Goal: Task Accomplishment & Management: Use online tool/utility

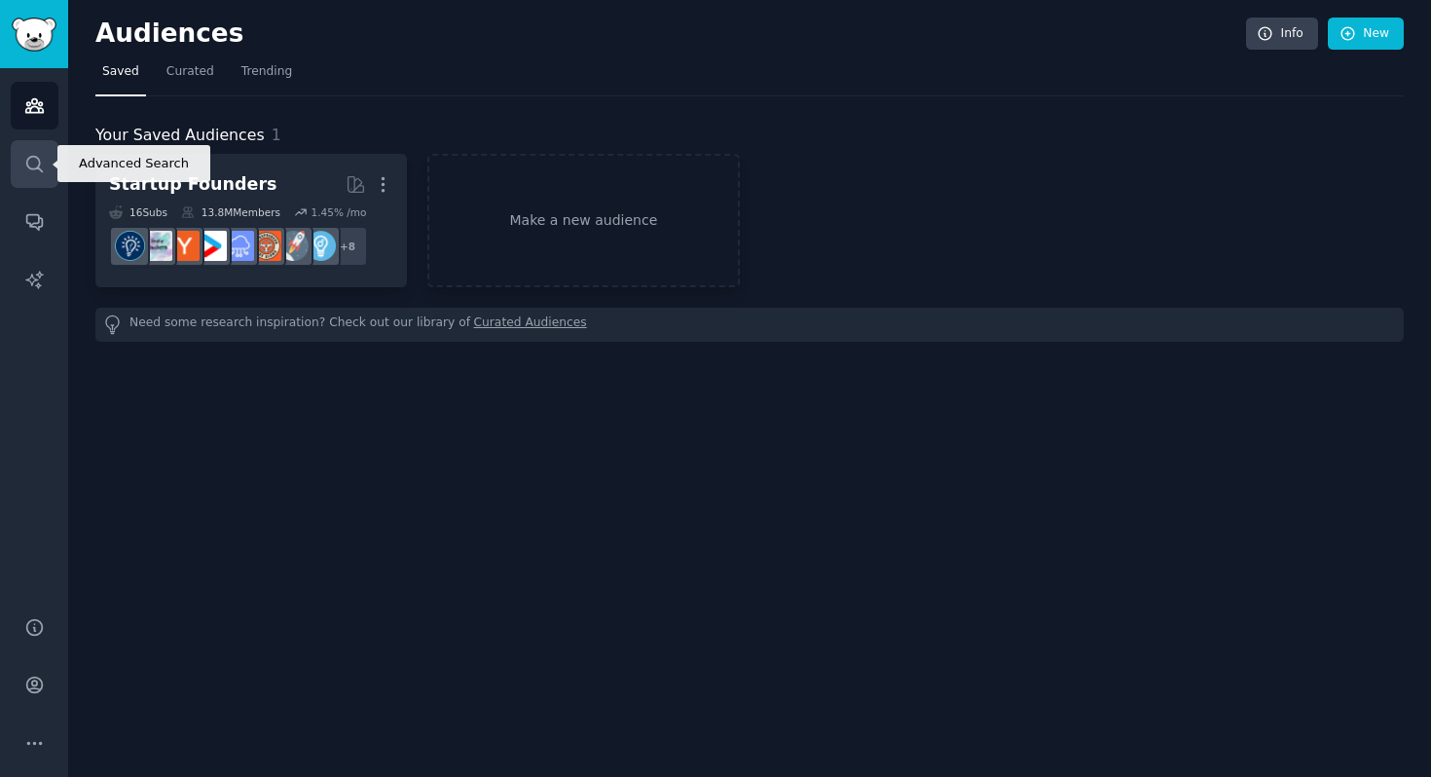
click at [38, 170] on icon "Sidebar" at bounding box center [34, 164] width 20 height 20
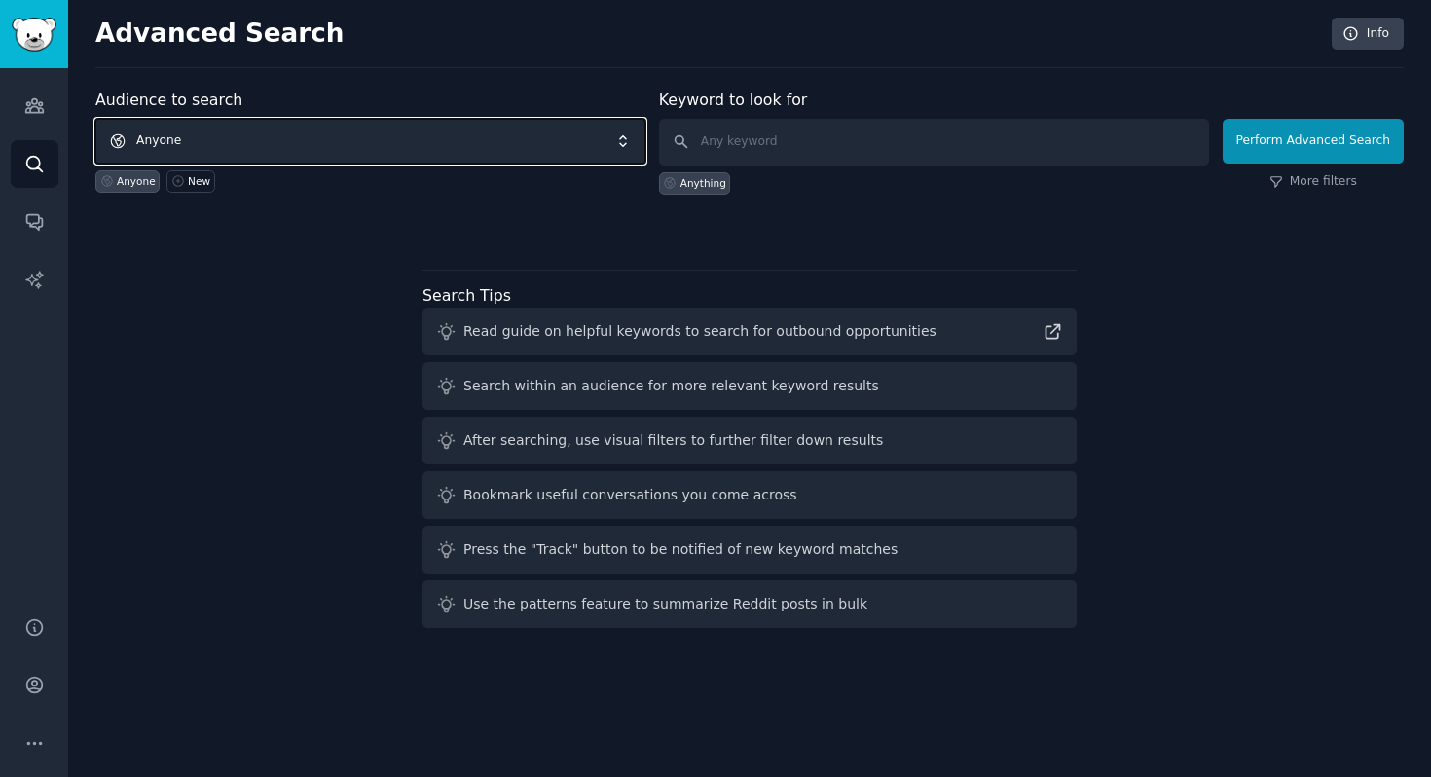
click at [227, 138] on span "Anyone" at bounding box center [370, 141] width 550 height 45
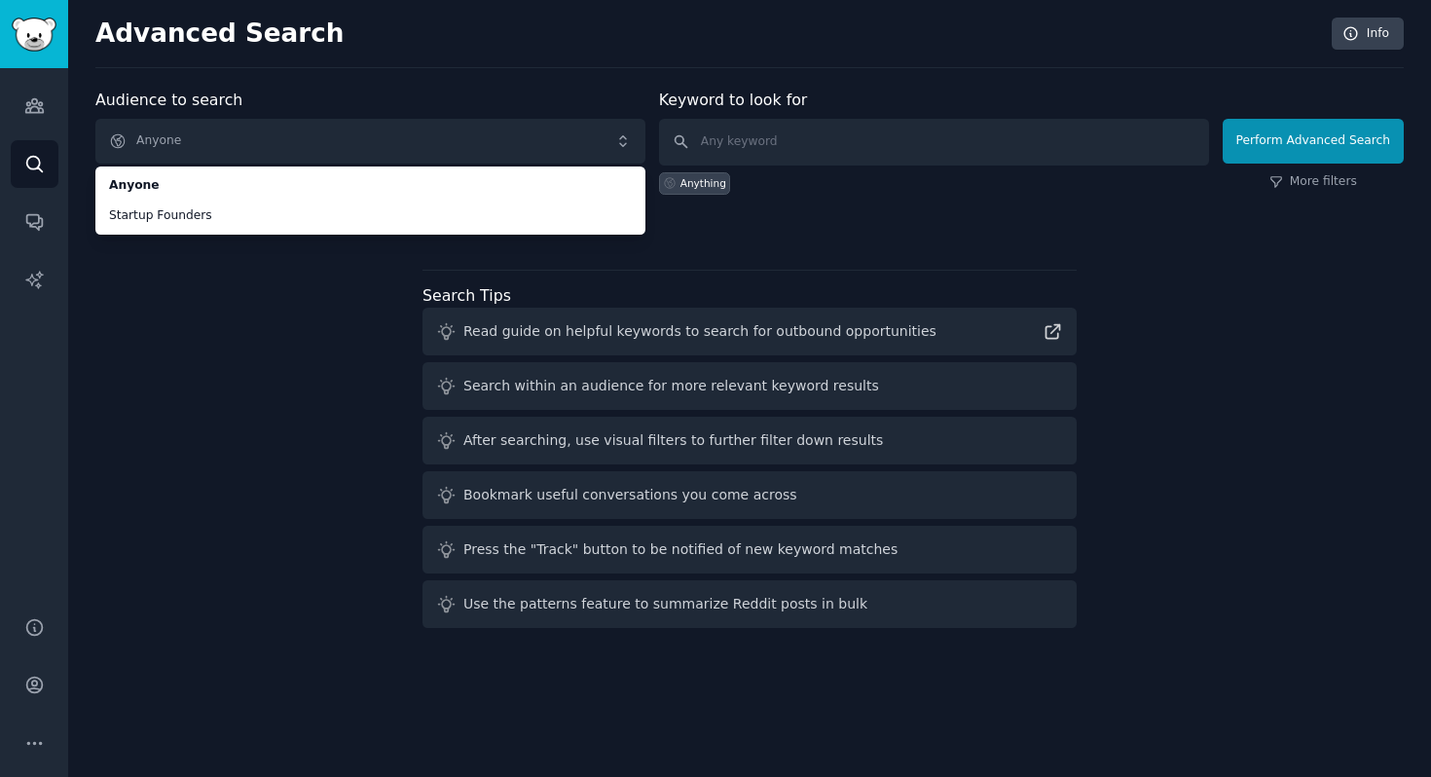
click at [160, 317] on div "Audience to search Anyone Anyone Startup Founders Anyone New Keyword to look fo…" at bounding box center [749, 362] width 1308 height 547
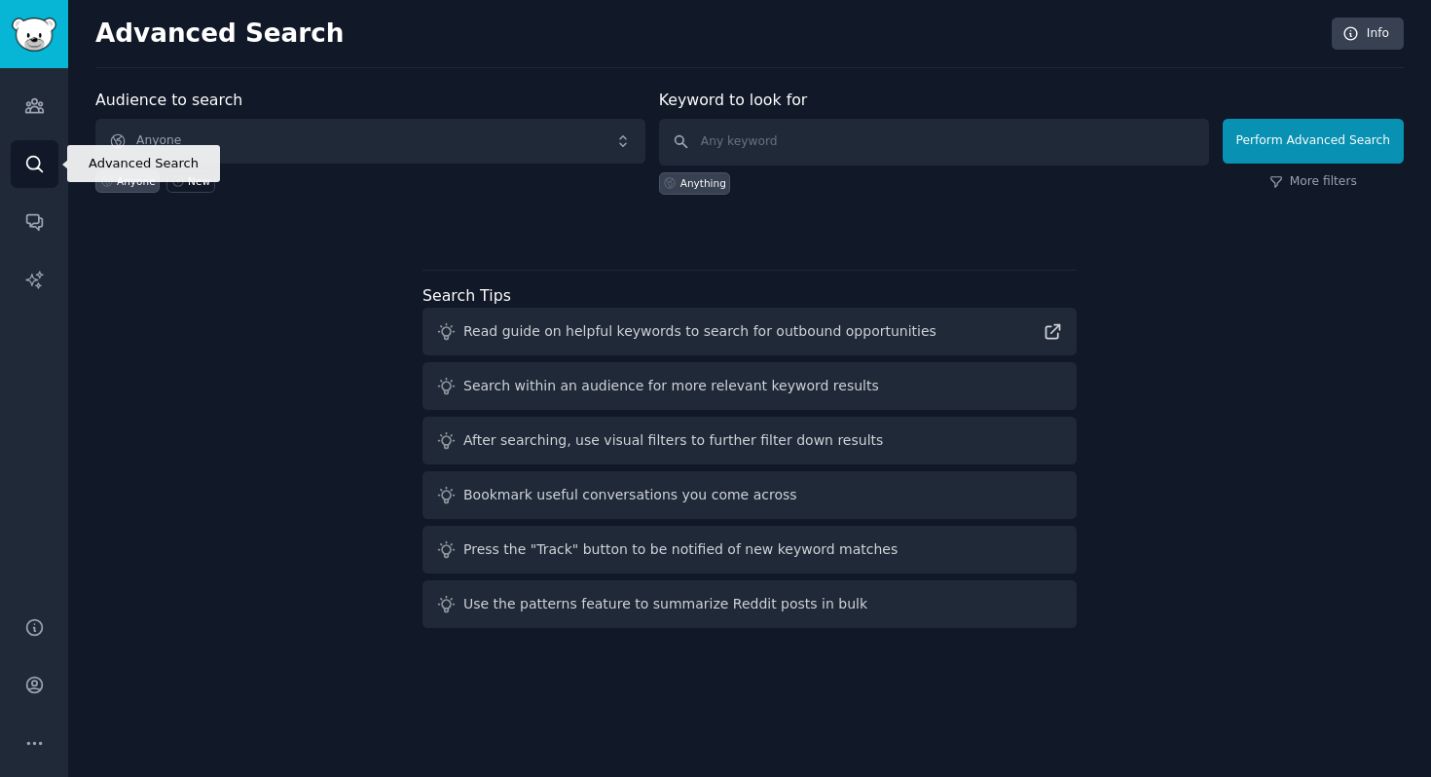
click at [32, 157] on icon "Sidebar" at bounding box center [34, 164] width 20 height 20
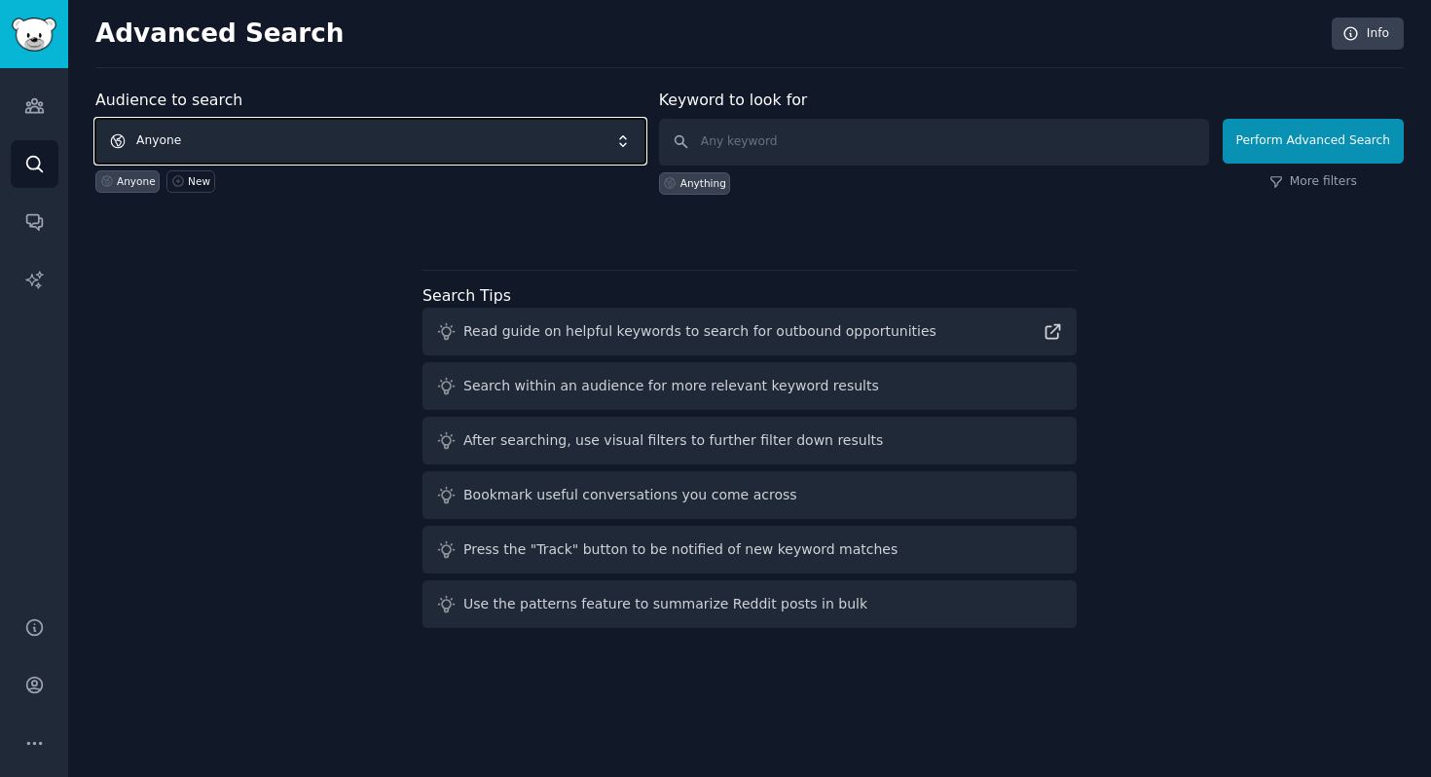
click at [174, 143] on span "Anyone" at bounding box center [370, 141] width 550 height 45
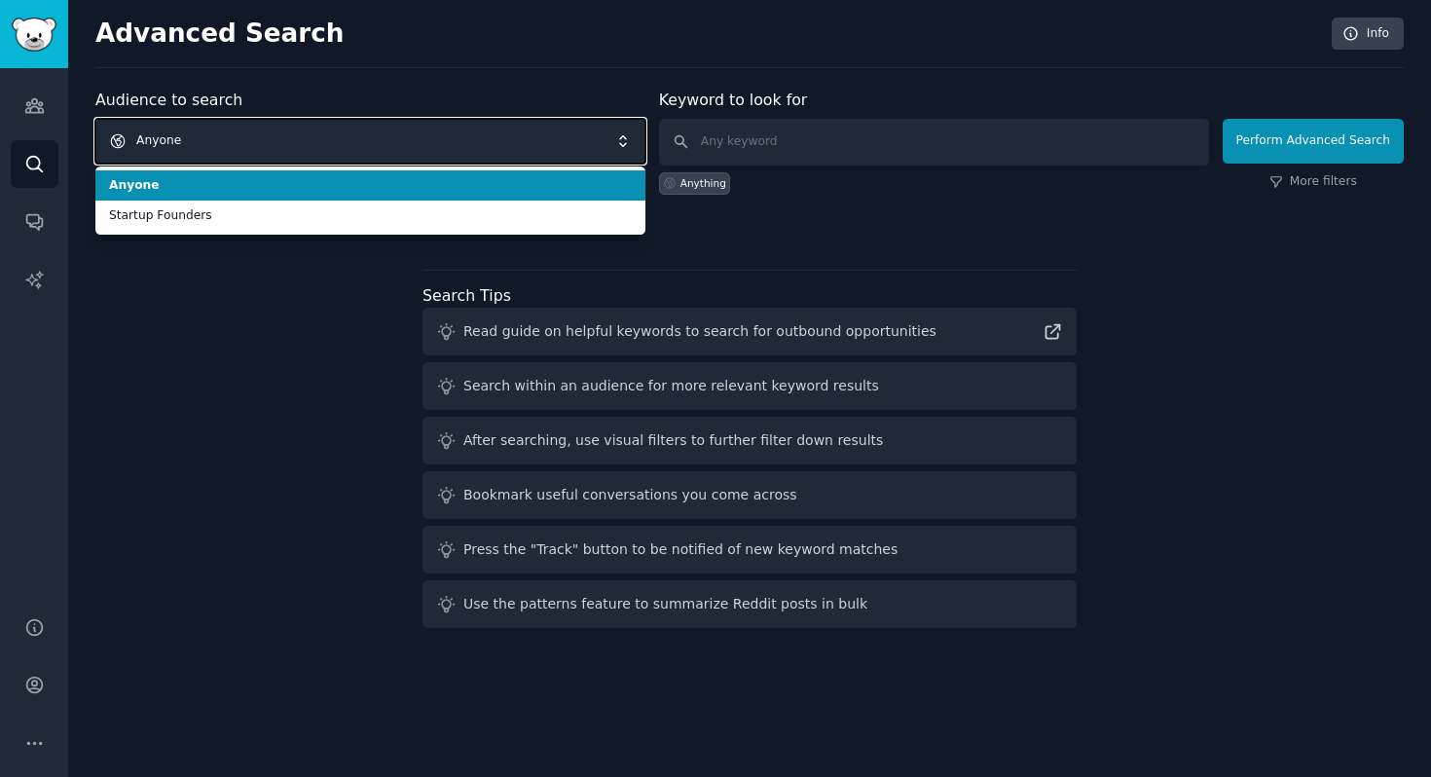
click at [174, 143] on span "Anyone" at bounding box center [370, 141] width 550 height 45
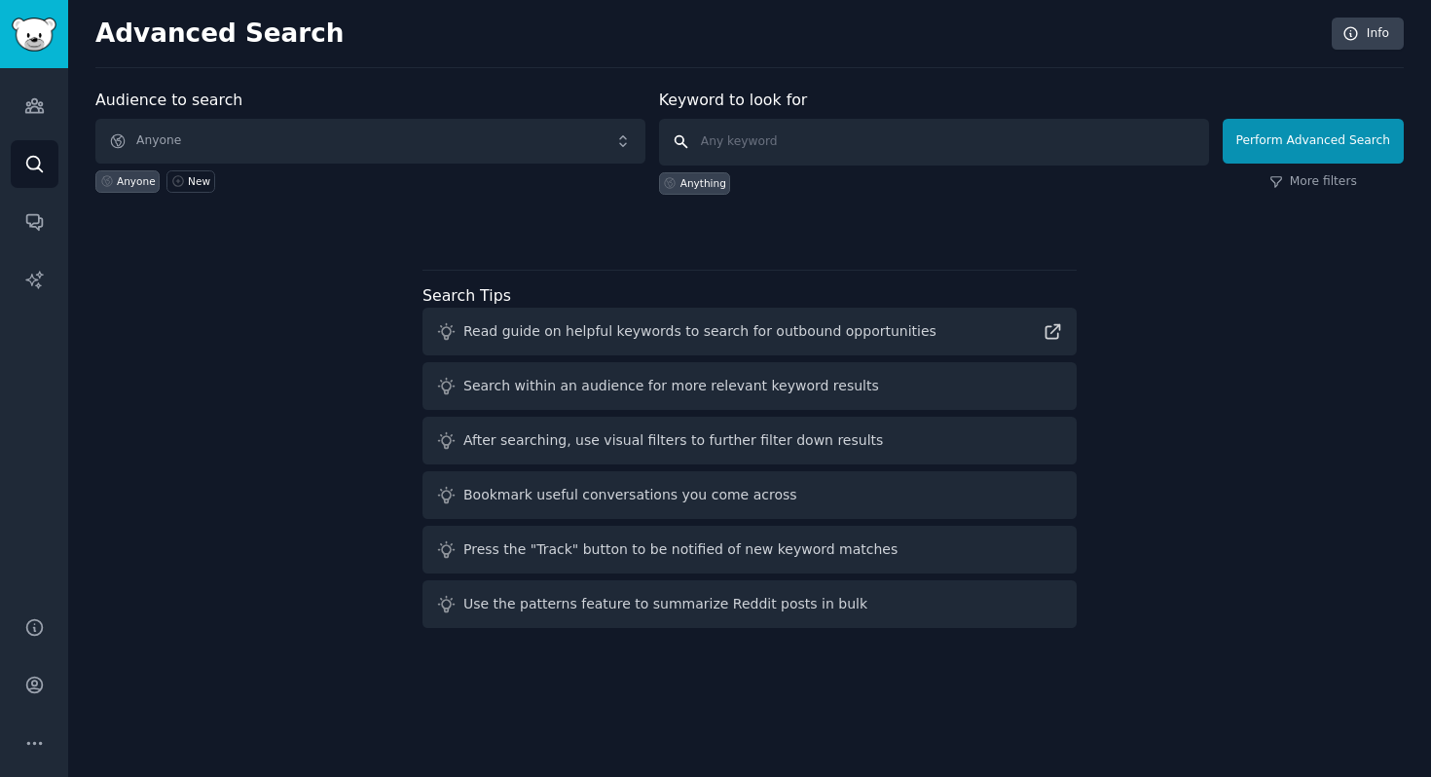
click at [741, 142] on input "text" at bounding box center [934, 142] width 550 height 47
click at [42, 109] on icon "Sidebar" at bounding box center [34, 106] width 18 height 14
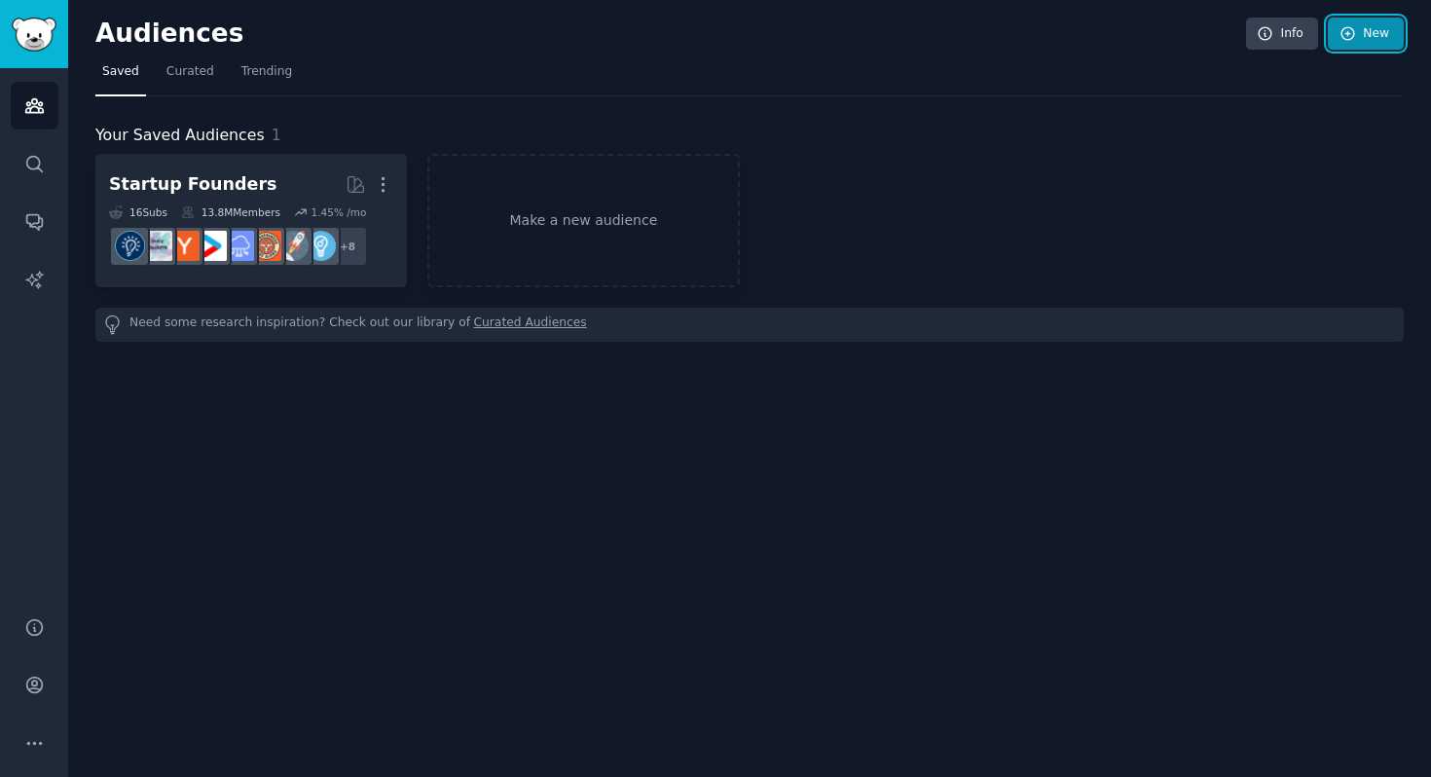
click at [1358, 38] on link "New" at bounding box center [1366, 34] width 76 height 33
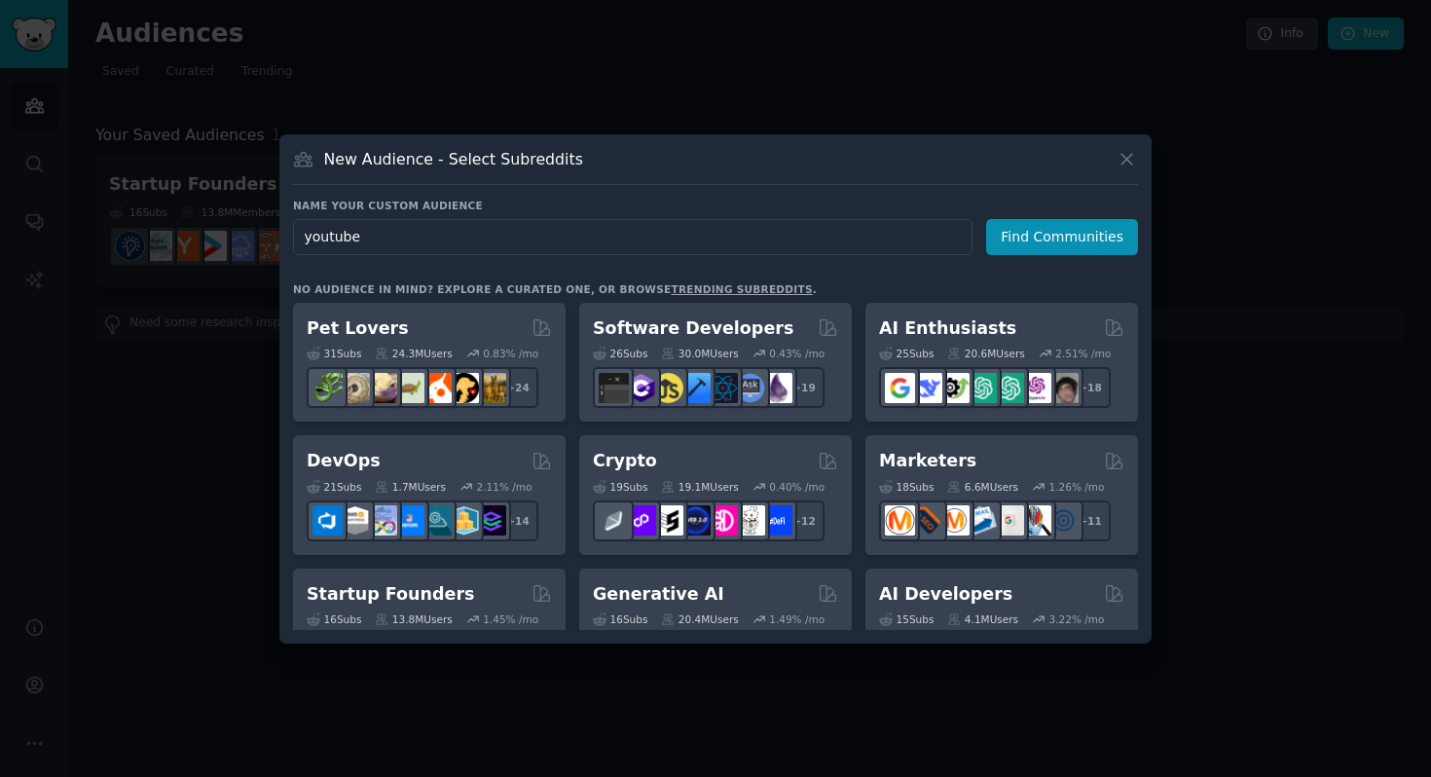
click at [469, 242] on input "youtube" at bounding box center [632, 237] width 679 height 36
type input "youtube"
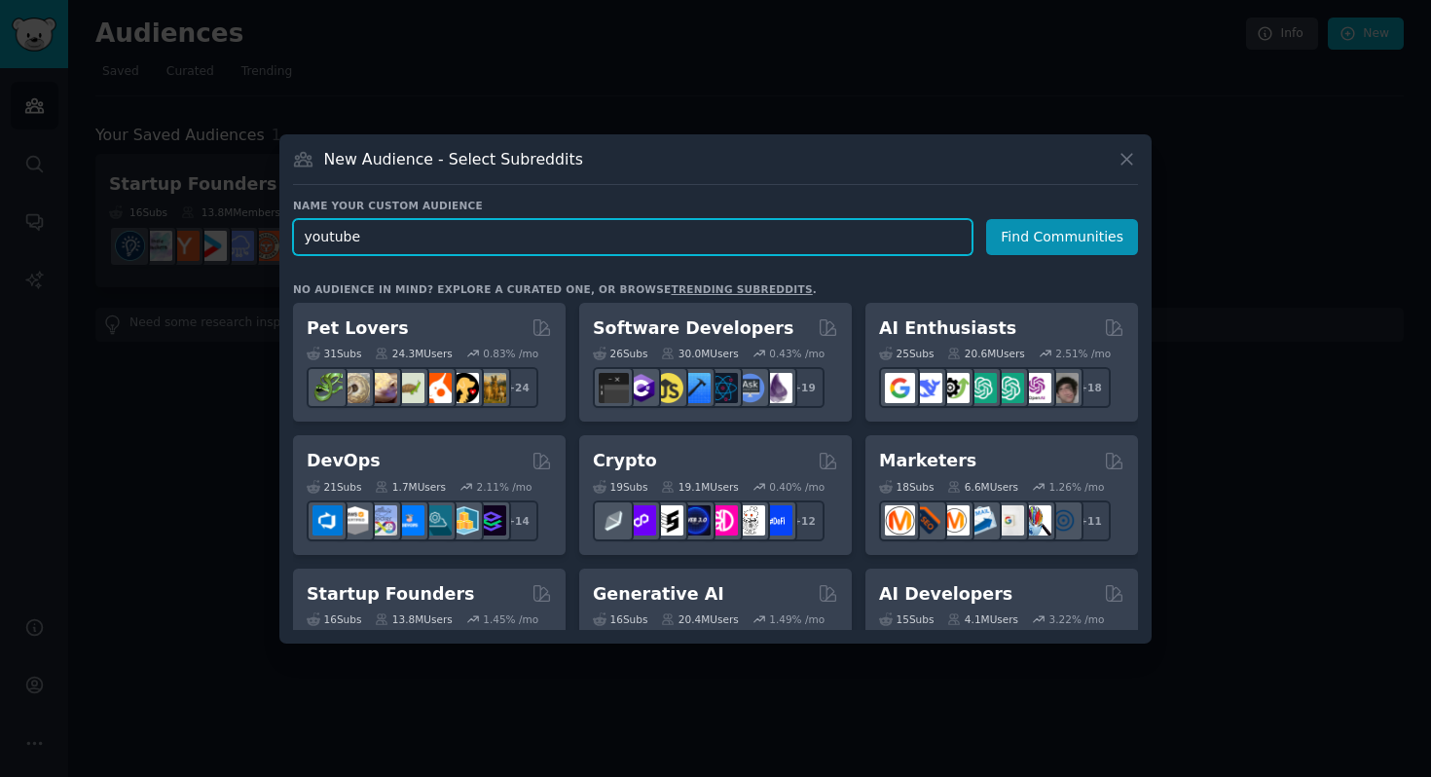
click at [530, 239] on input "youtube" at bounding box center [632, 237] width 679 height 36
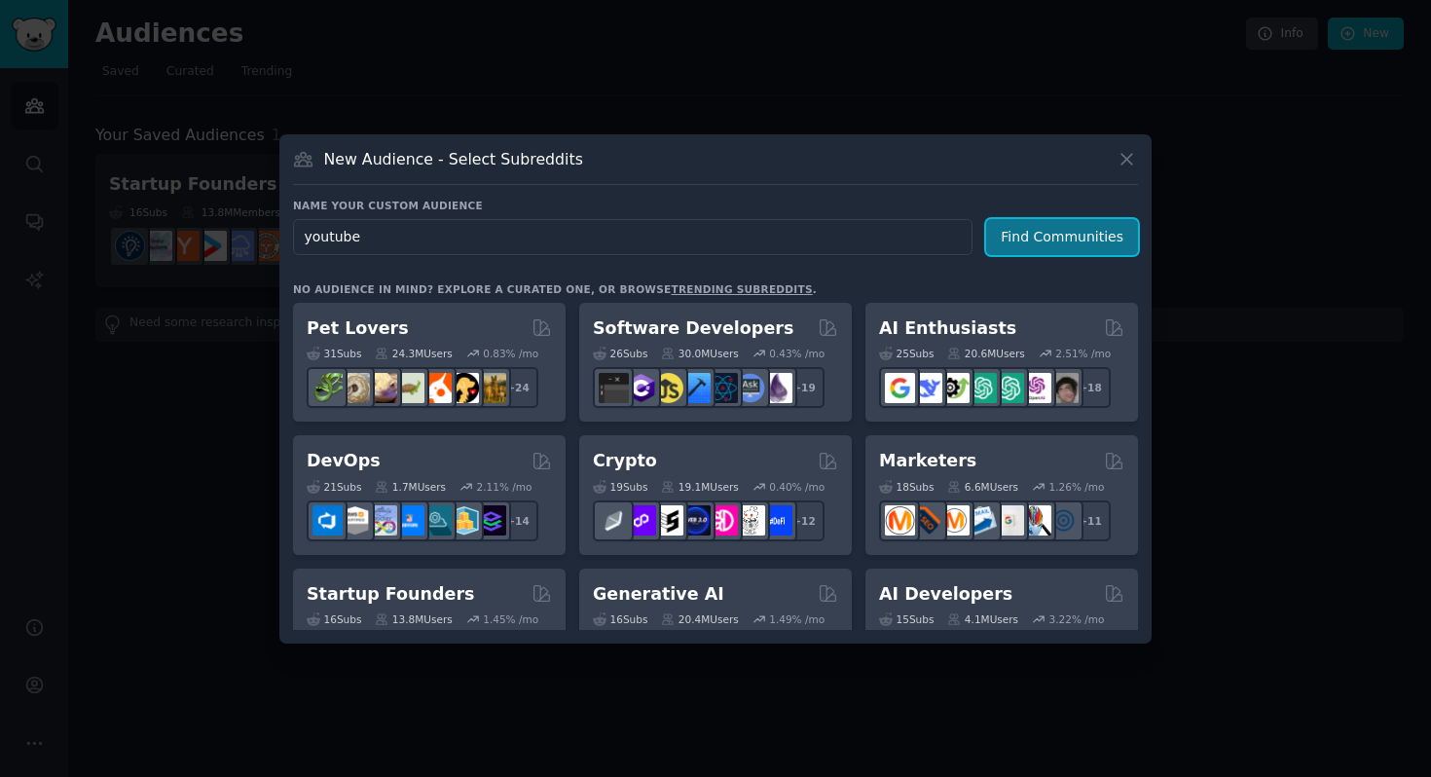
click at [1032, 247] on button "Find Communities" at bounding box center [1062, 237] width 152 height 36
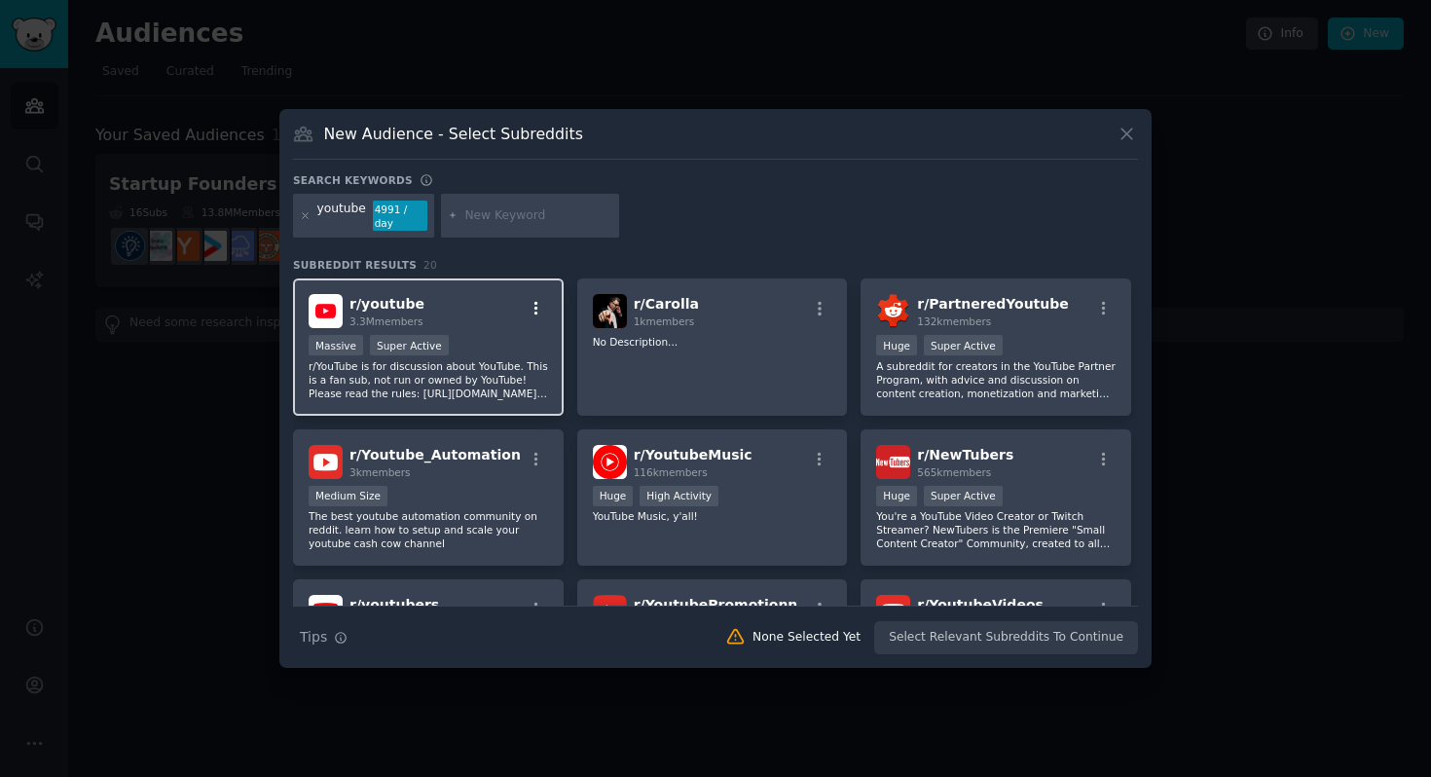
click at [535, 310] on icon "button" at bounding box center [537, 309] width 18 height 18
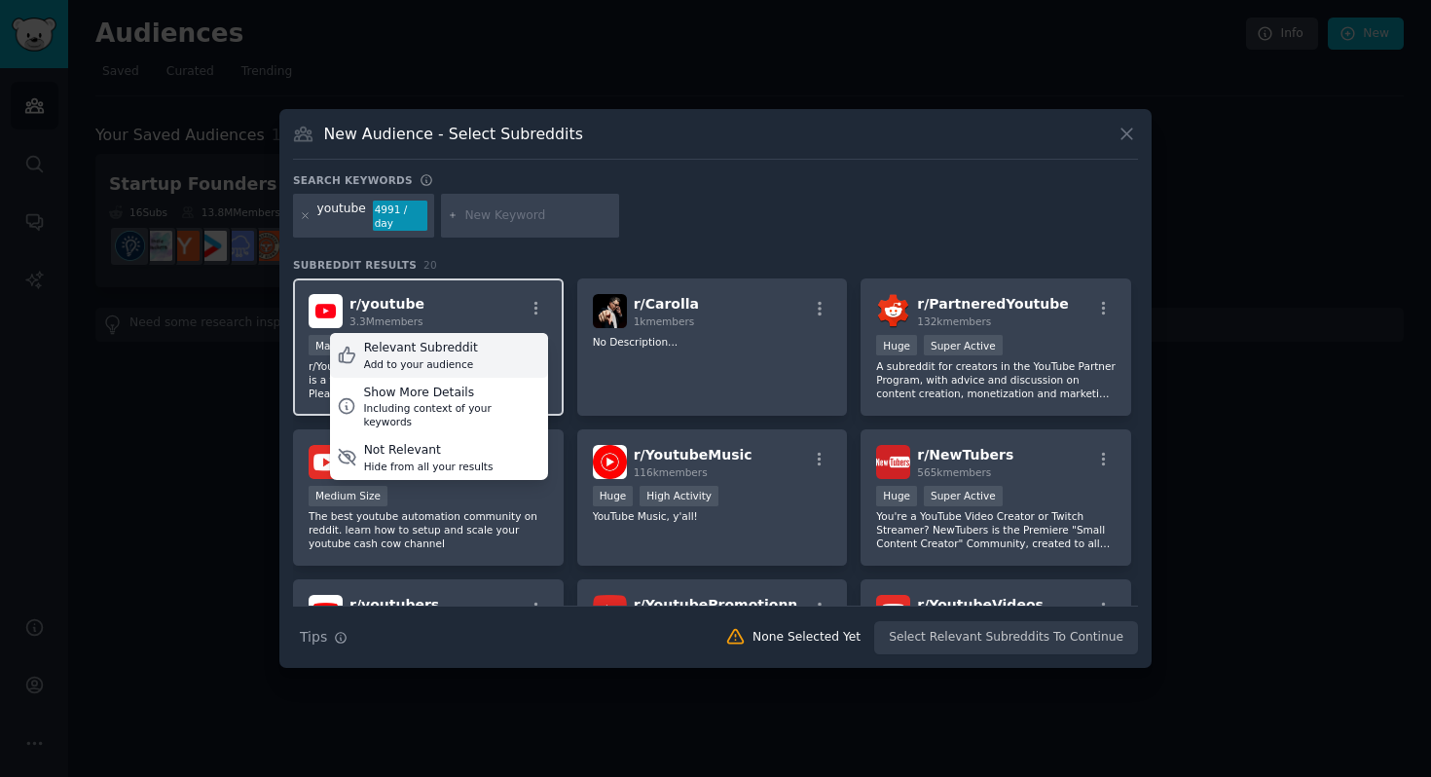
click at [449, 357] on div "Add to your audience" at bounding box center [421, 364] width 114 height 14
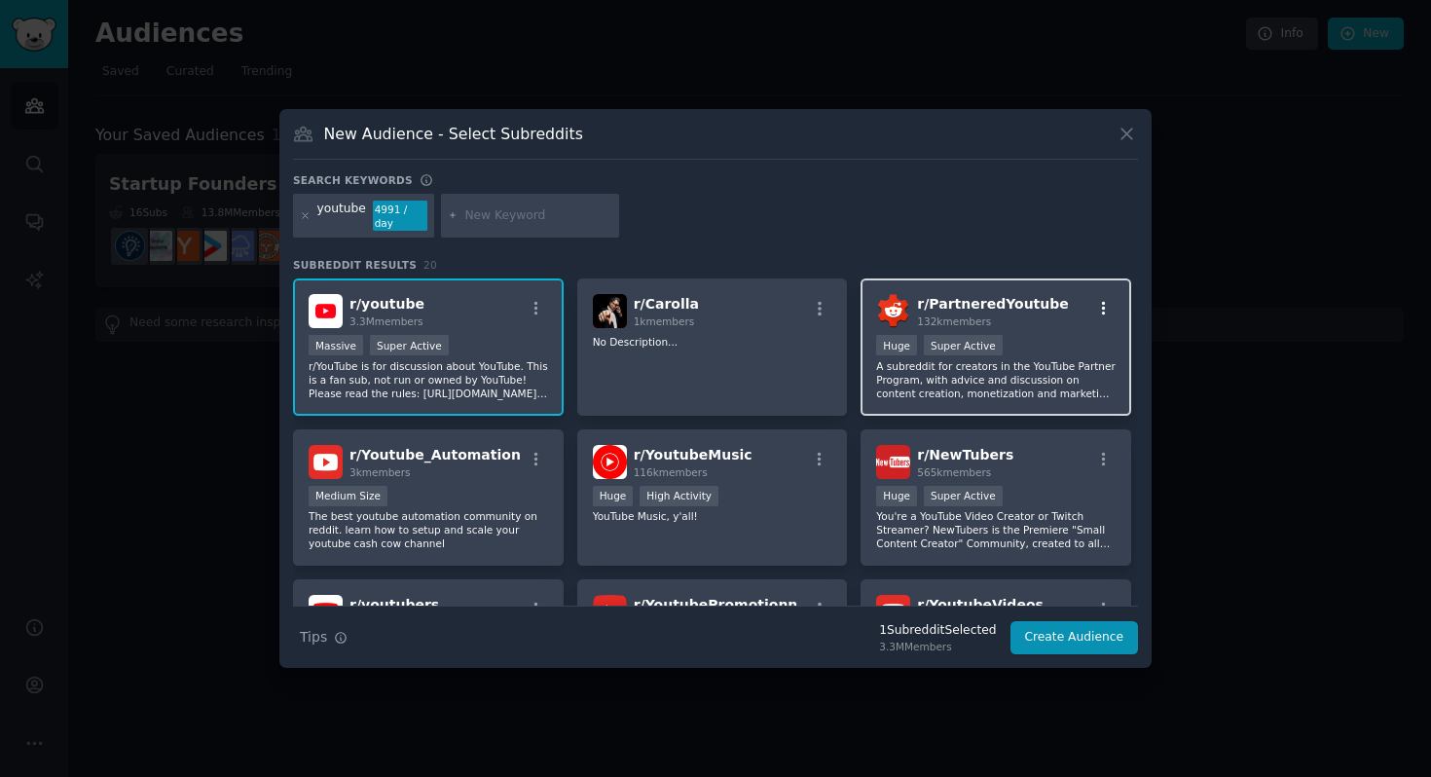
click at [1096, 310] on icon "button" at bounding box center [1104, 309] width 18 height 18
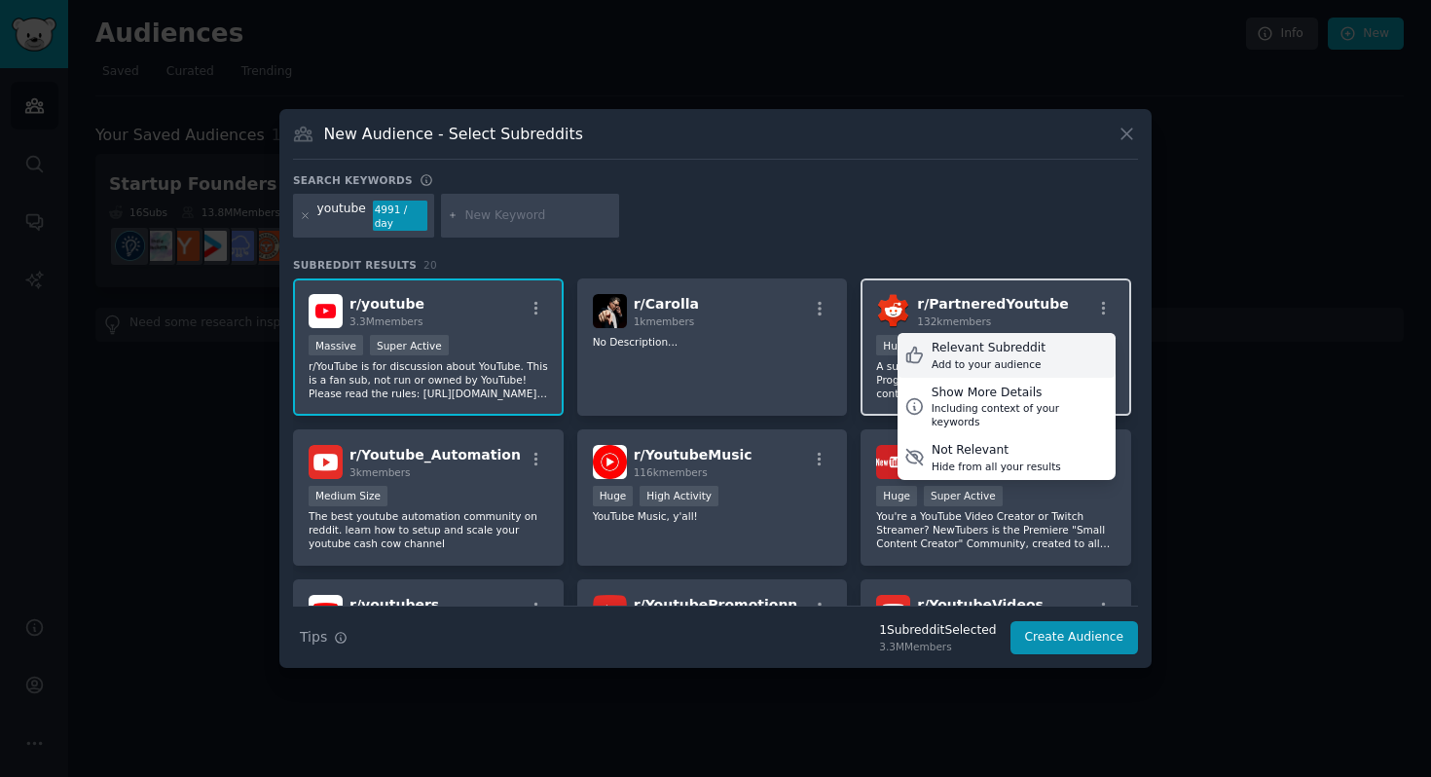
click at [1023, 351] on div "Relevant Subreddit" at bounding box center [988, 349] width 114 height 18
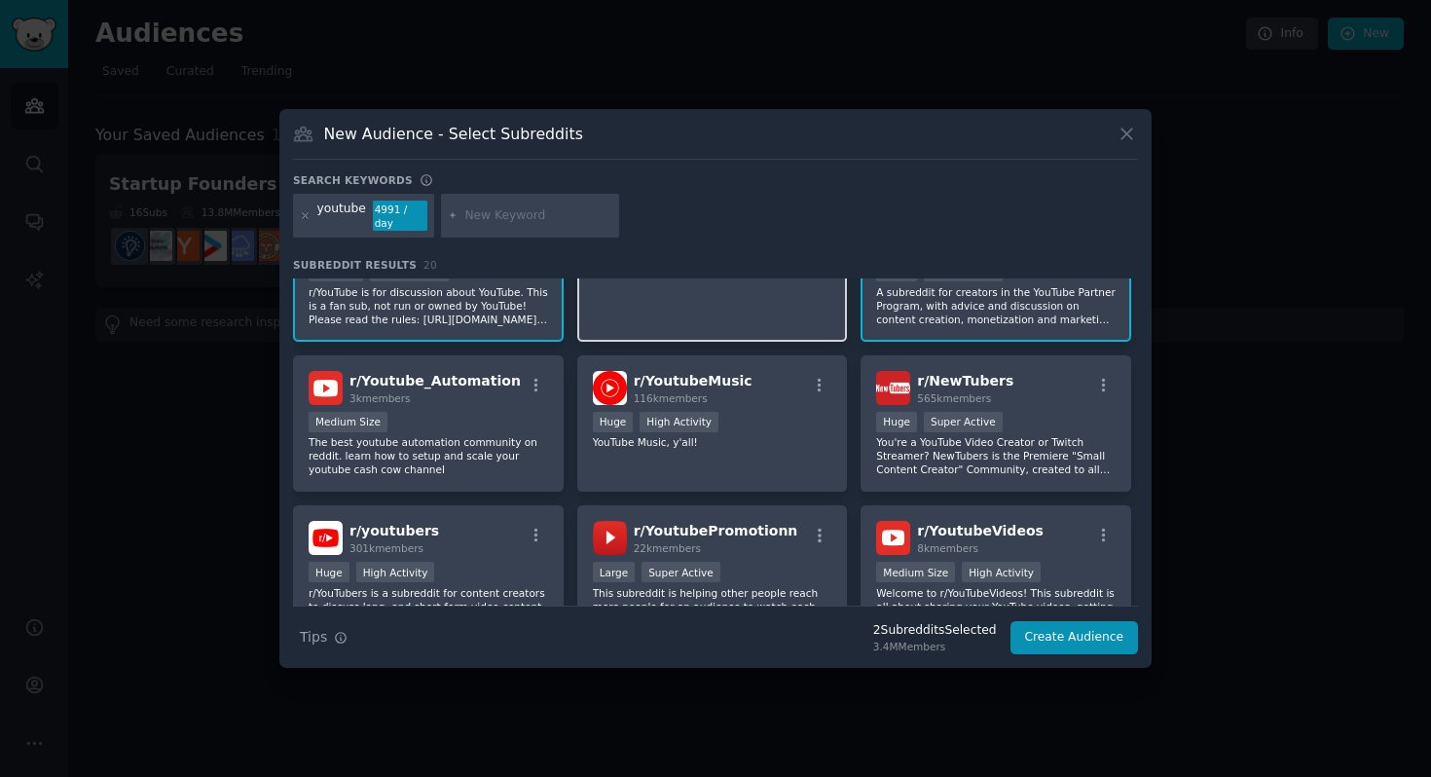
scroll to position [77, 0]
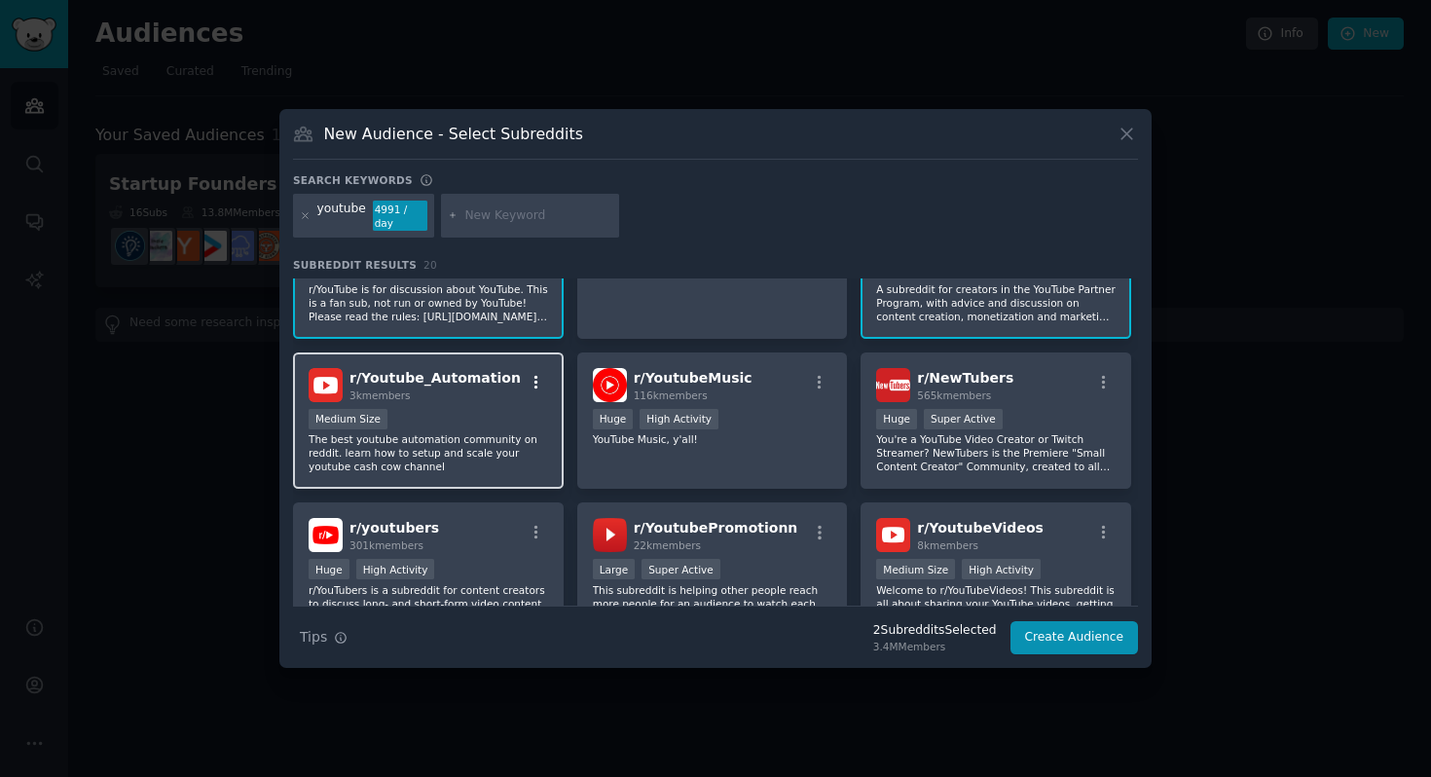
click at [535, 386] on icon "button" at bounding box center [537, 383] width 18 height 18
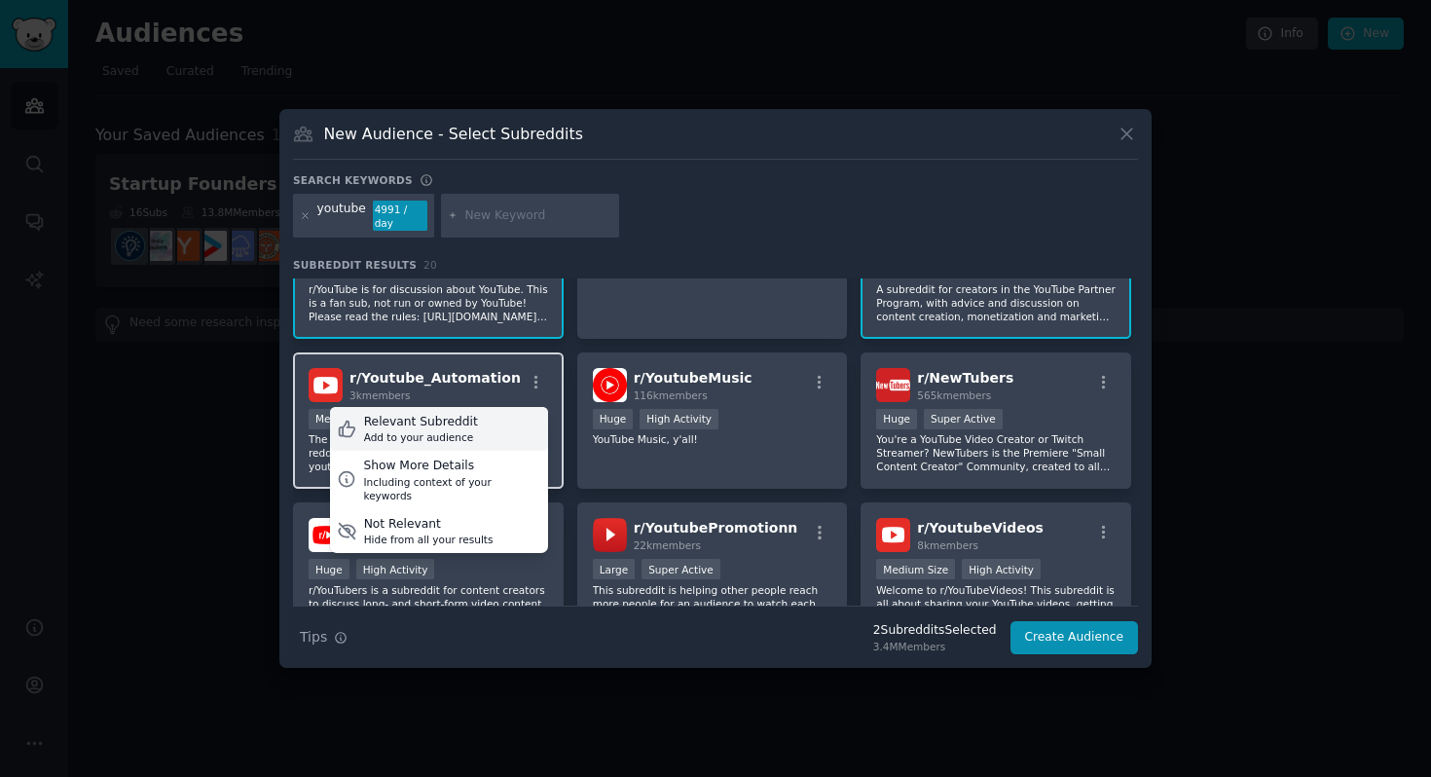
click at [454, 434] on div "Add to your audience" at bounding box center [421, 437] width 114 height 14
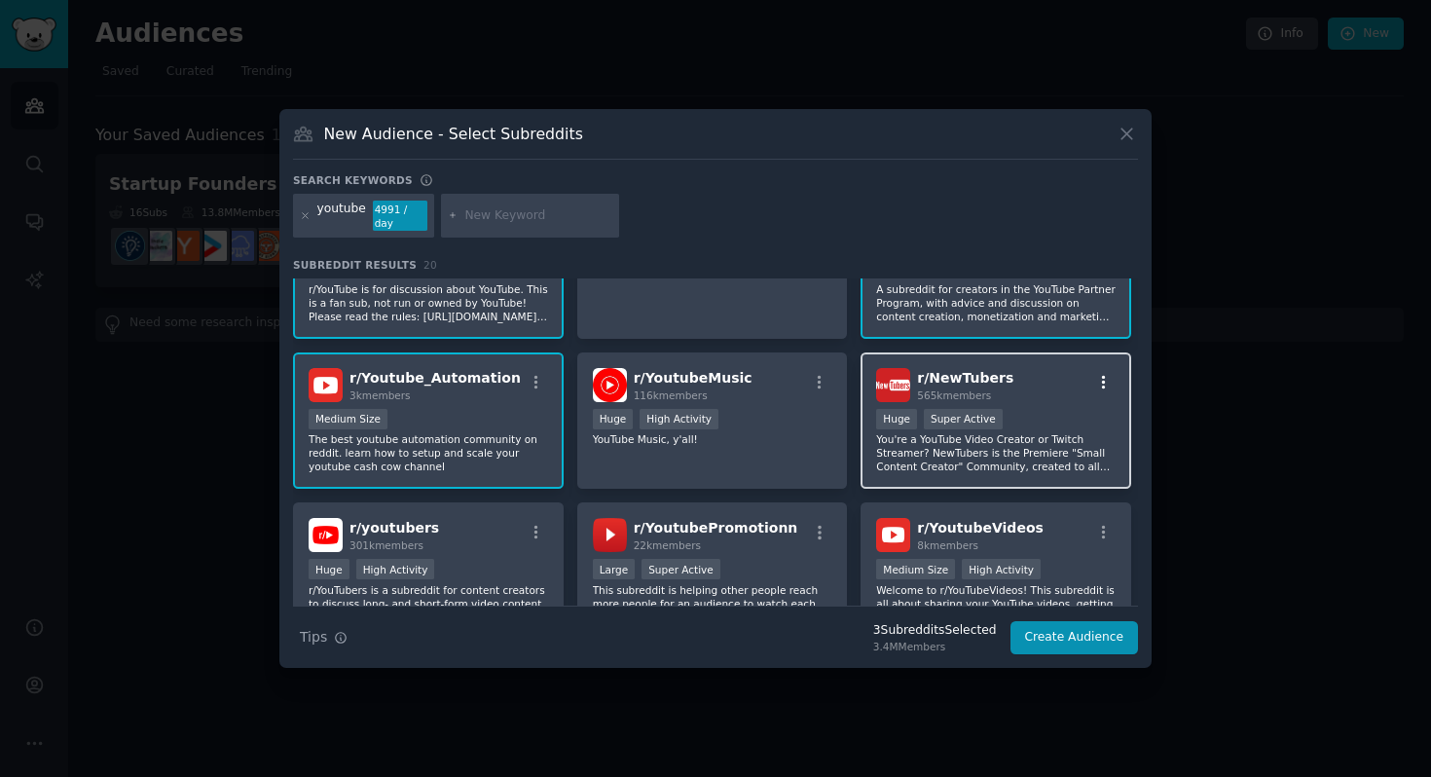
click at [1100, 383] on icon "button" at bounding box center [1104, 383] width 18 height 18
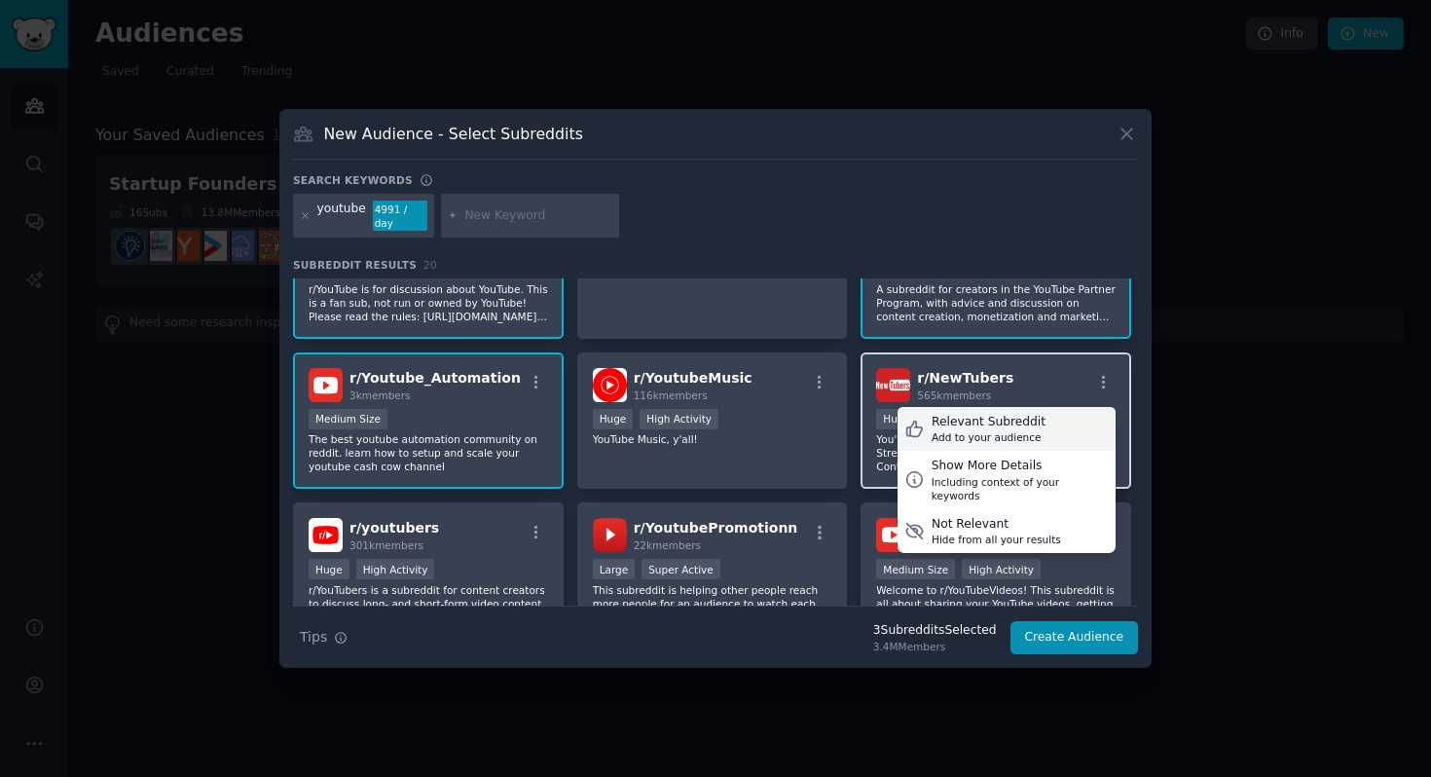
click at [1015, 426] on div "Relevant Subreddit" at bounding box center [988, 423] width 114 height 18
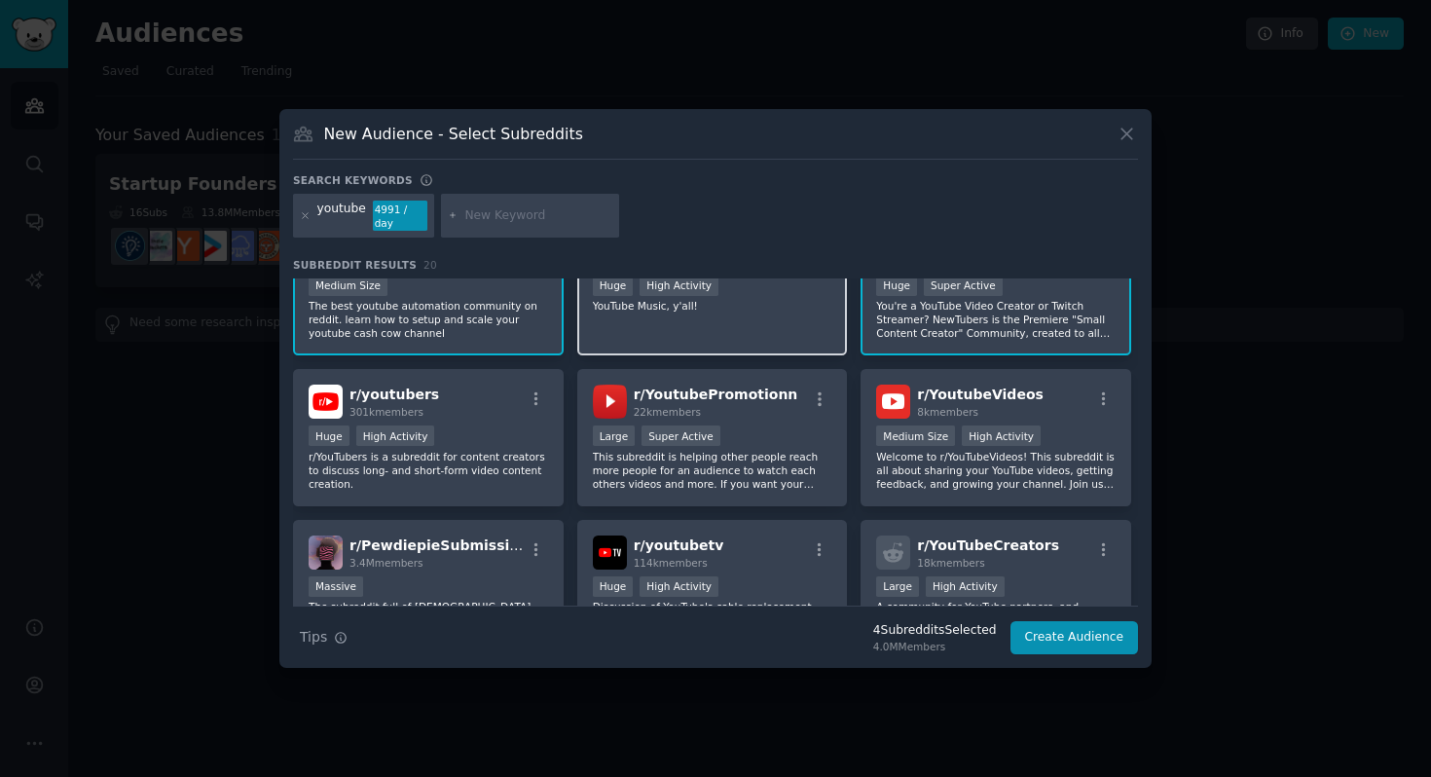
scroll to position [211, 0]
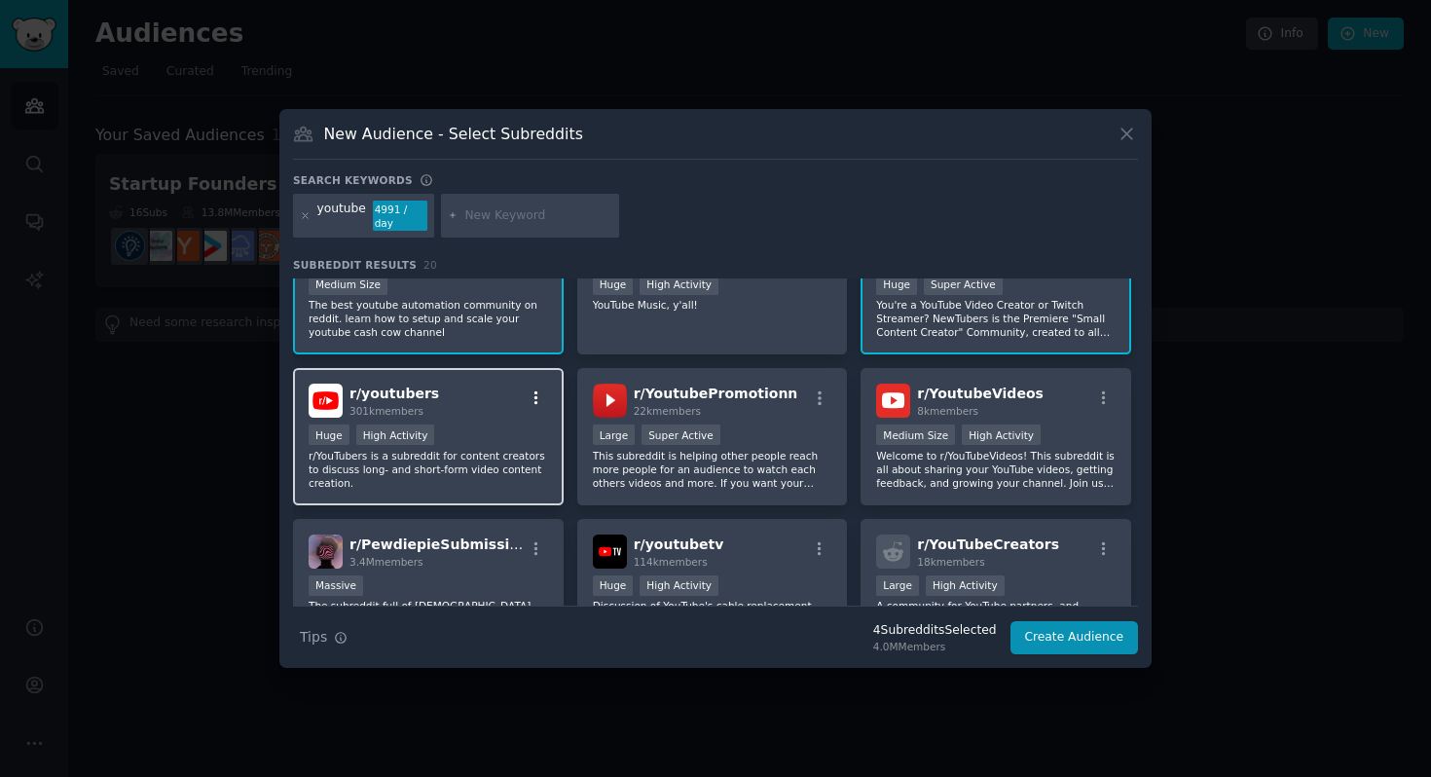
click at [535, 395] on icon "button" at bounding box center [537, 398] width 18 height 18
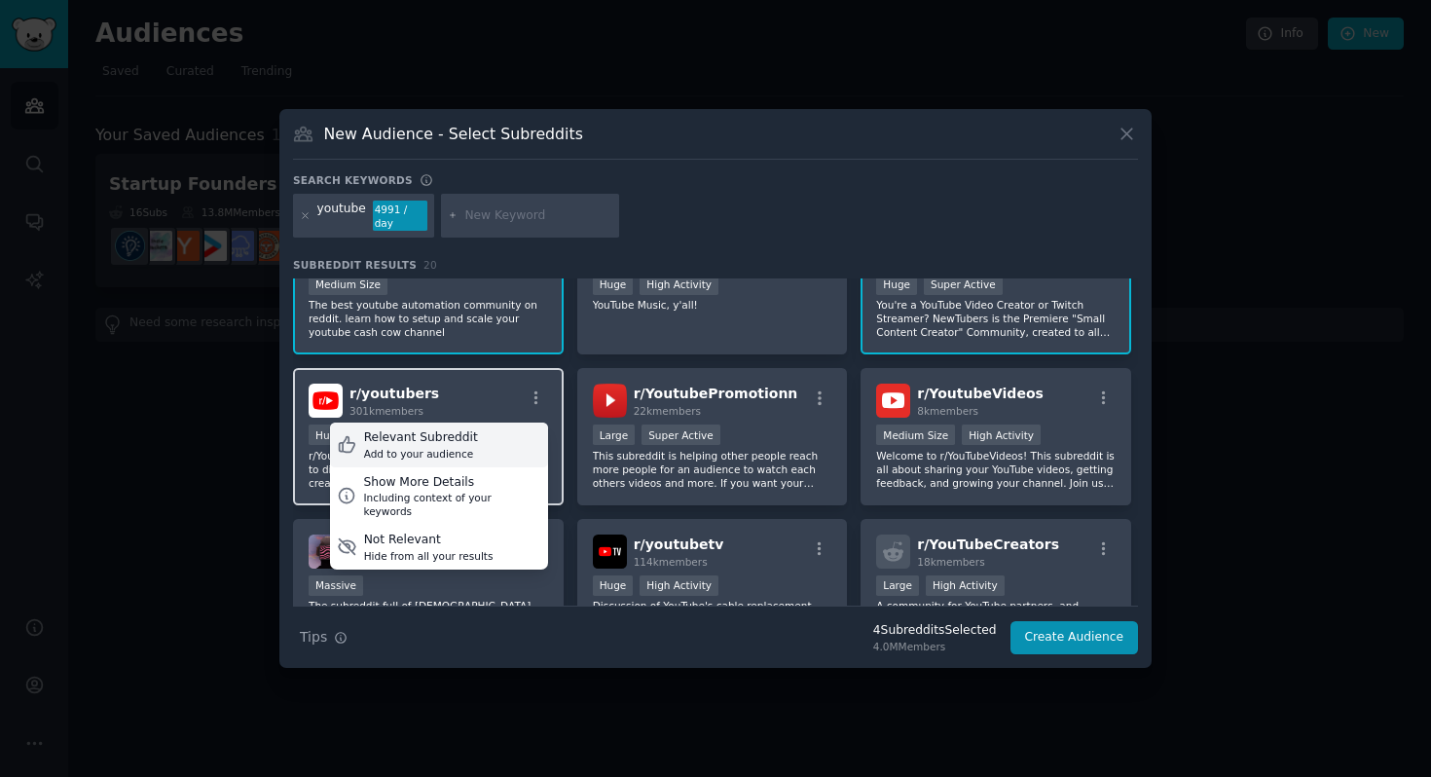
click at [457, 449] on div "Add to your audience" at bounding box center [421, 454] width 114 height 14
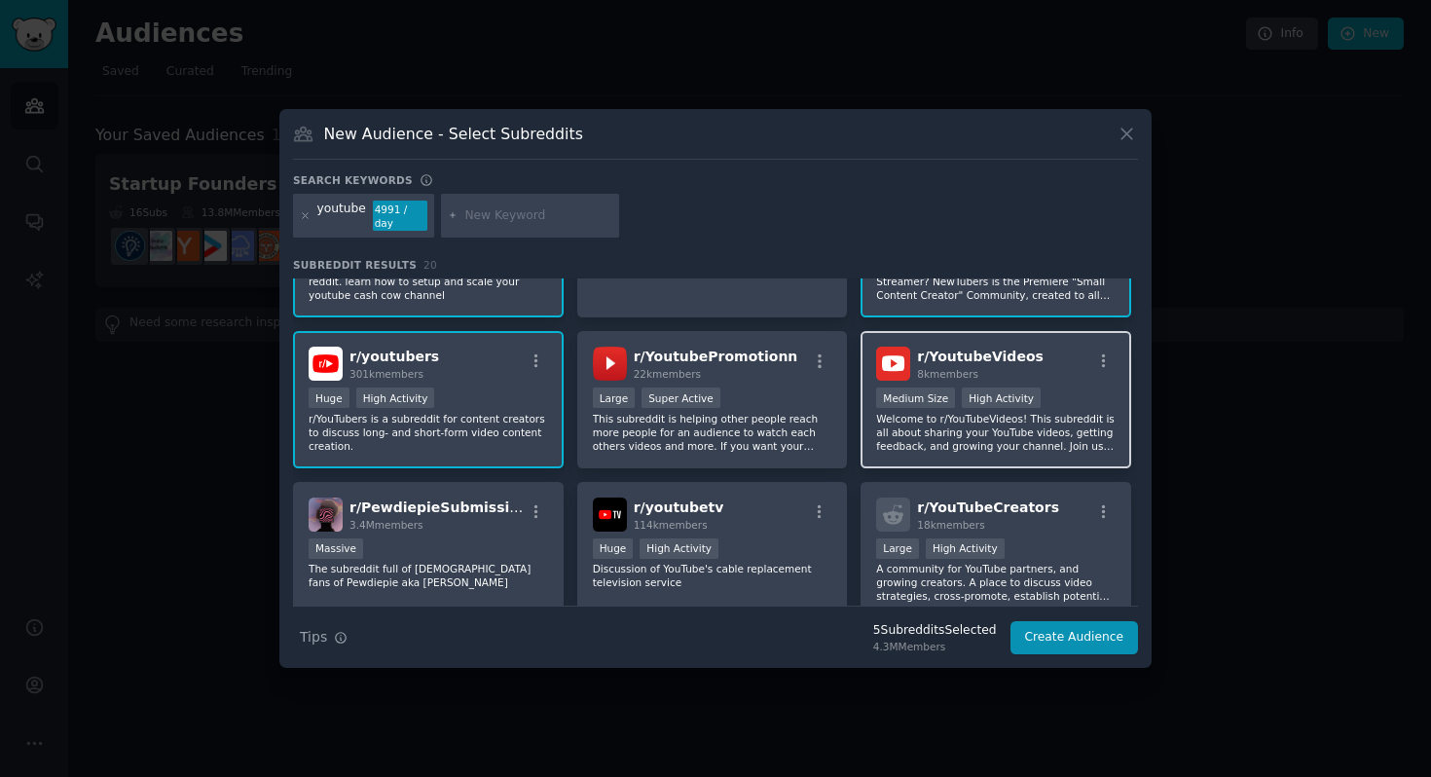
scroll to position [253, 0]
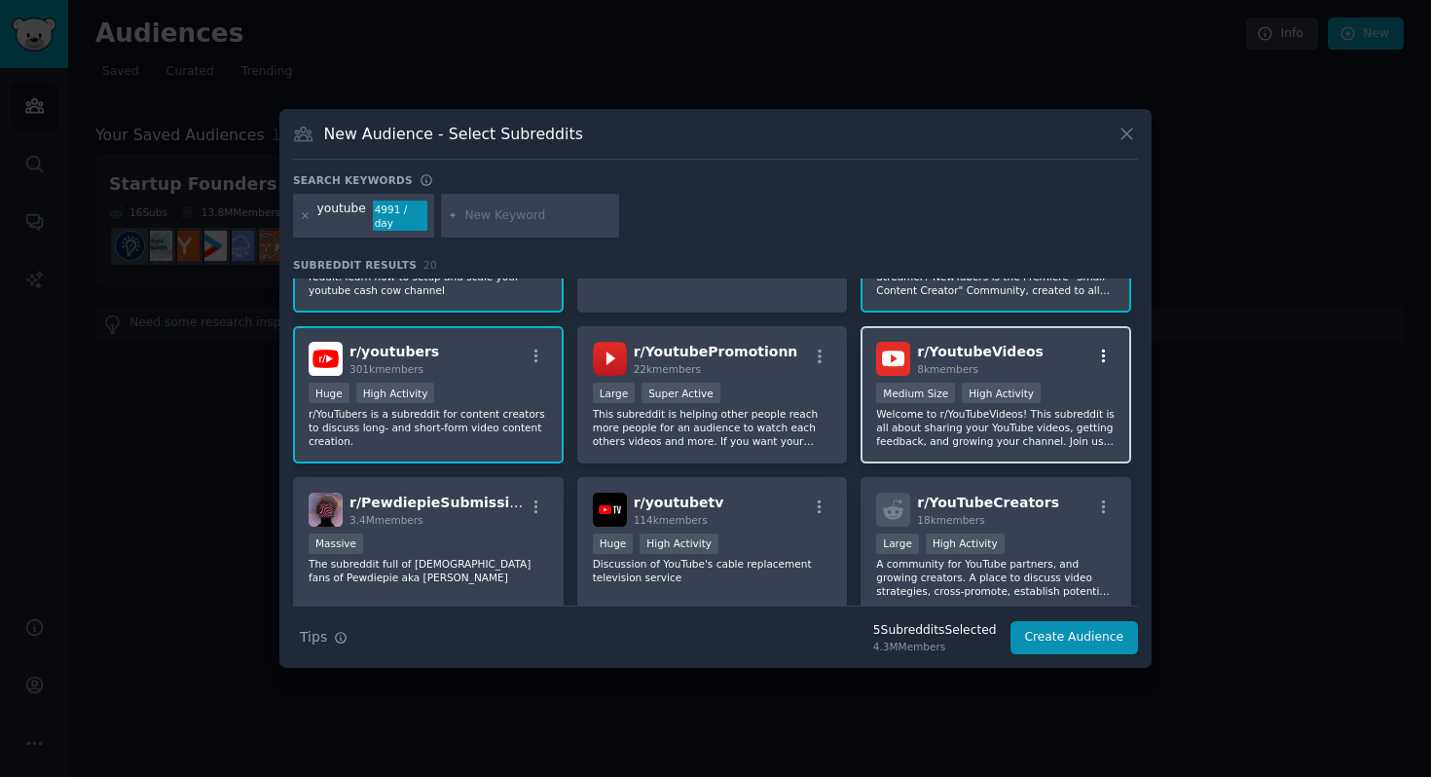
click at [1101, 355] on icon "button" at bounding box center [1104, 356] width 18 height 18
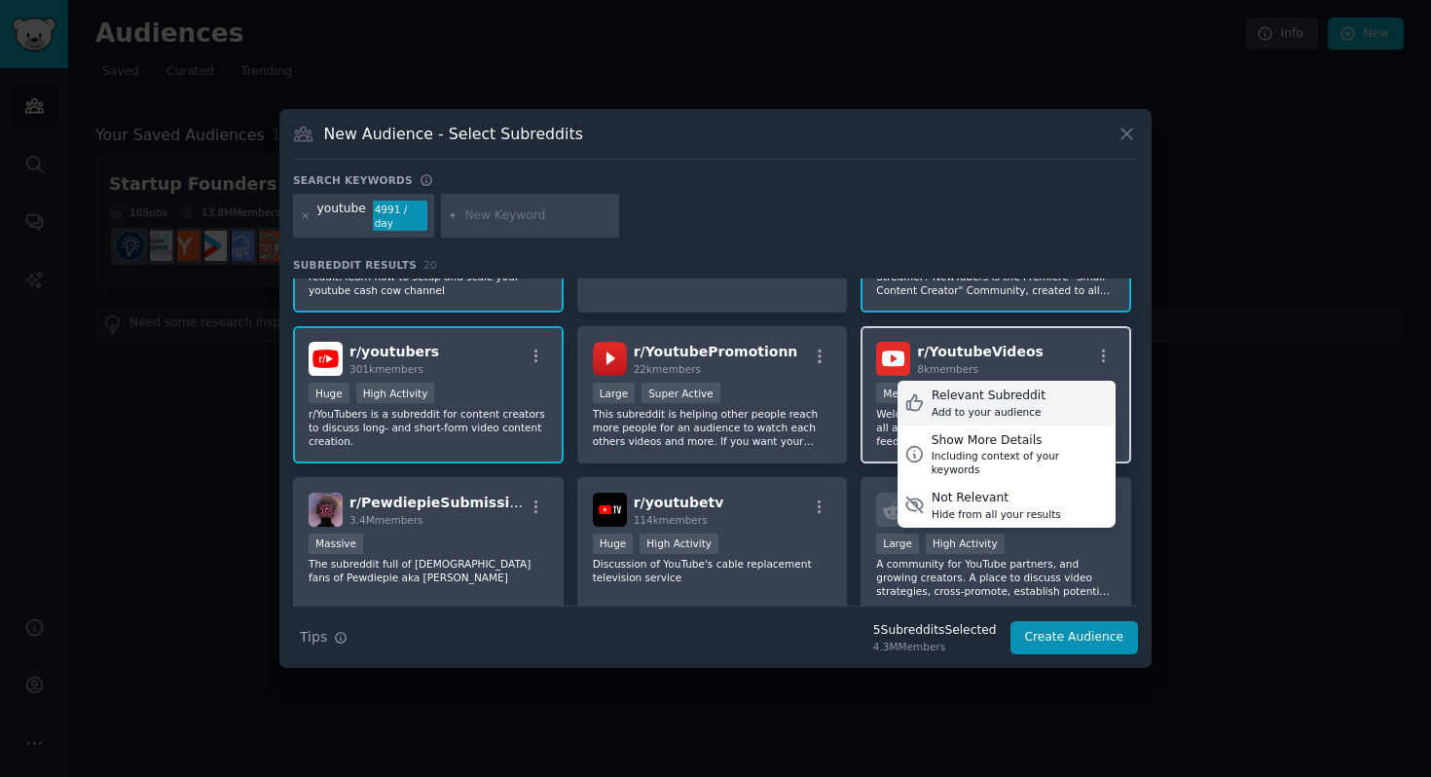
click at [1026, 392] on div "Relevant Subreddit" at bounding box center [988, 396] width 114 height 18
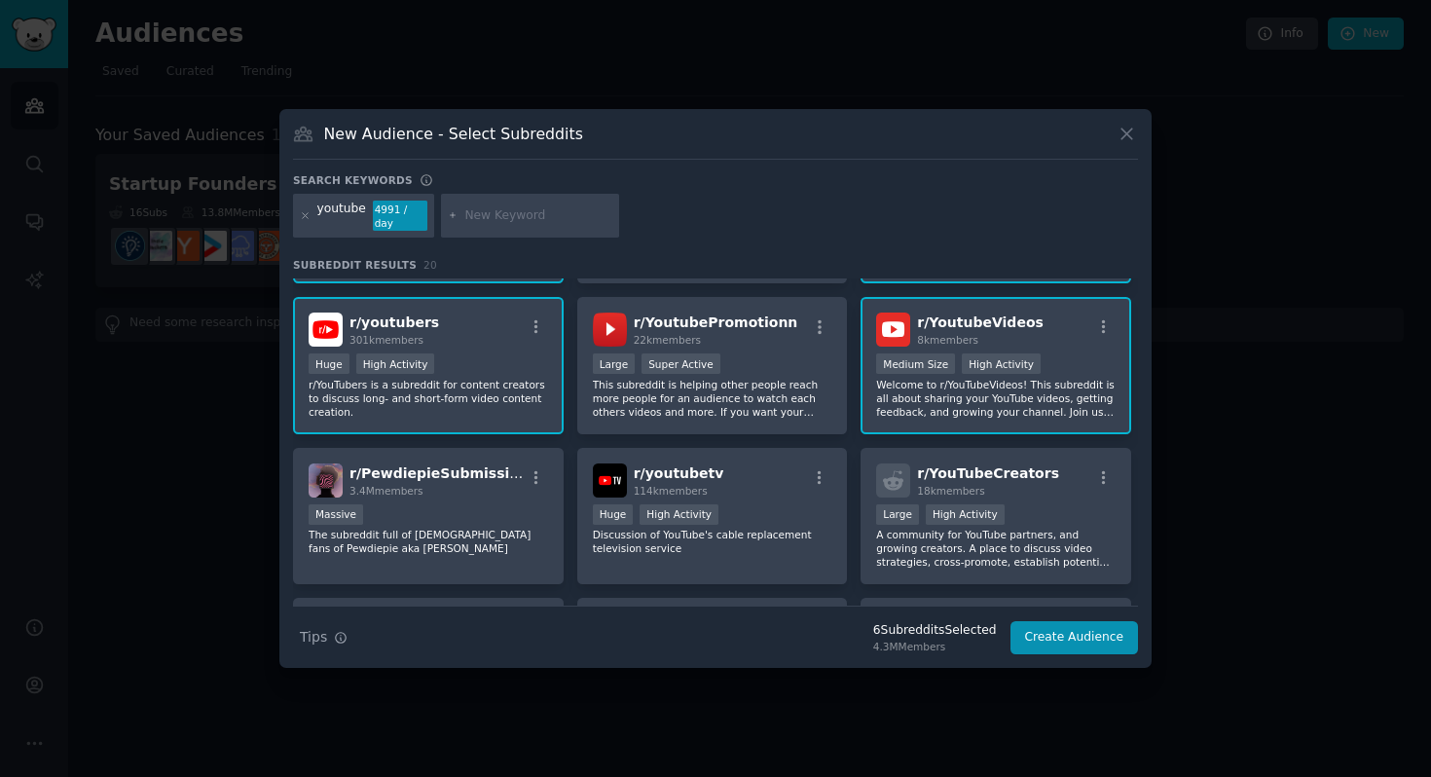
scroll to position [269, 0]
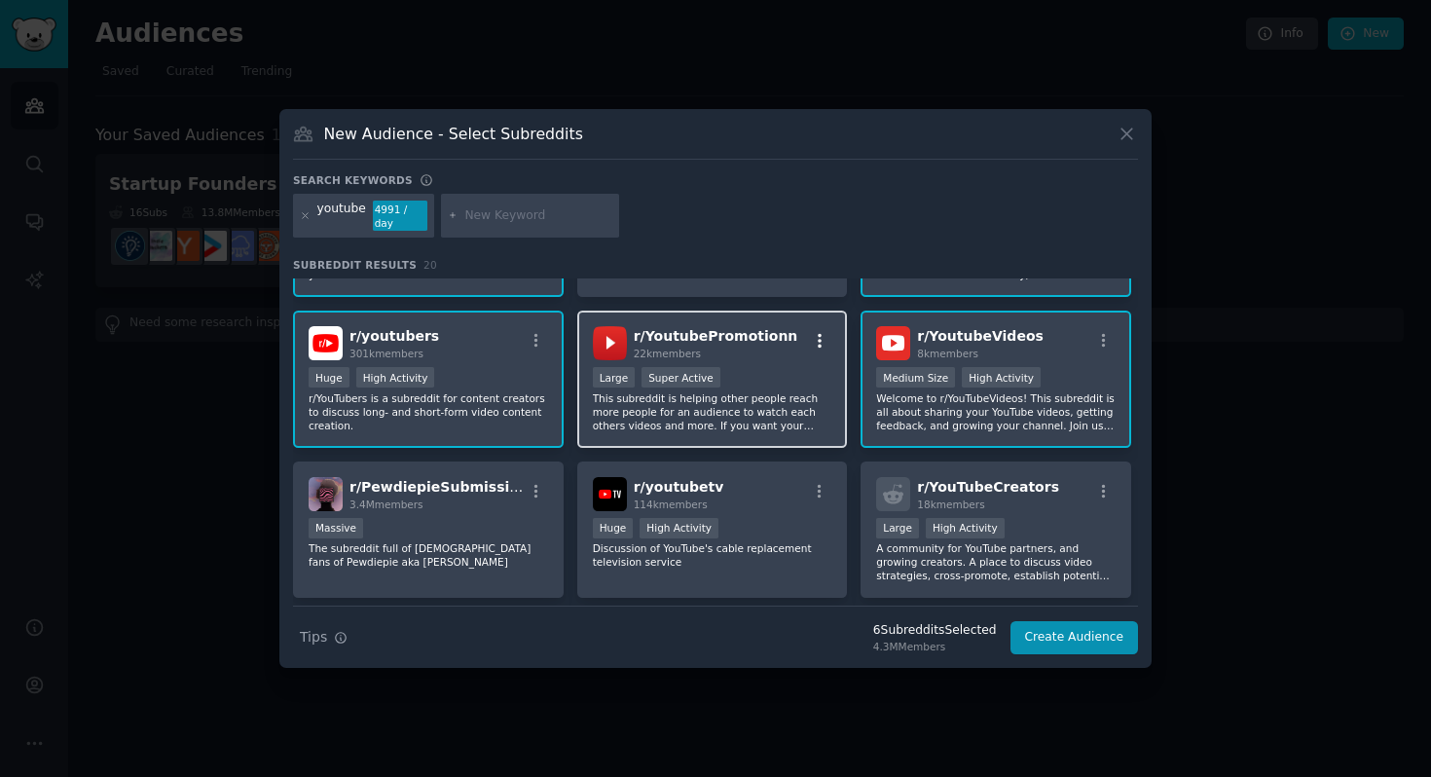
click at [815, 339] on icon "button" at bounding box center [820, 341] width 18 height 18
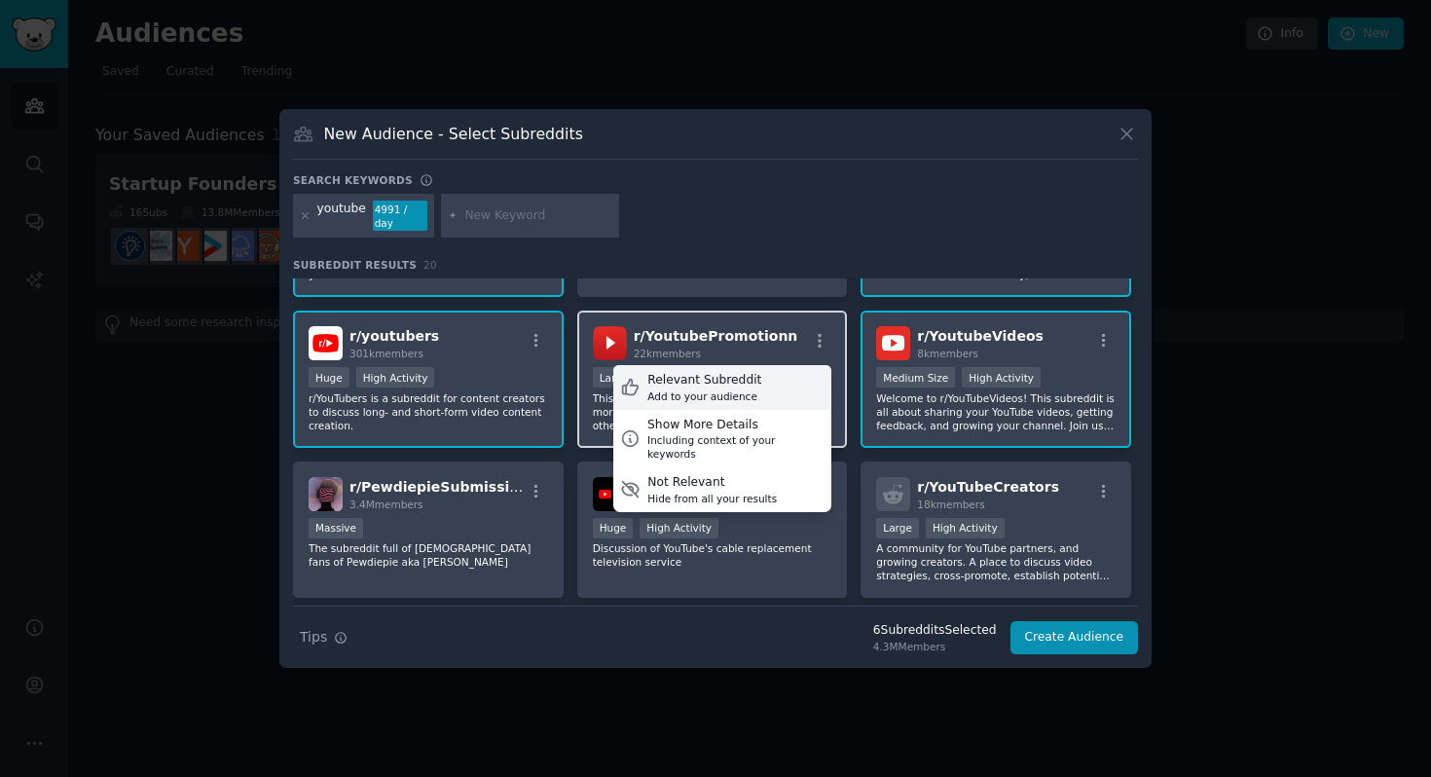
click at [759, 379] on div "Relevant Subreddit Add to your audience" at bounding box center [722, 387] width 218 height 45
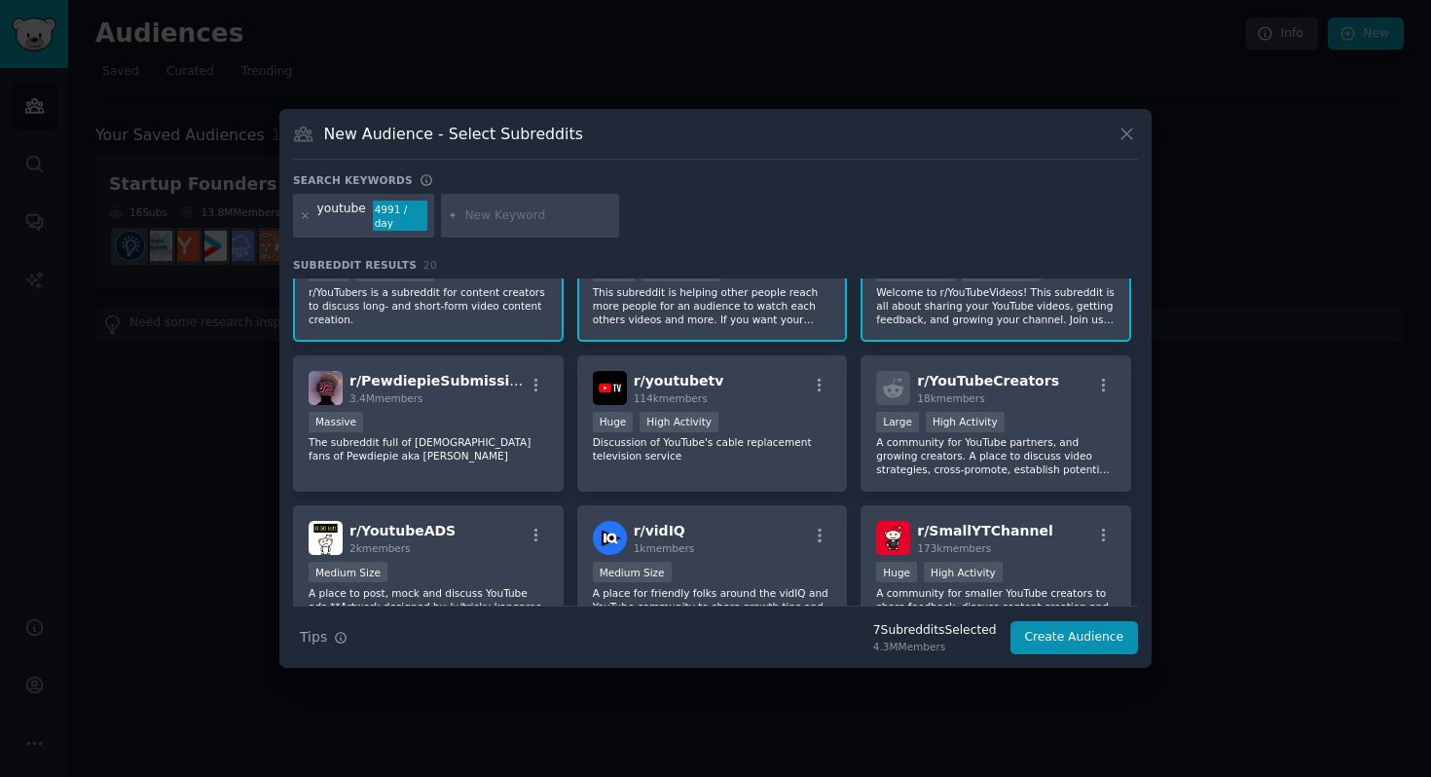
scroll to position [398, 0]
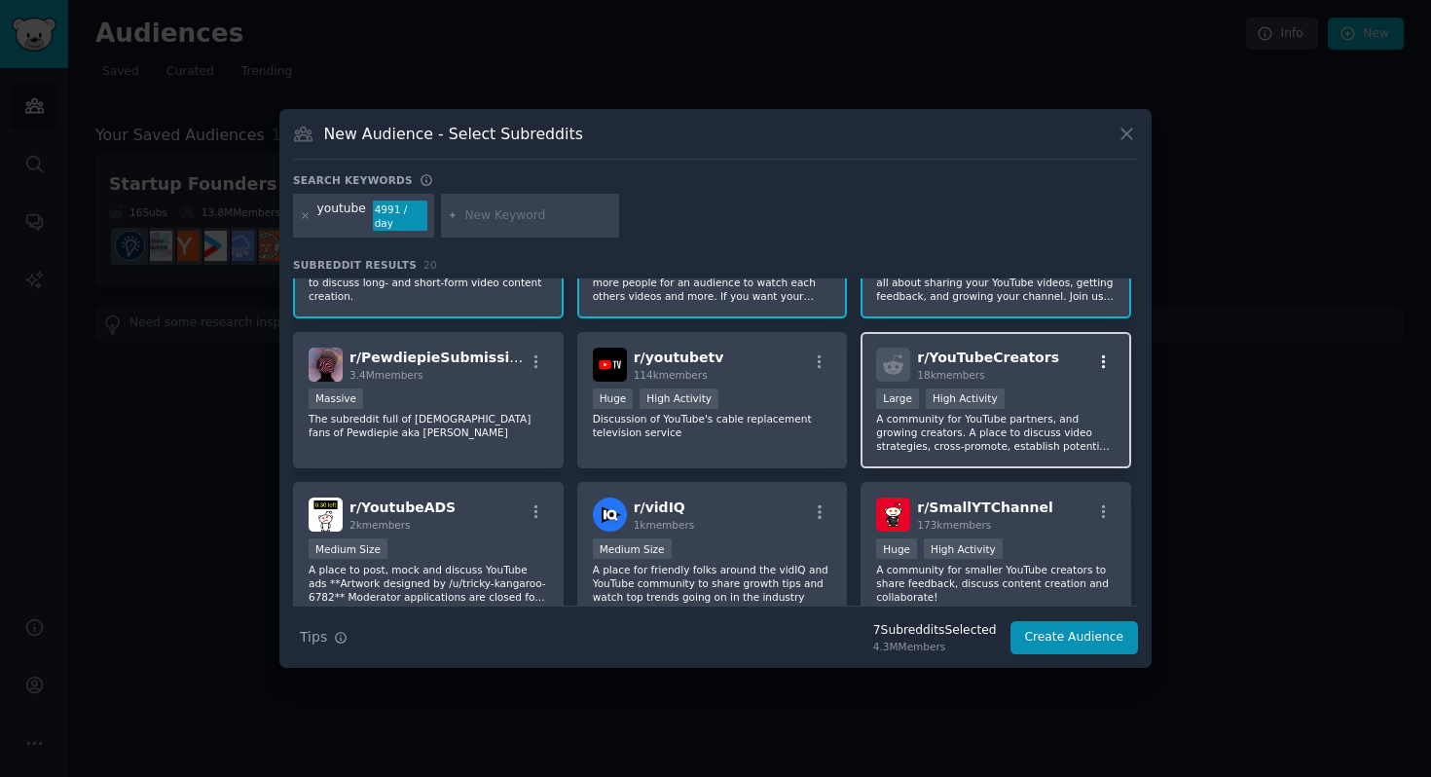
click at [1099, 359] on icon "button" at bounding box center [1104, 362] width 18 height 18
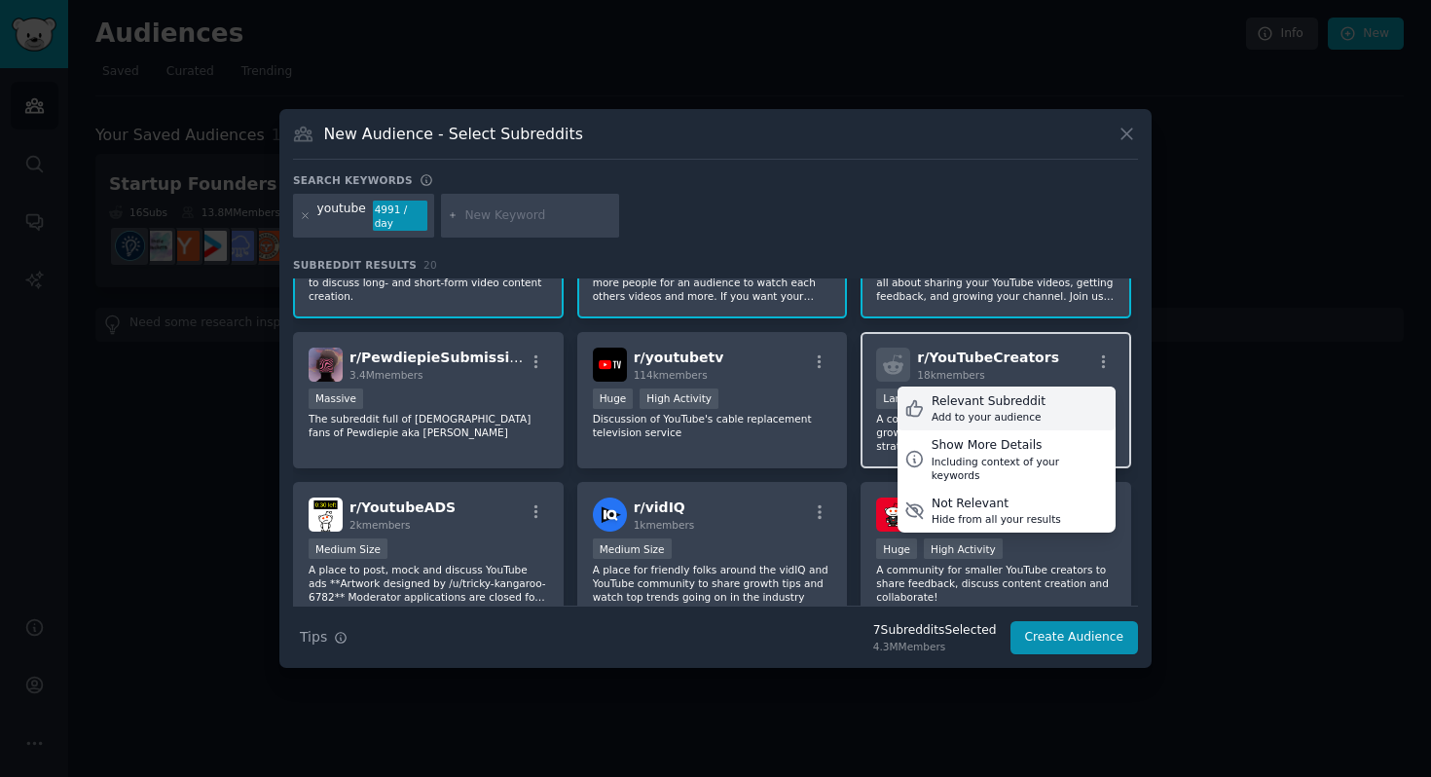
click at [1025, 407] on div "Relevant Subreddit" at bounding box center [988, 402] width 114 height 18
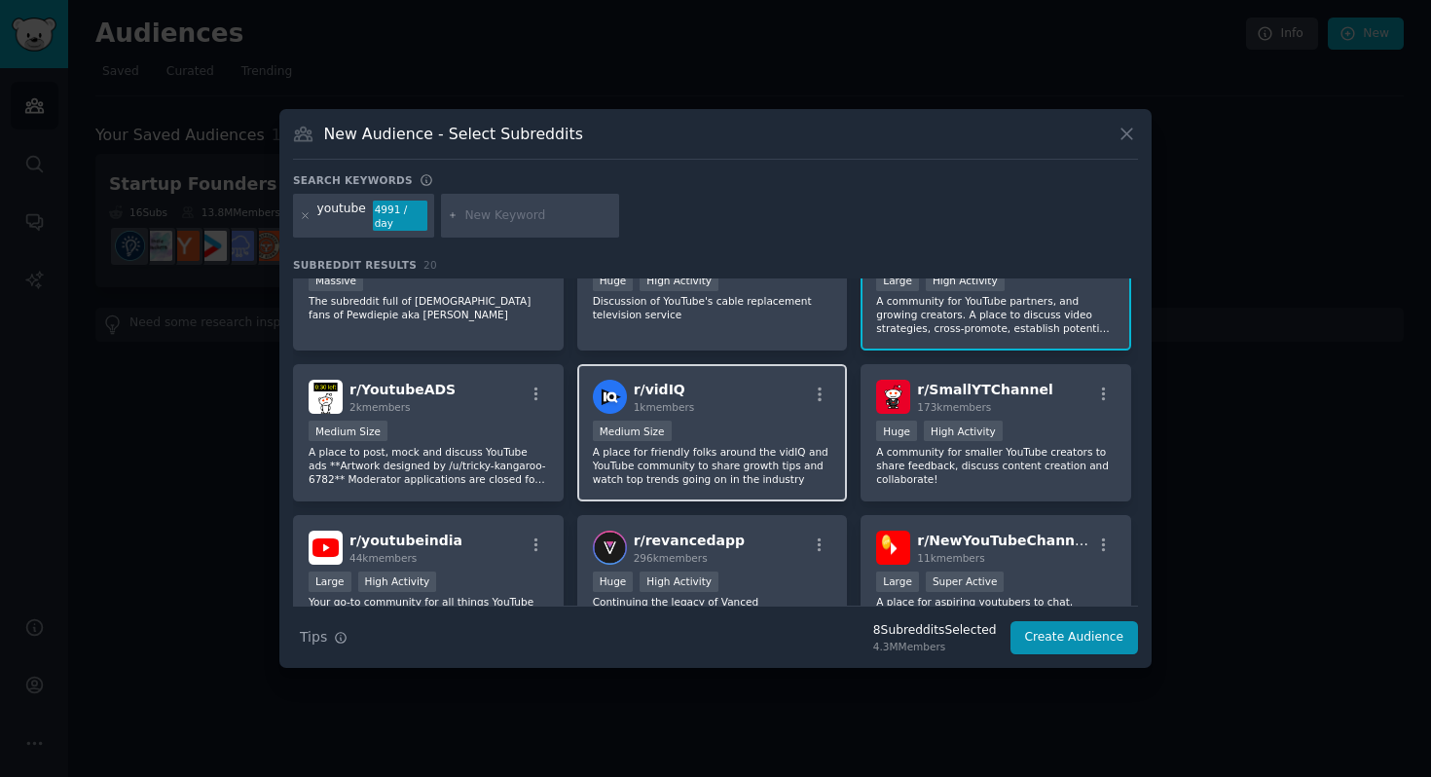
scroll to position [529, 0]
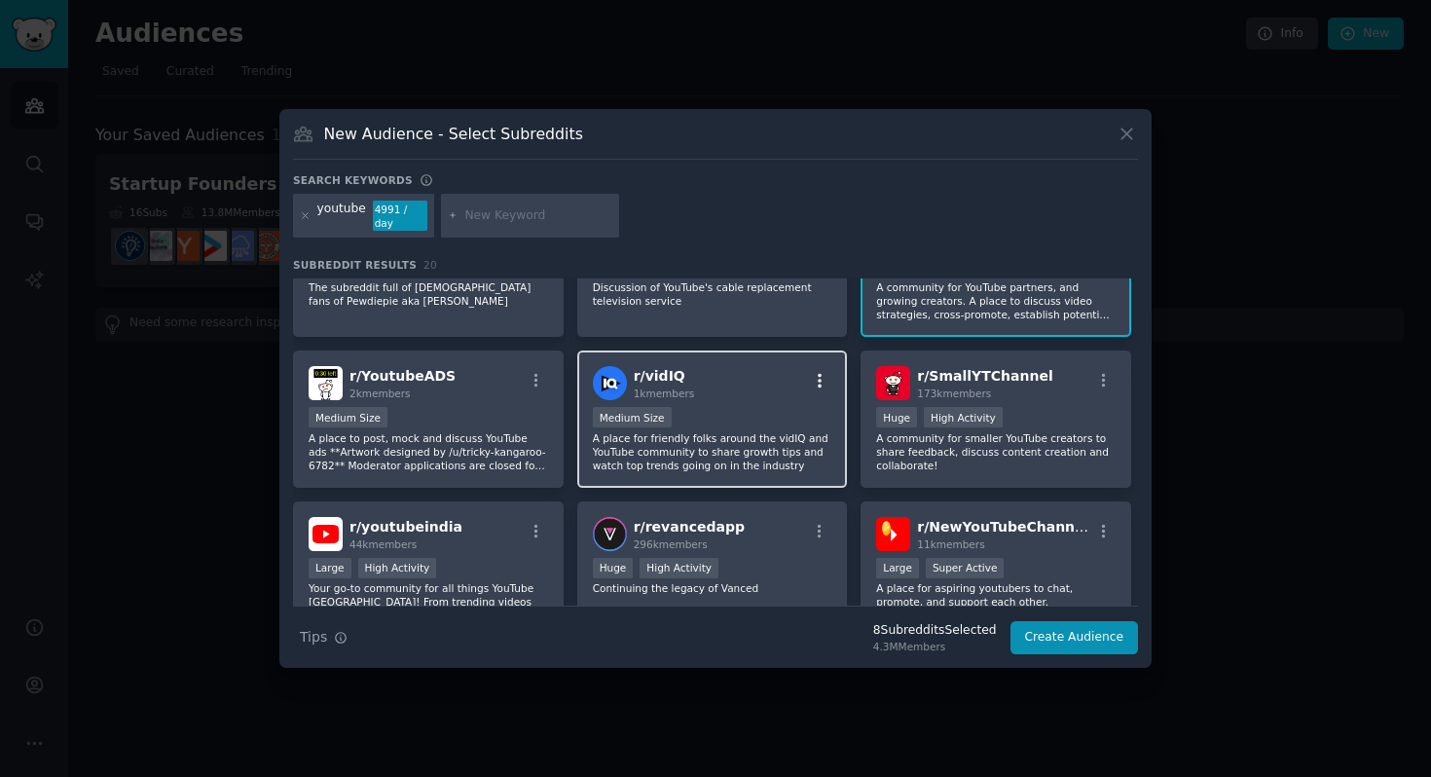
click at [818, 382] on icon "button" at bounding box center [820, 381] width 4 height 14
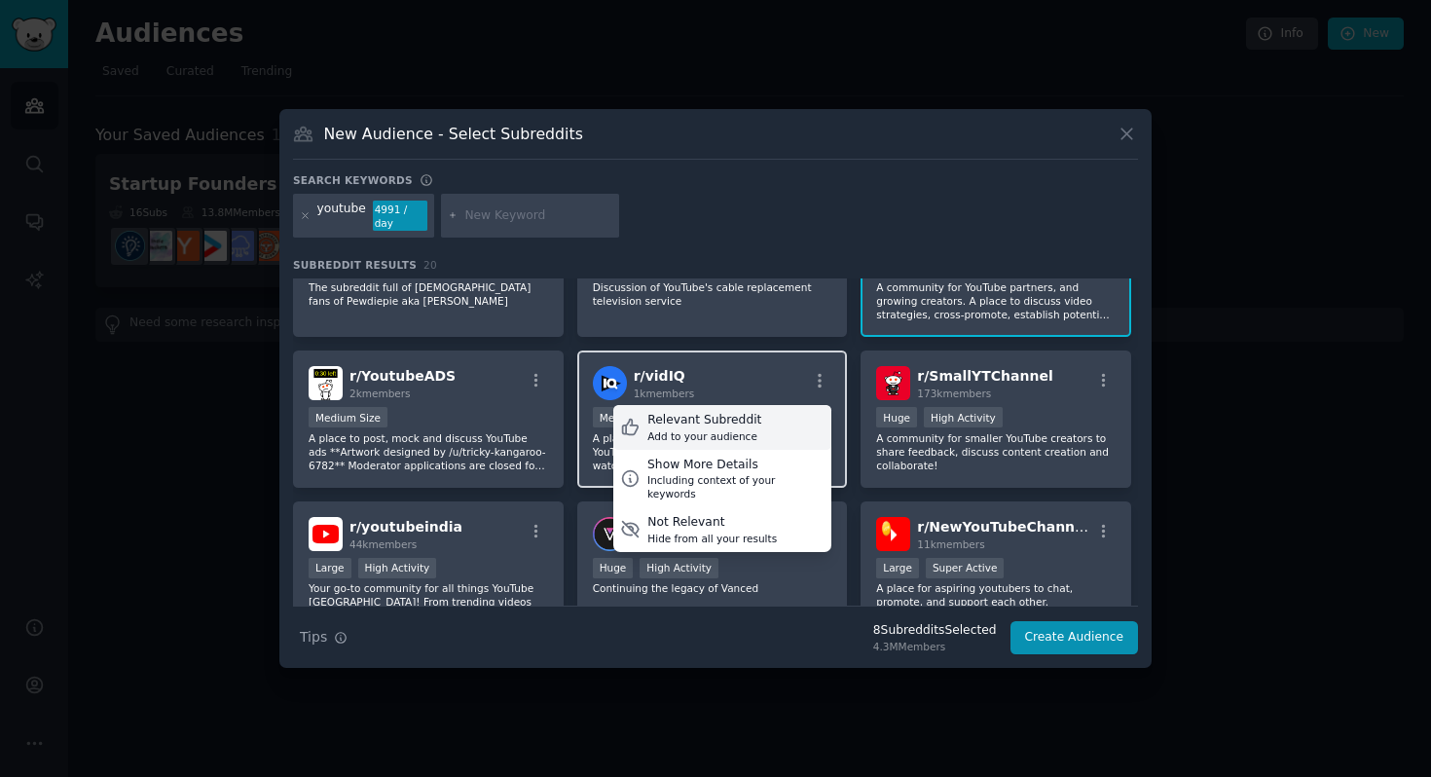
click at [725, 438] on div "Add to your audience" at bounding box center [704, 436] width 114 height 14
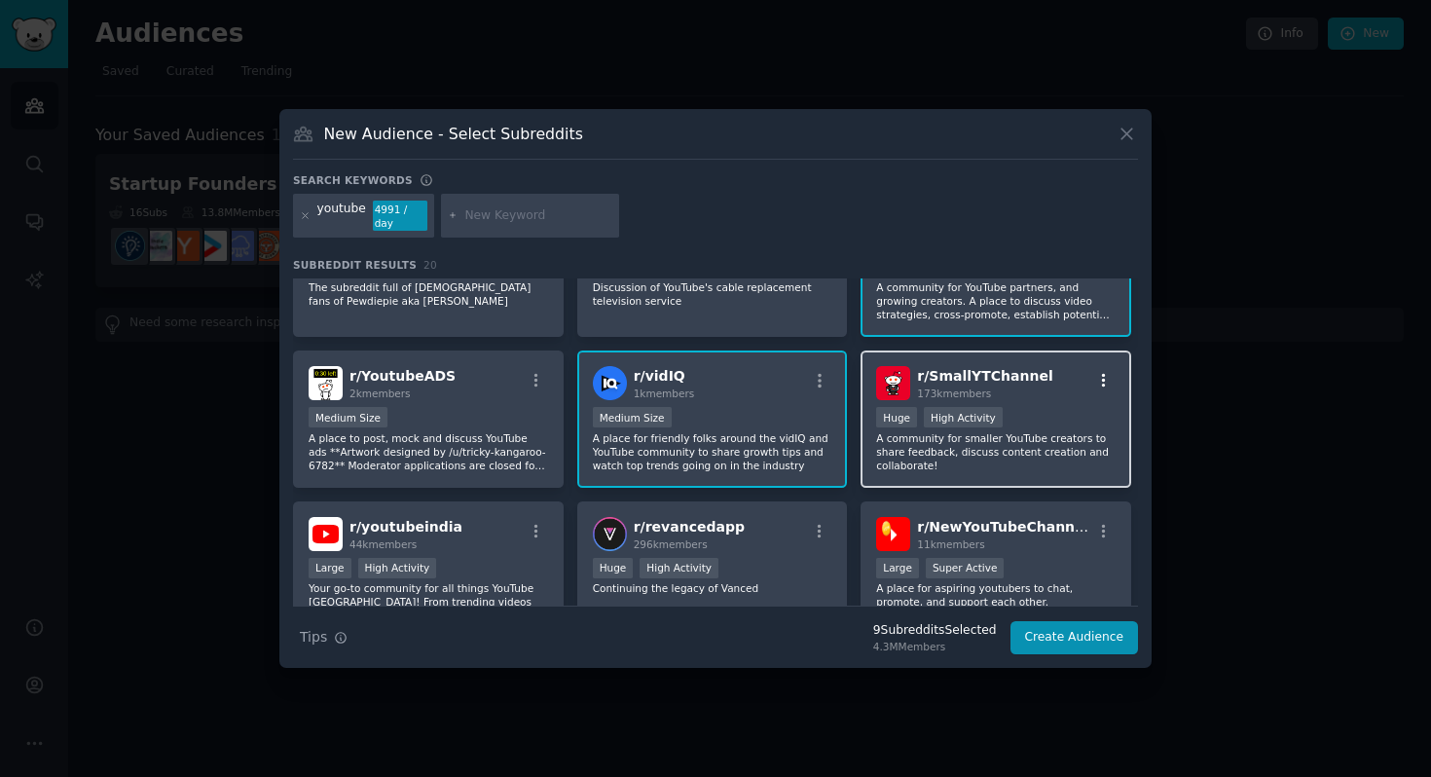
click at [1102, 375] on icon "button" at bounding box center [1104, 381] width 18 height 18
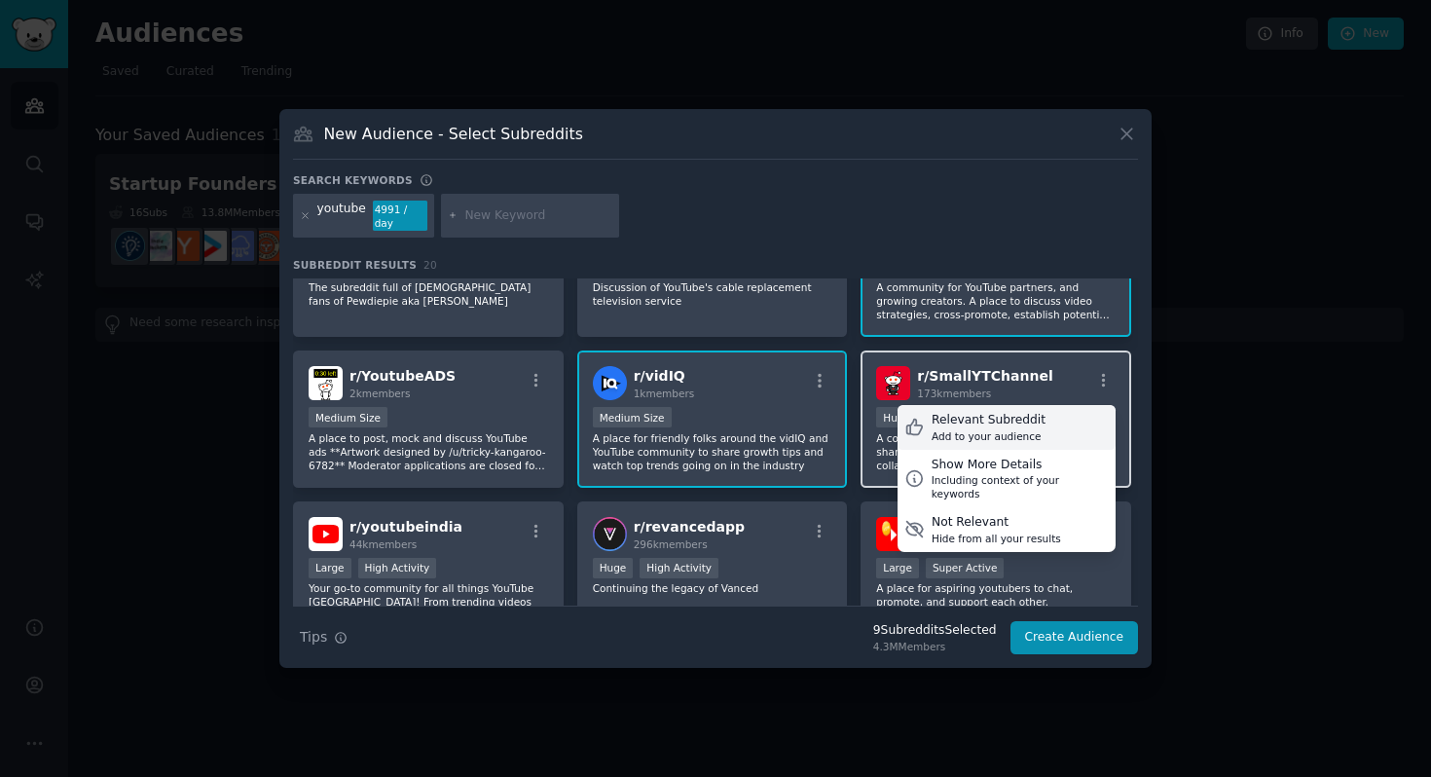
click at [1035, 425] on div "Relevant Subreddit Add to your audience" at bounding box center [1006, 427] width 218 height 45
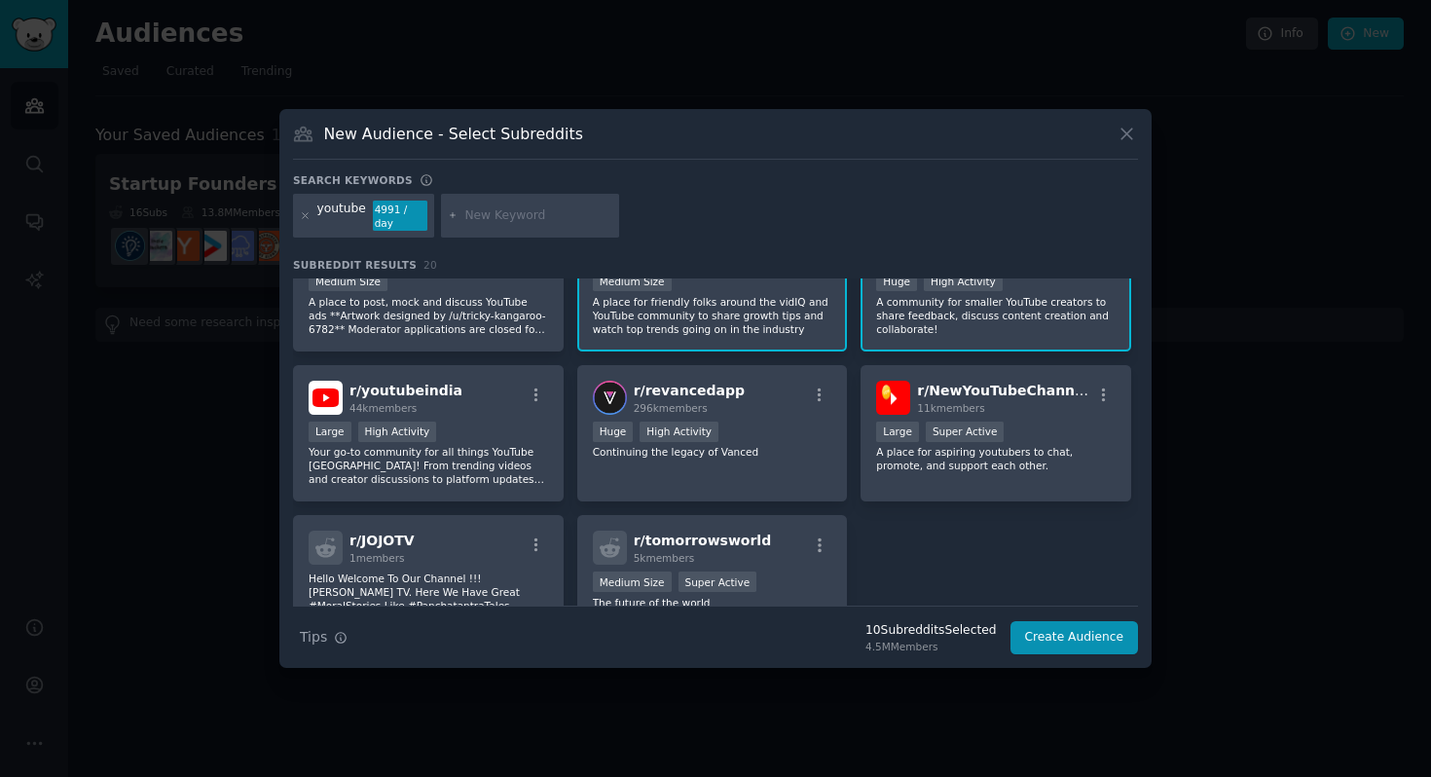
scroll to position [664, 0]
click at [1102, 395] on icon "button" at bounding box center [1104, 396] width 4 height 14
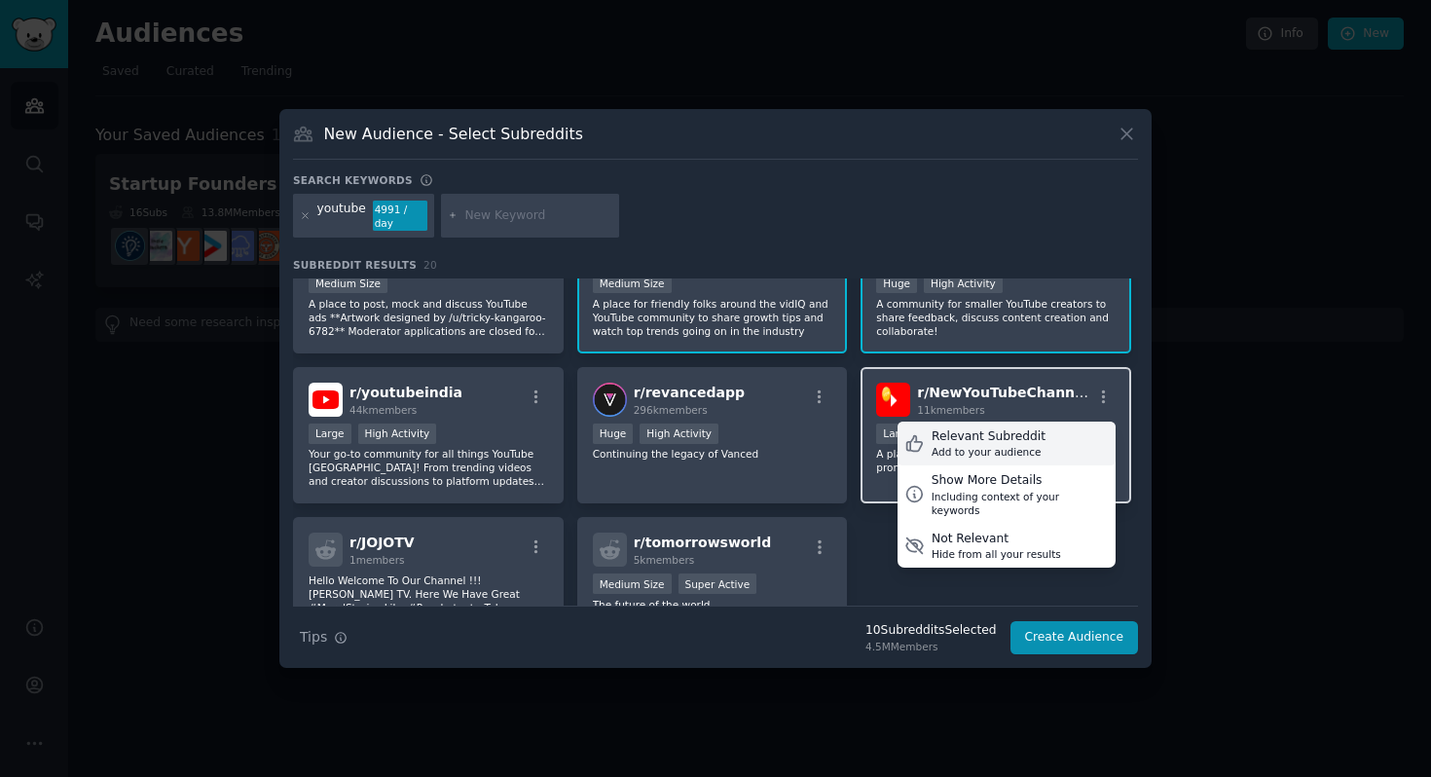
click at [1025, 440] on div "Relevant Subreddit" at bounding box center [988, 437] width 114 height 18
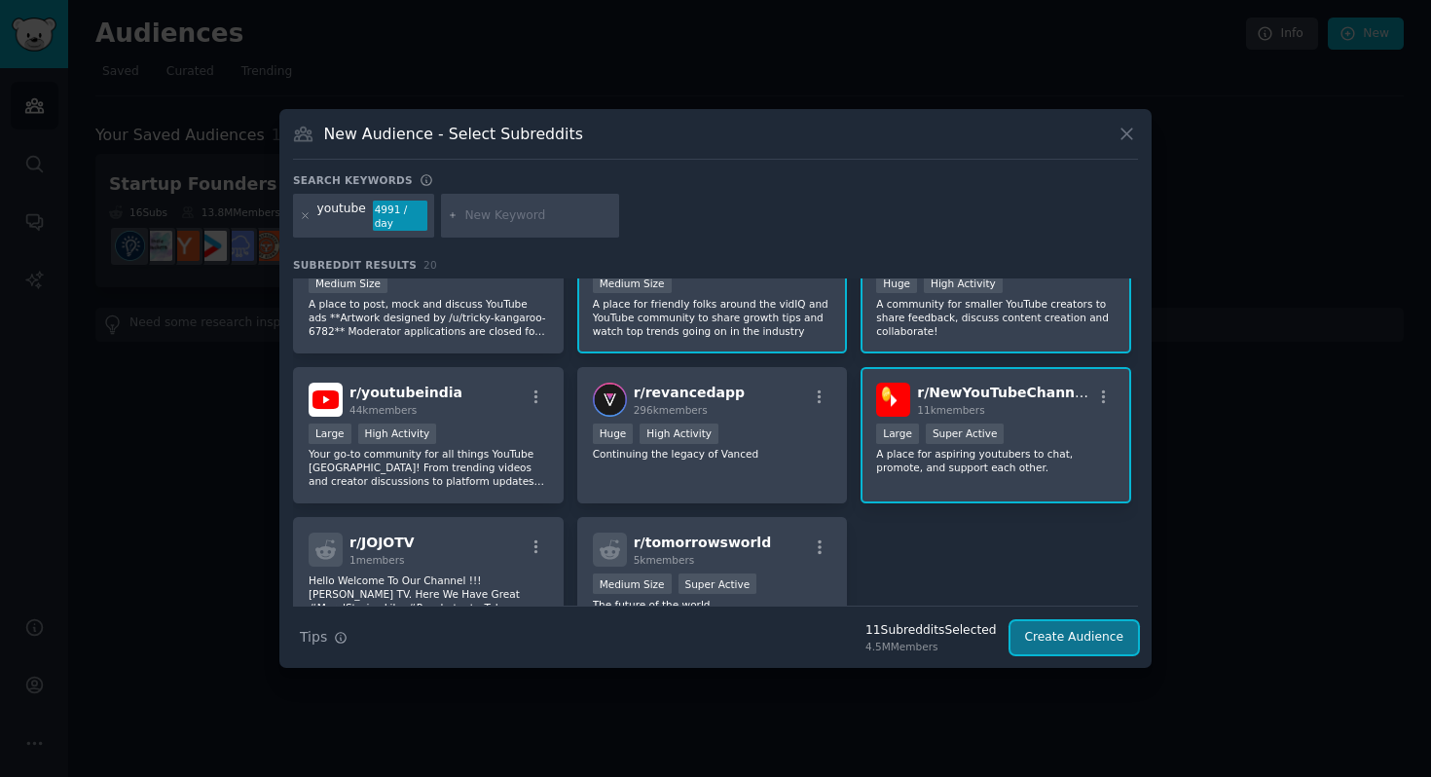
click at [1065, 641] on button "Create Audience" at bounding box center [1074, 637] width 128 height 33
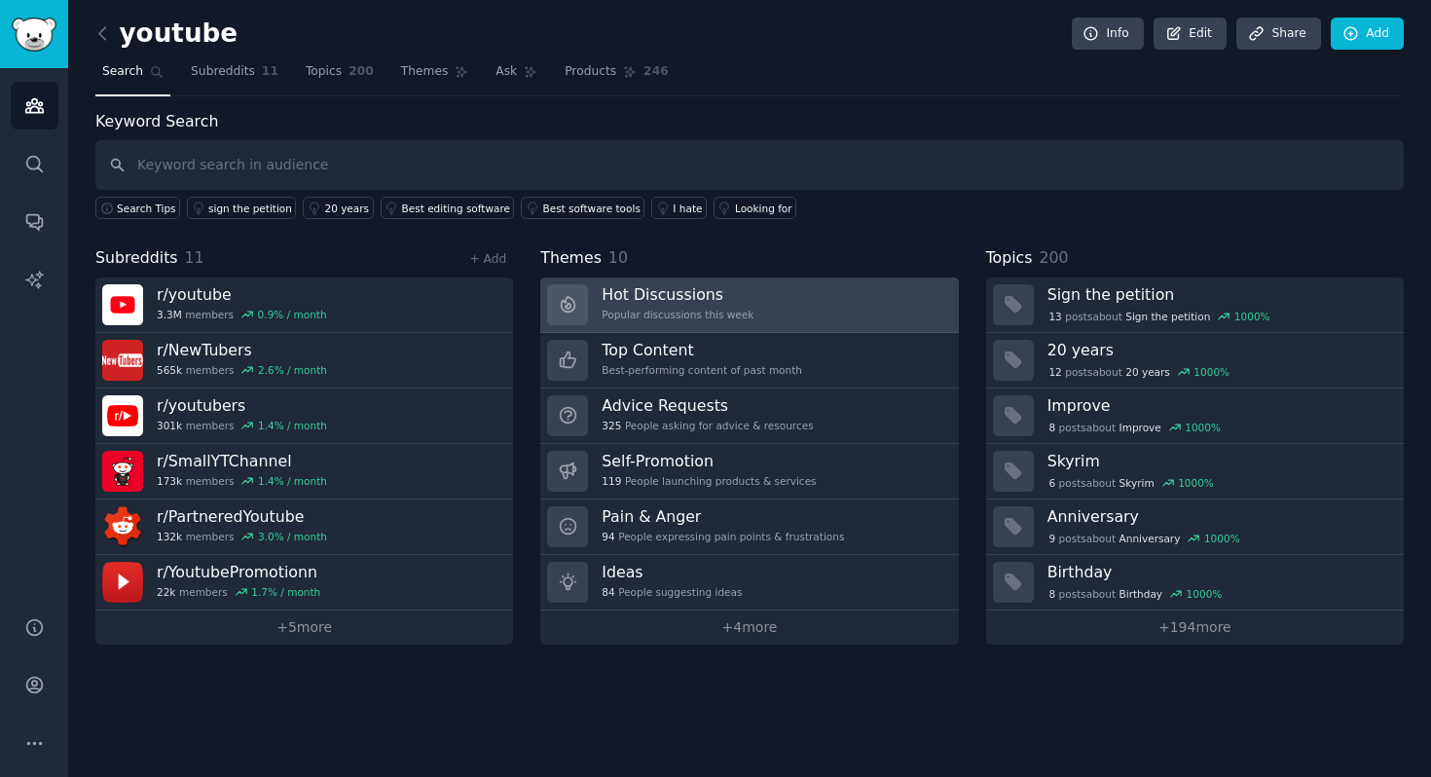
click at [661, 301] on h3 "Hot Discussions" at bounding box center [678, 294] width 152 height 20
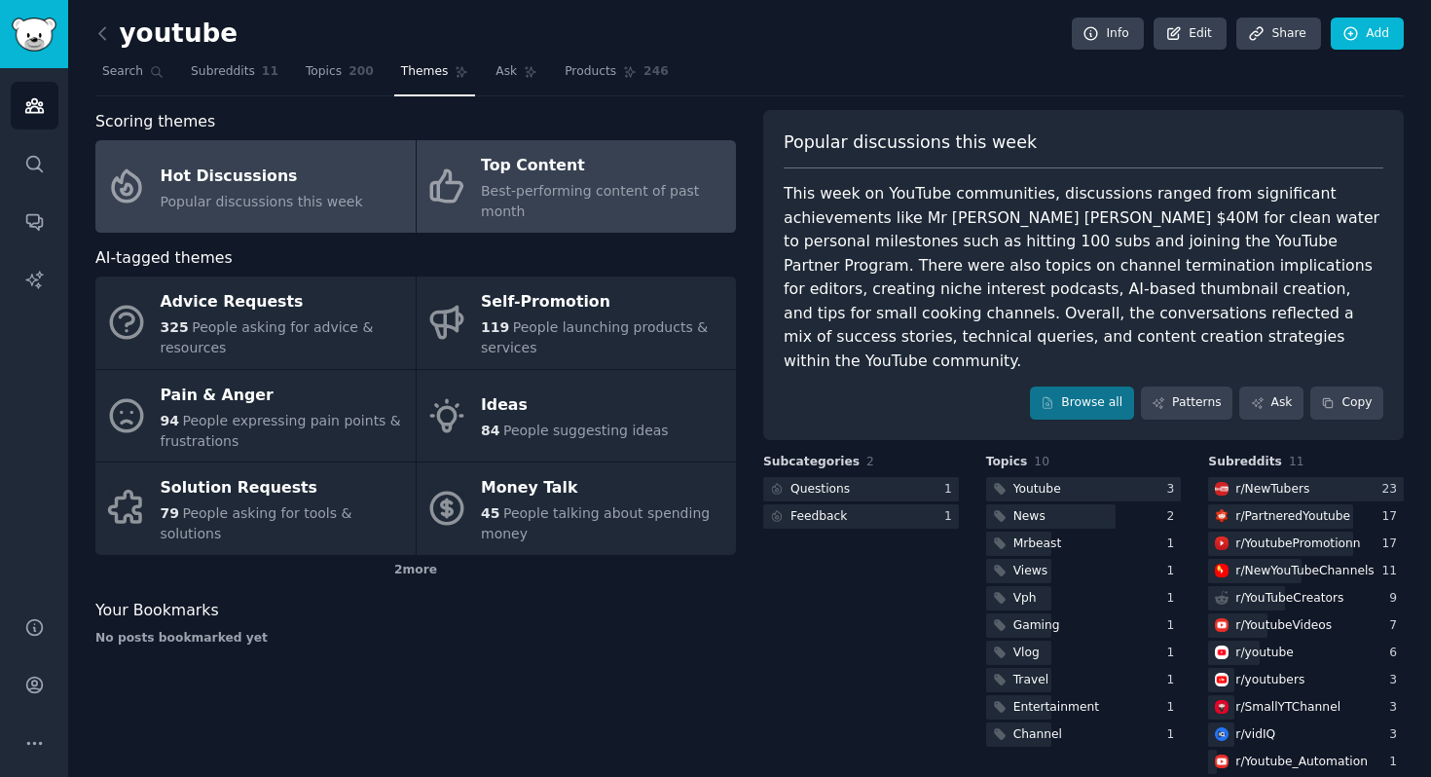
click at [551, 181] on div "Best-performing content of past month" at bounding box center [603, 201] width 245 height 41
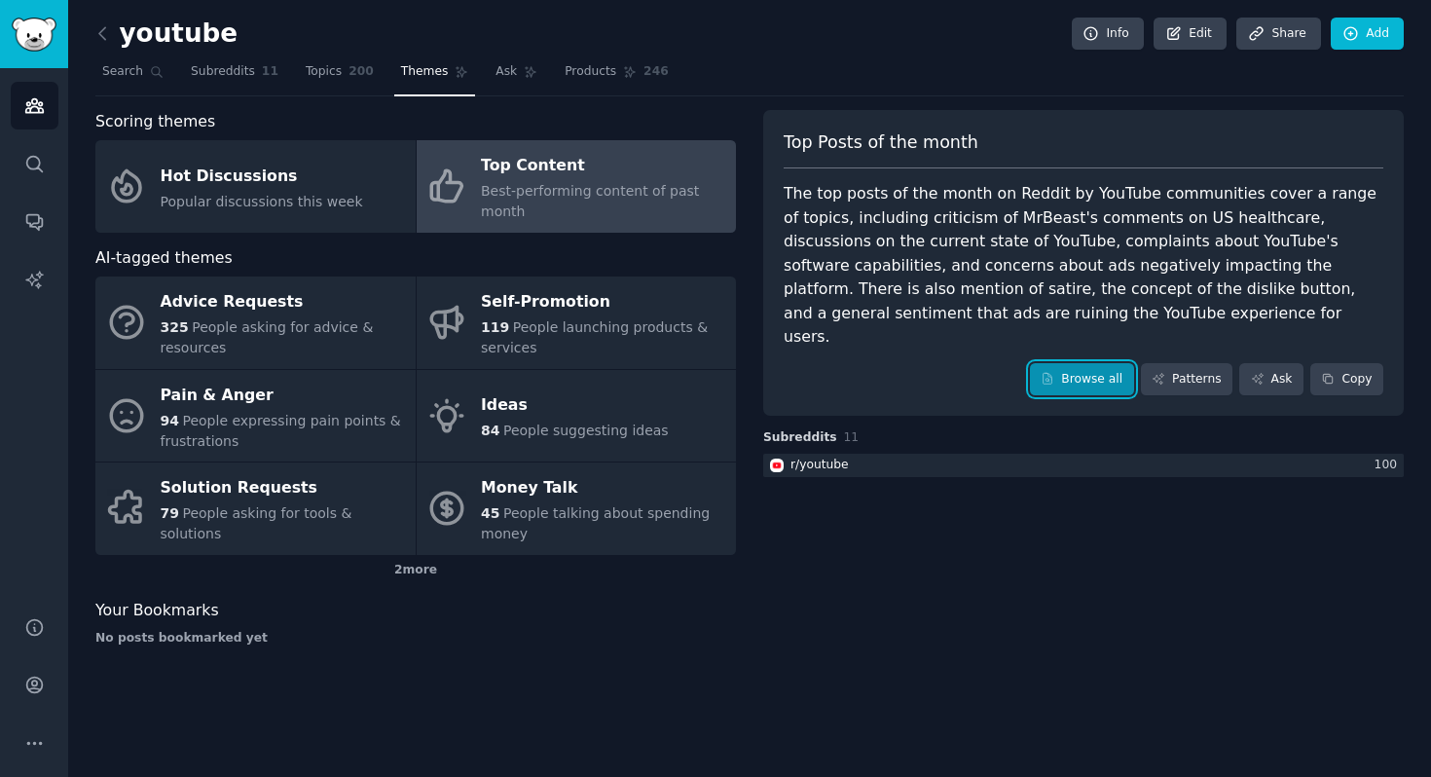
click at [1067, 363] on link "Browse all" at bounding box center [1082, 379] width 104 height 33
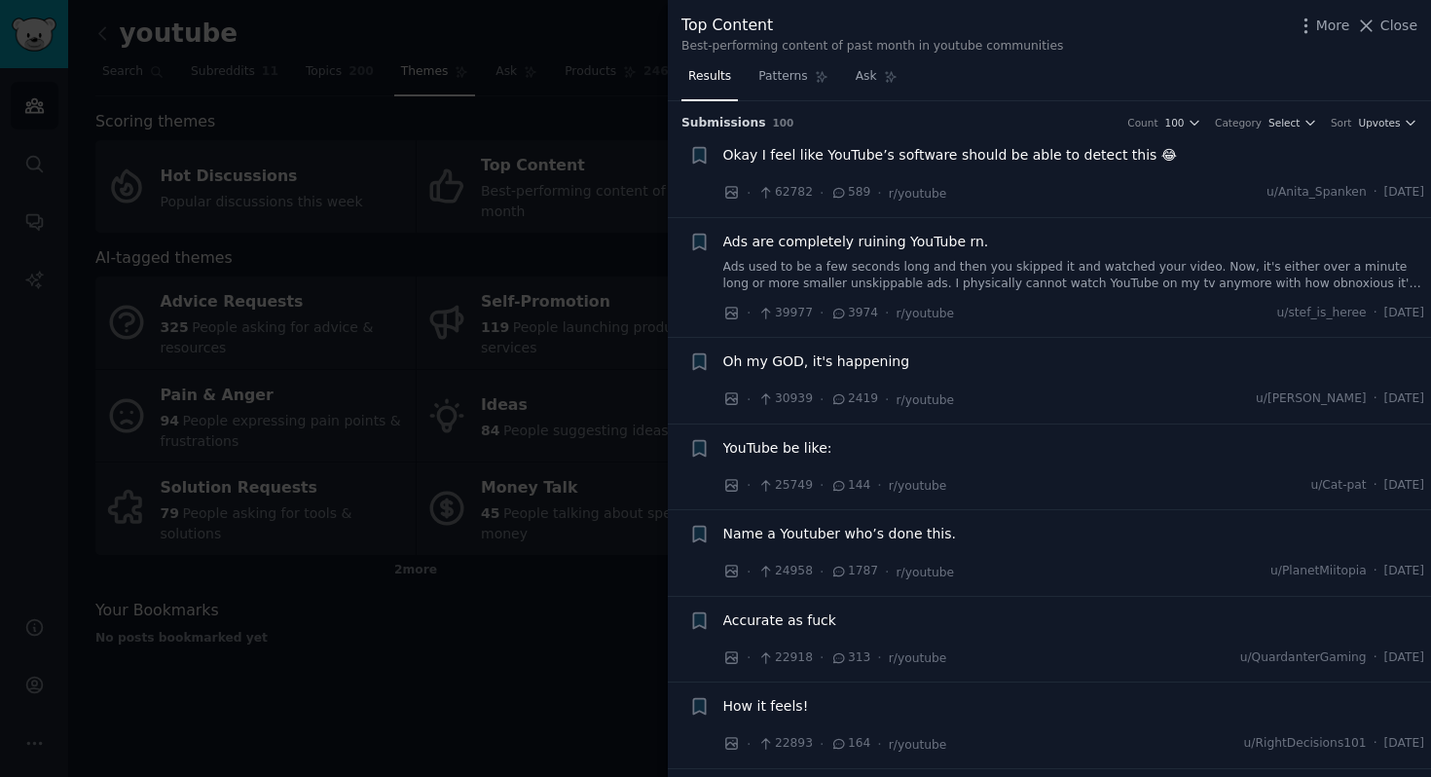
click at [1080, 151] on span "Okay I feel like YouTube’s software should be able to detect this 😂" at bounding box center [950, 155] width 455 height 20
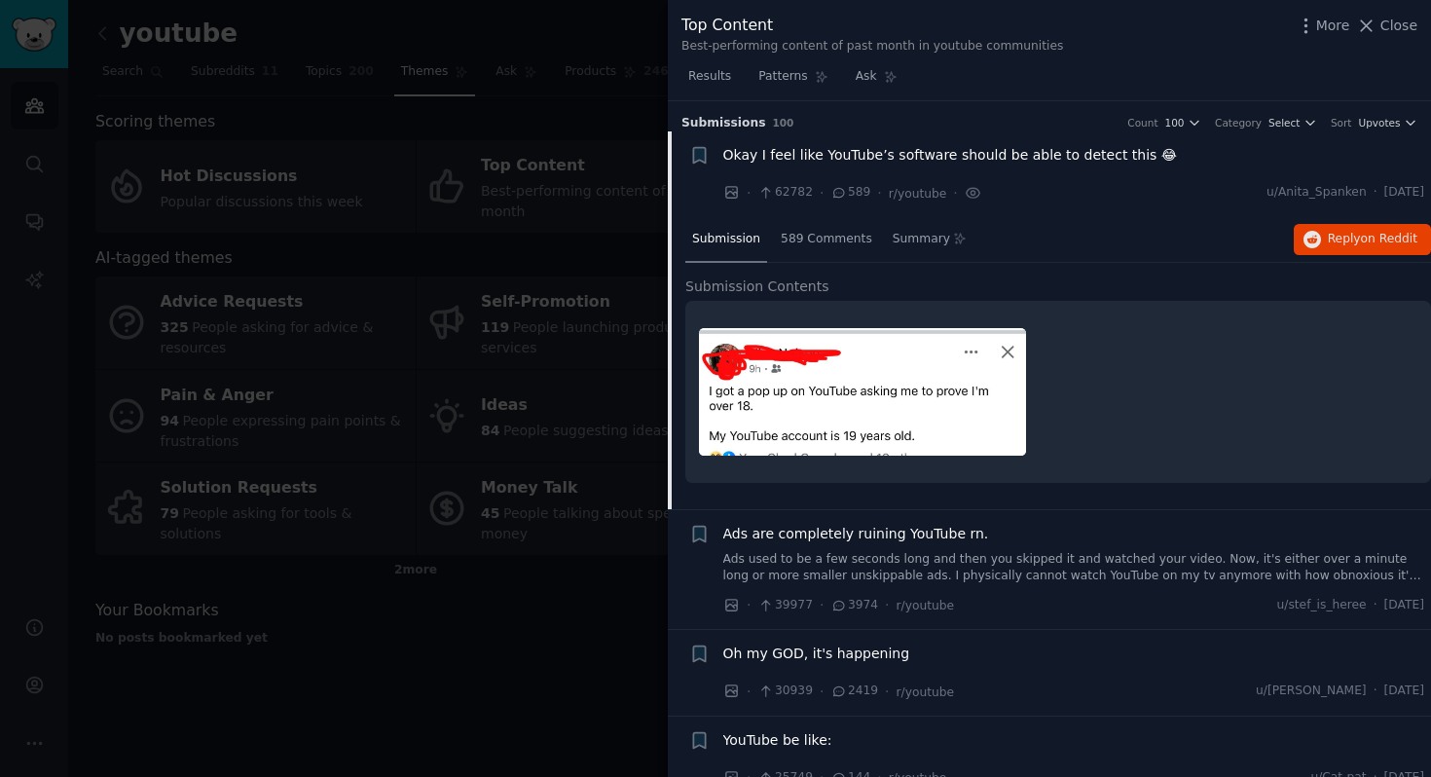
scroll to position [30, 0]
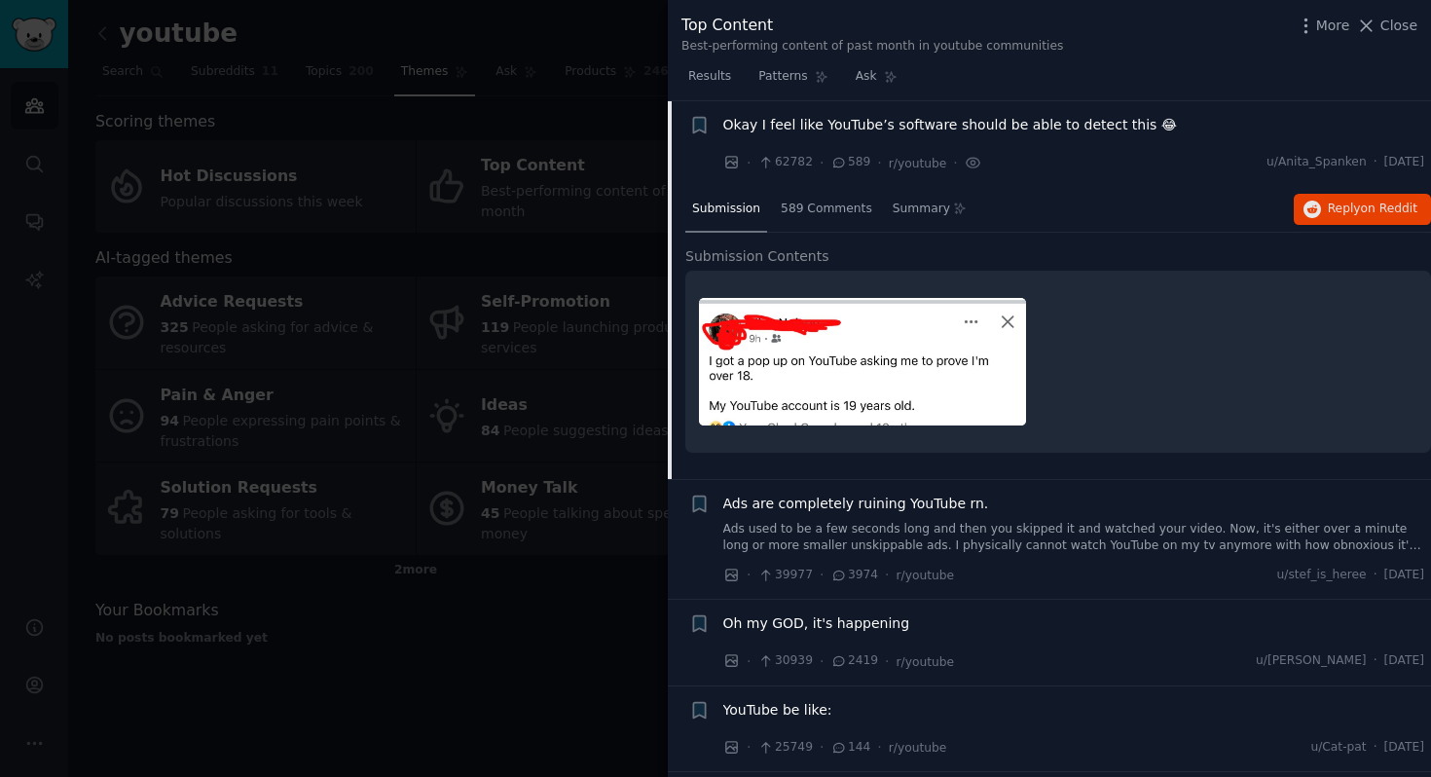
click at [742, 197] on div "Submission" at bounding box center [726, 210] width 82 height 47
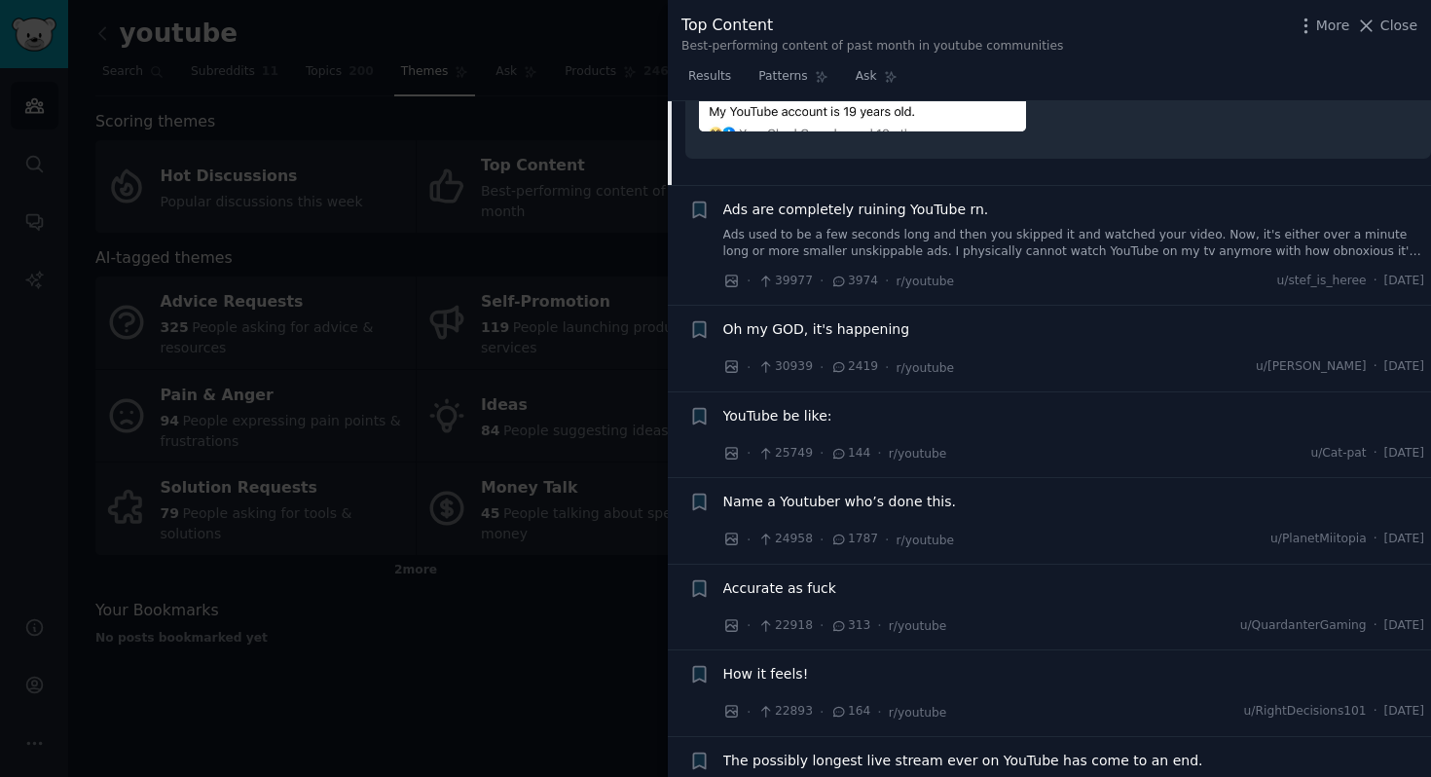
scroll to position [331, 0]
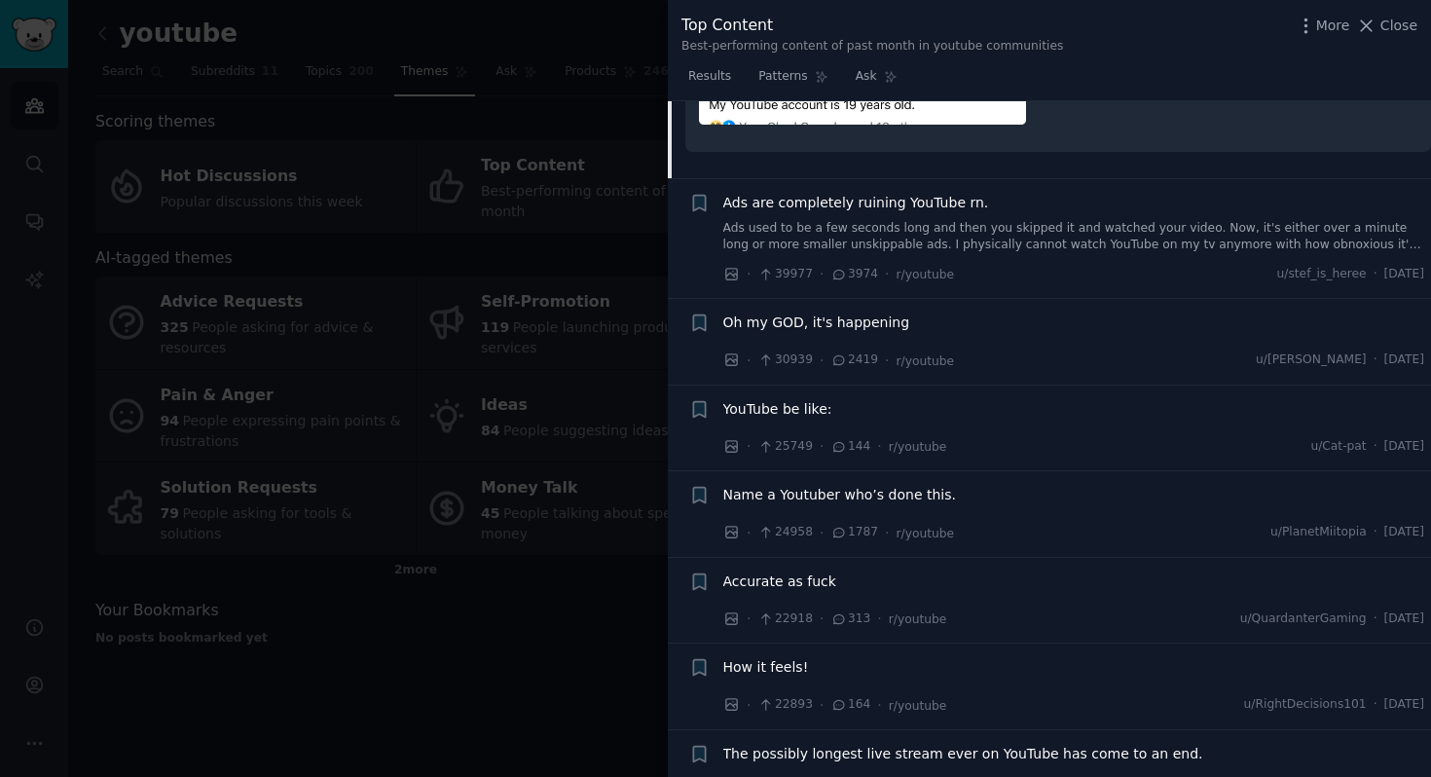
click at [955, 320] on div "Oh my GOD, it's happening" at bounding box center [1074, 322] width 702 height 20
click at [858, 336] on div "Oh my GOD, it's happening" at bounding box center [1074, 325] width 702 height 27
click at [858, 324] on span "Oh my GOD, it's happening" at bounding box center [816, 322] width 187 height 20
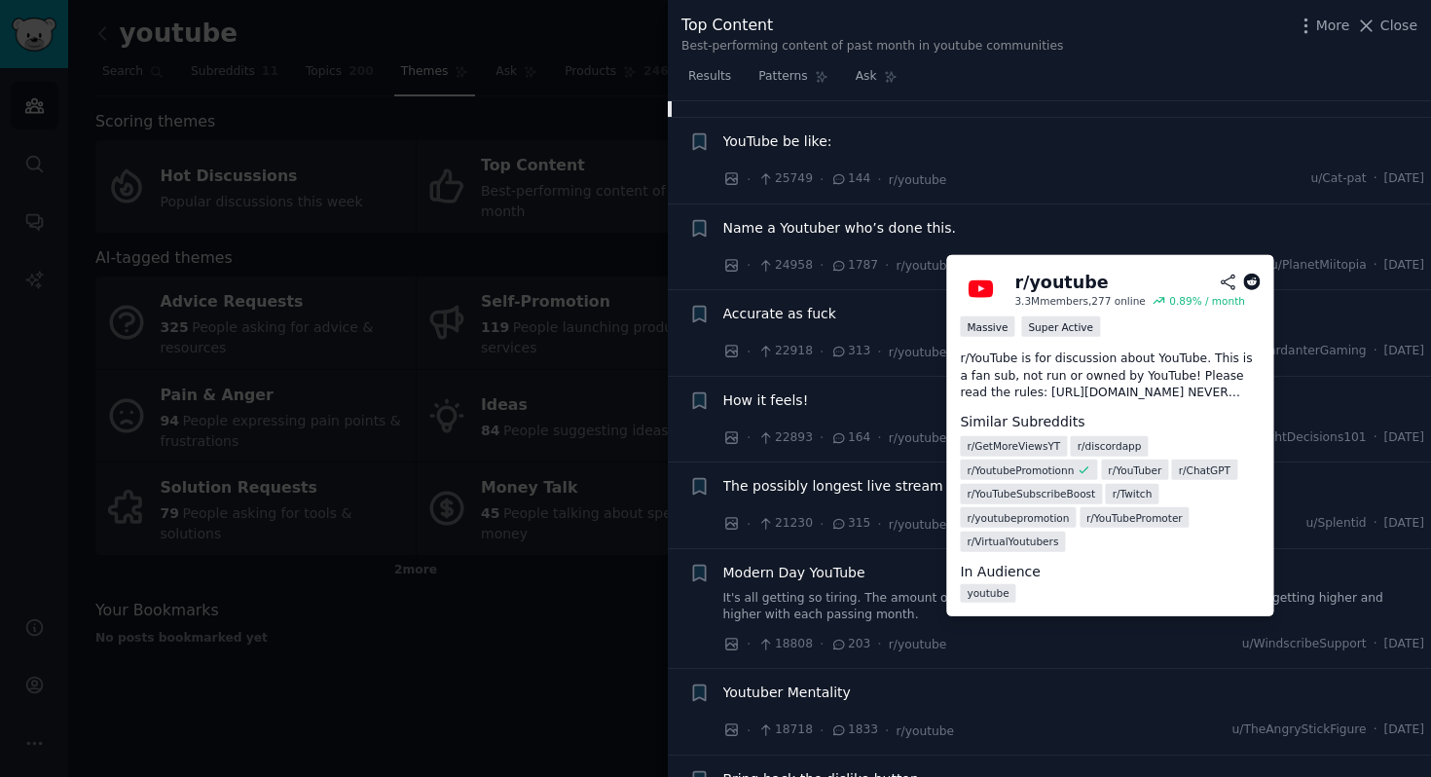
scroll to position [1190, 0]
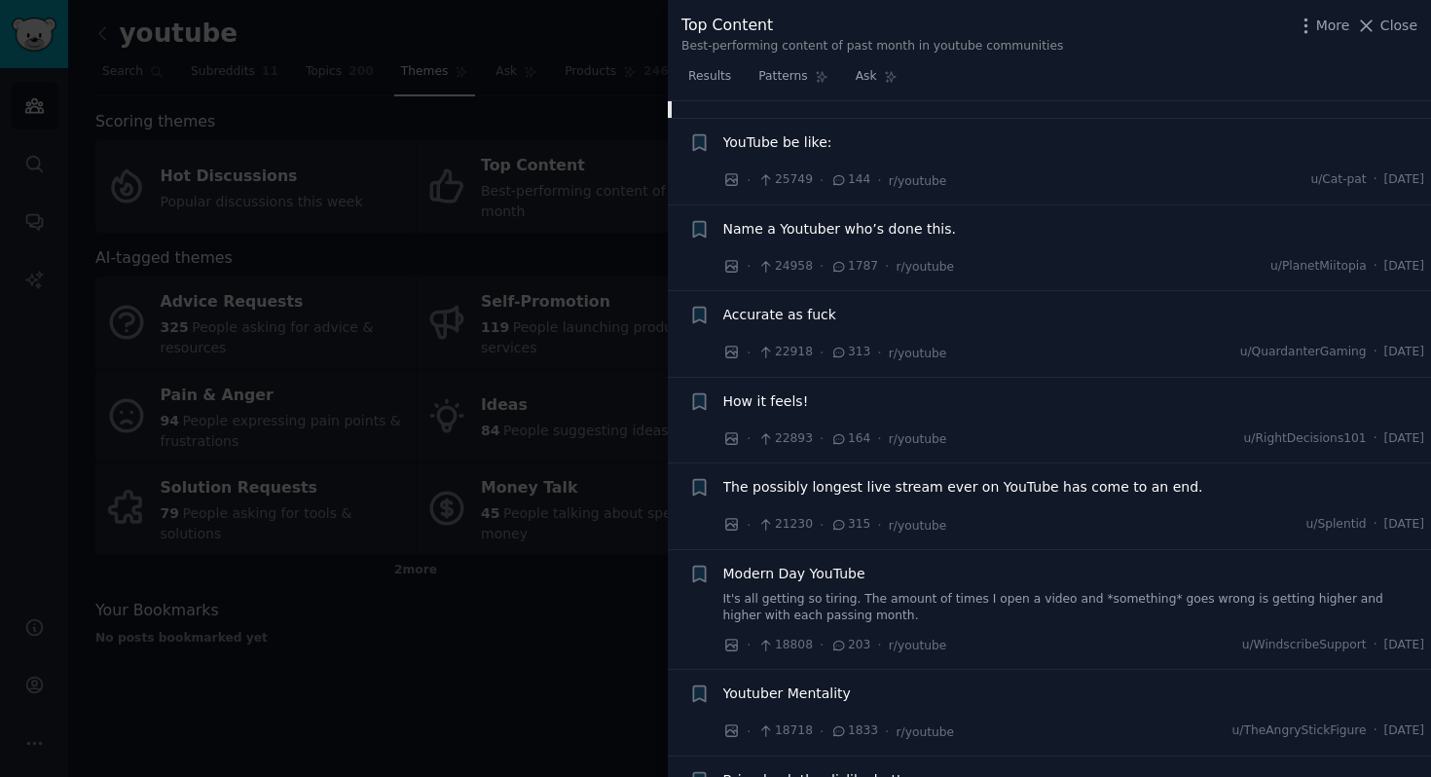
click at [847, 231] on span "Name a Youtuber who’s done this." at bounding box center [839, 229] width 233 height 20
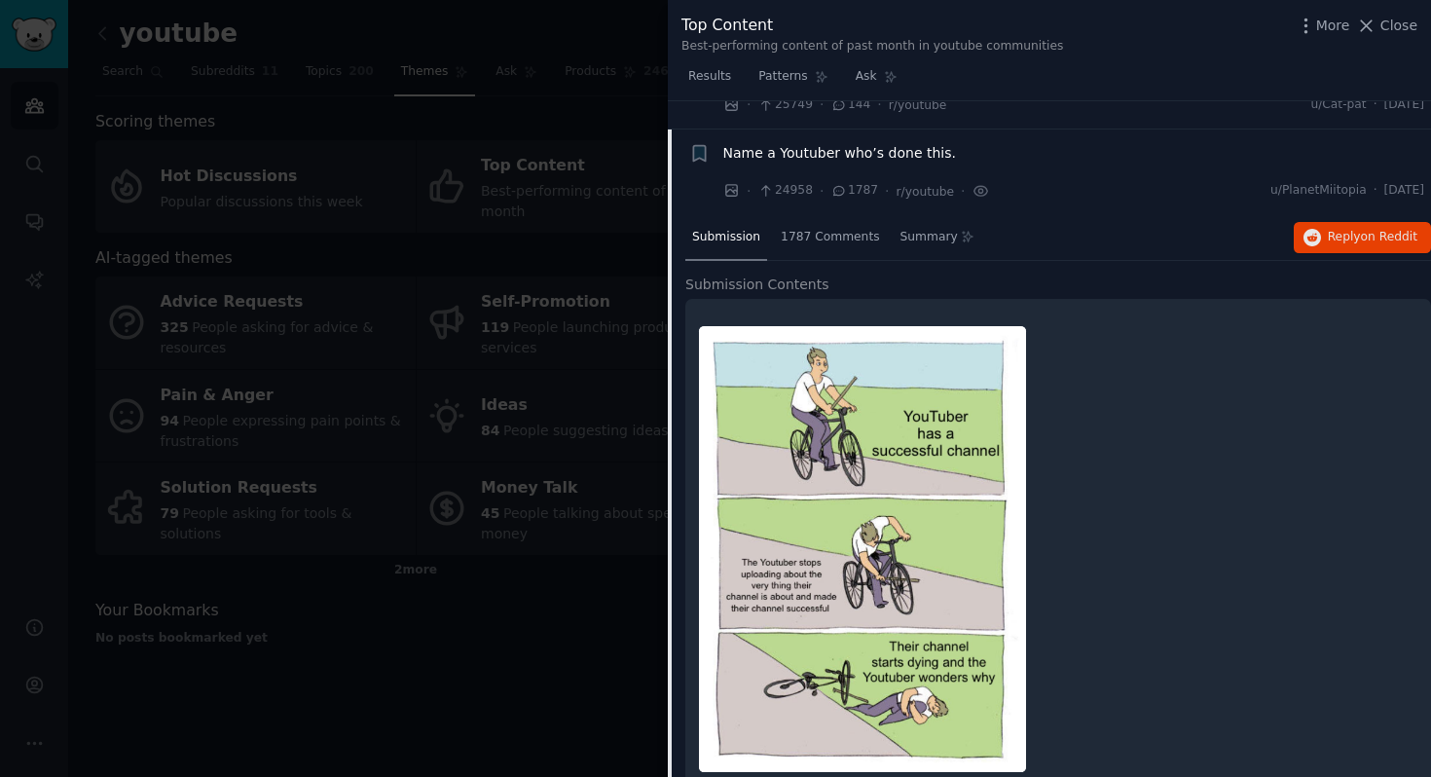
scroll to position [385, 0]
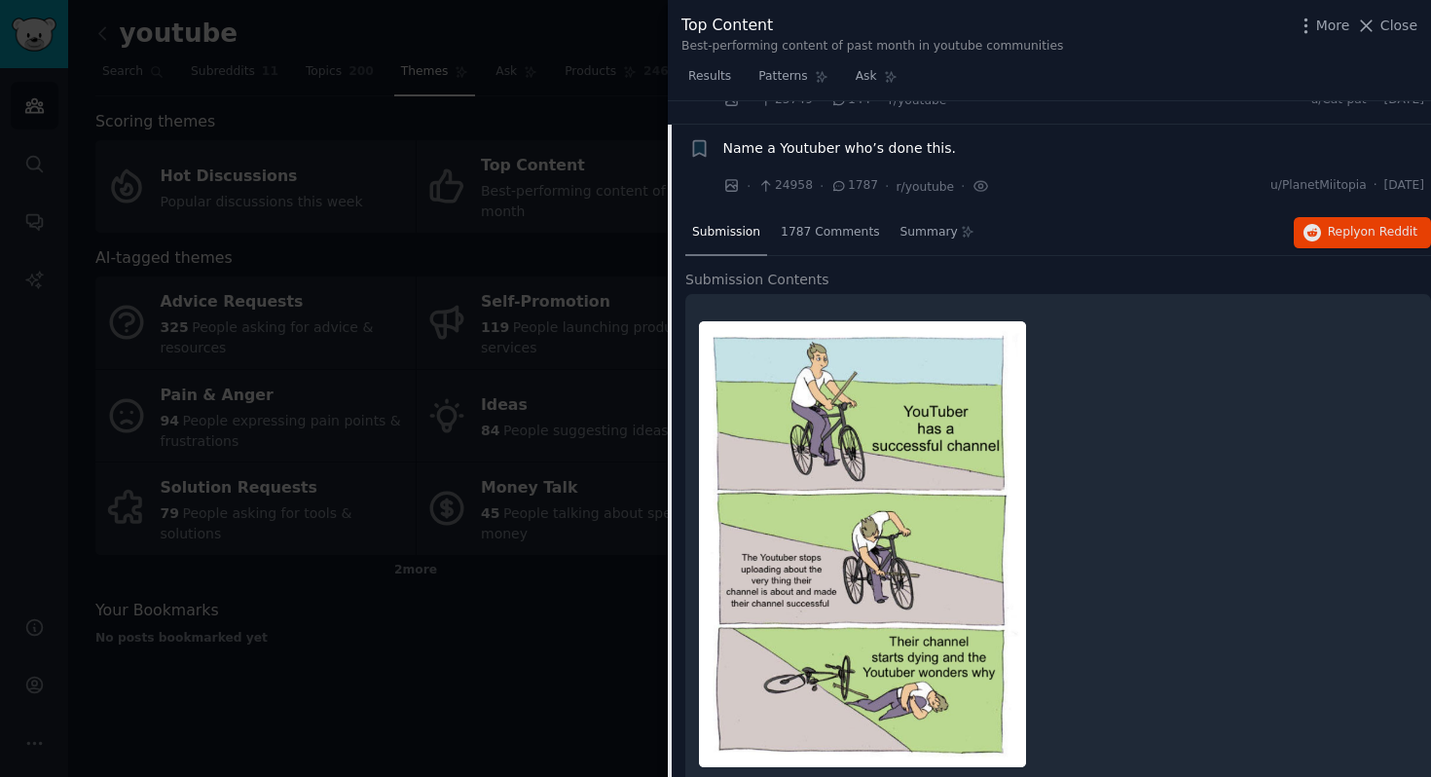
click at [892, 151] on span "Name a Youtuber who’s done this." at bounding box center [839, 148] width 233 height 20
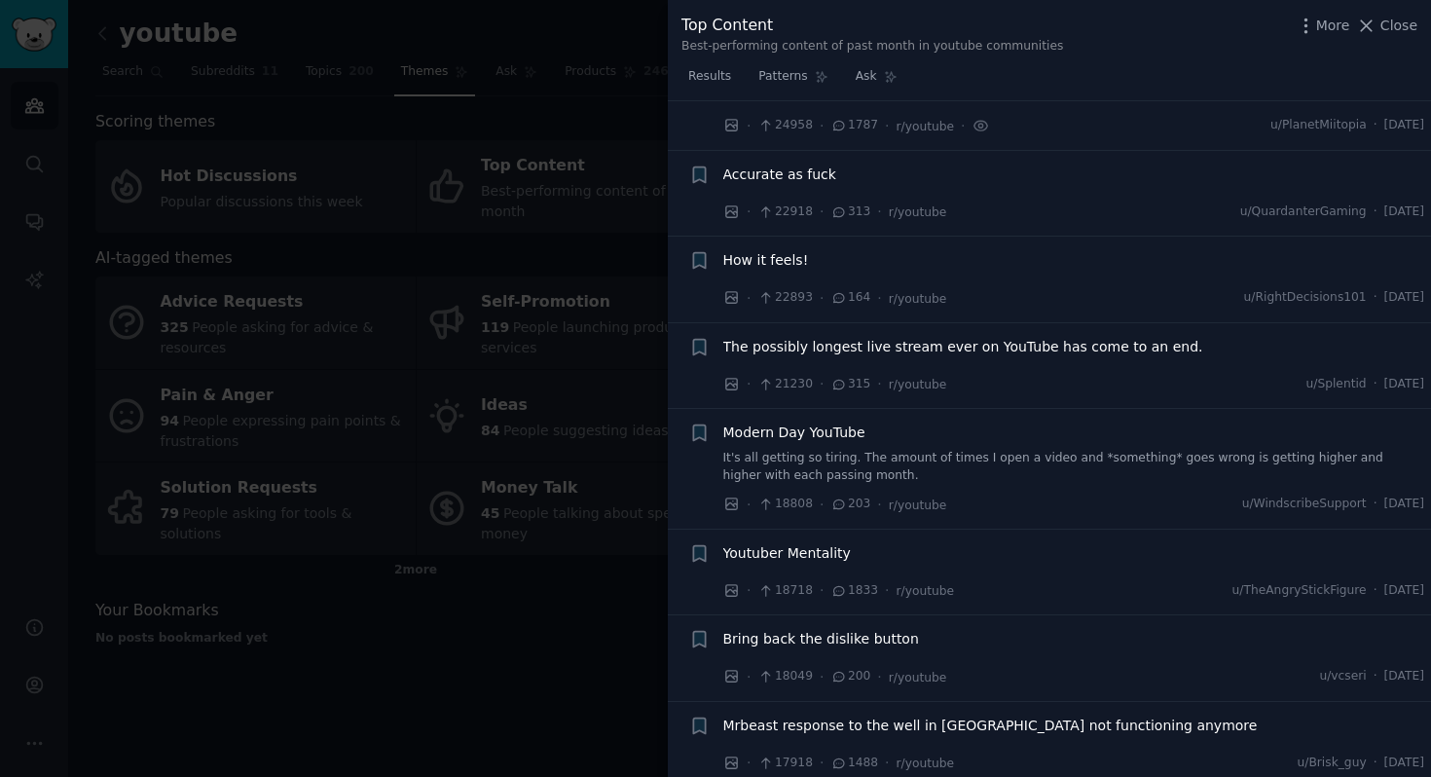
scroll to position [448, 0]
click at [771, 173] on span "Accurate as fuck" at bounding box center [779, 173] width 113 height 20
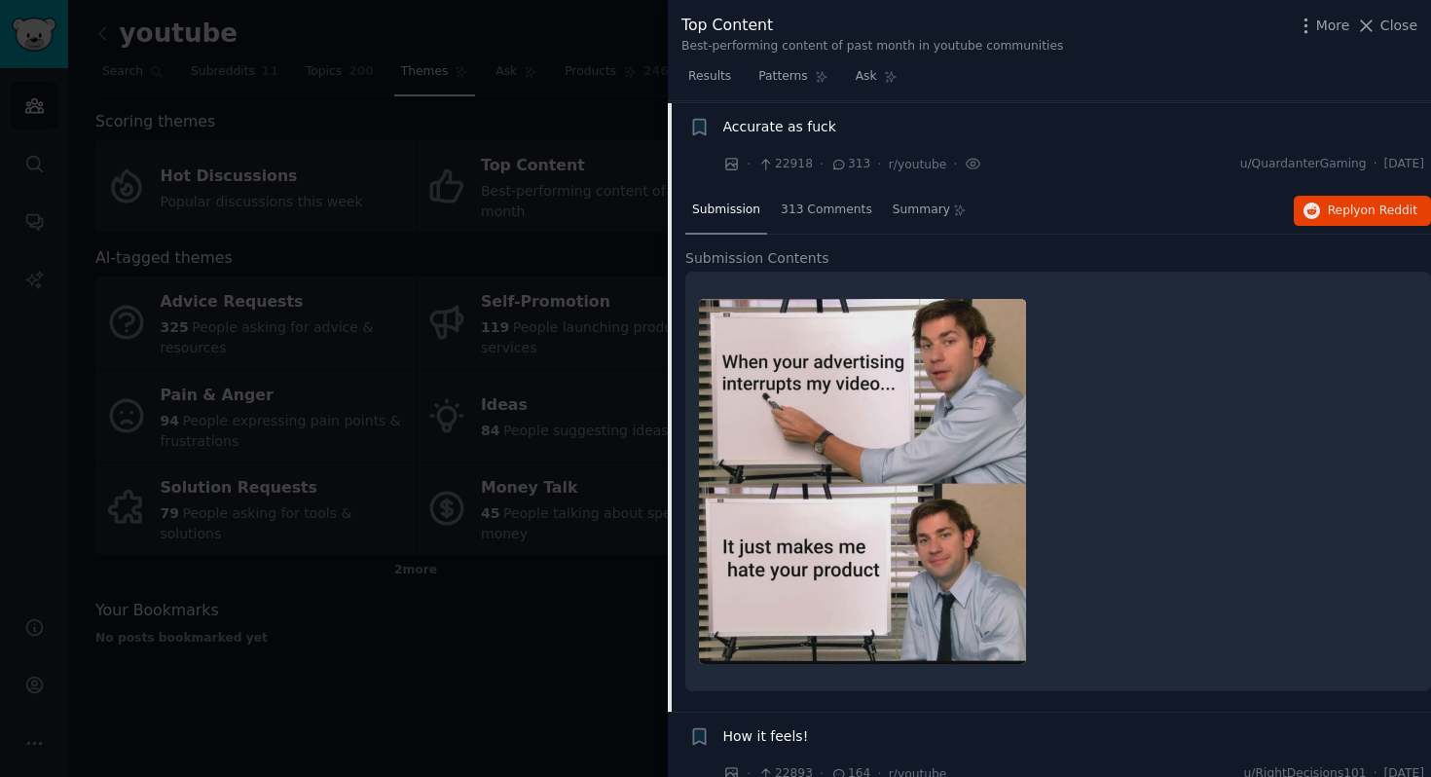
scroll to position [495, 0]
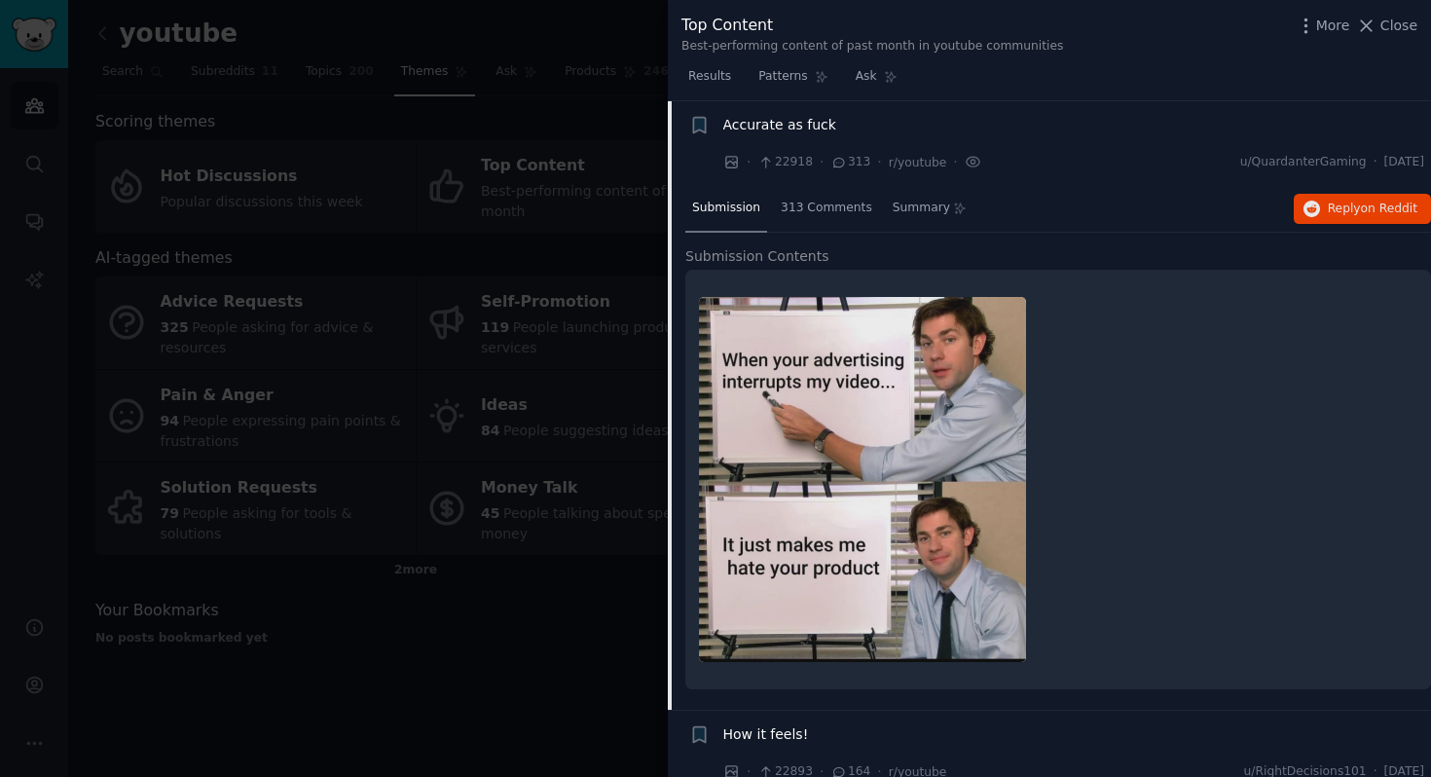
click at [760, 129] on span "Accurate as fuck" at bounding box center [779, 125] width 113 height 20
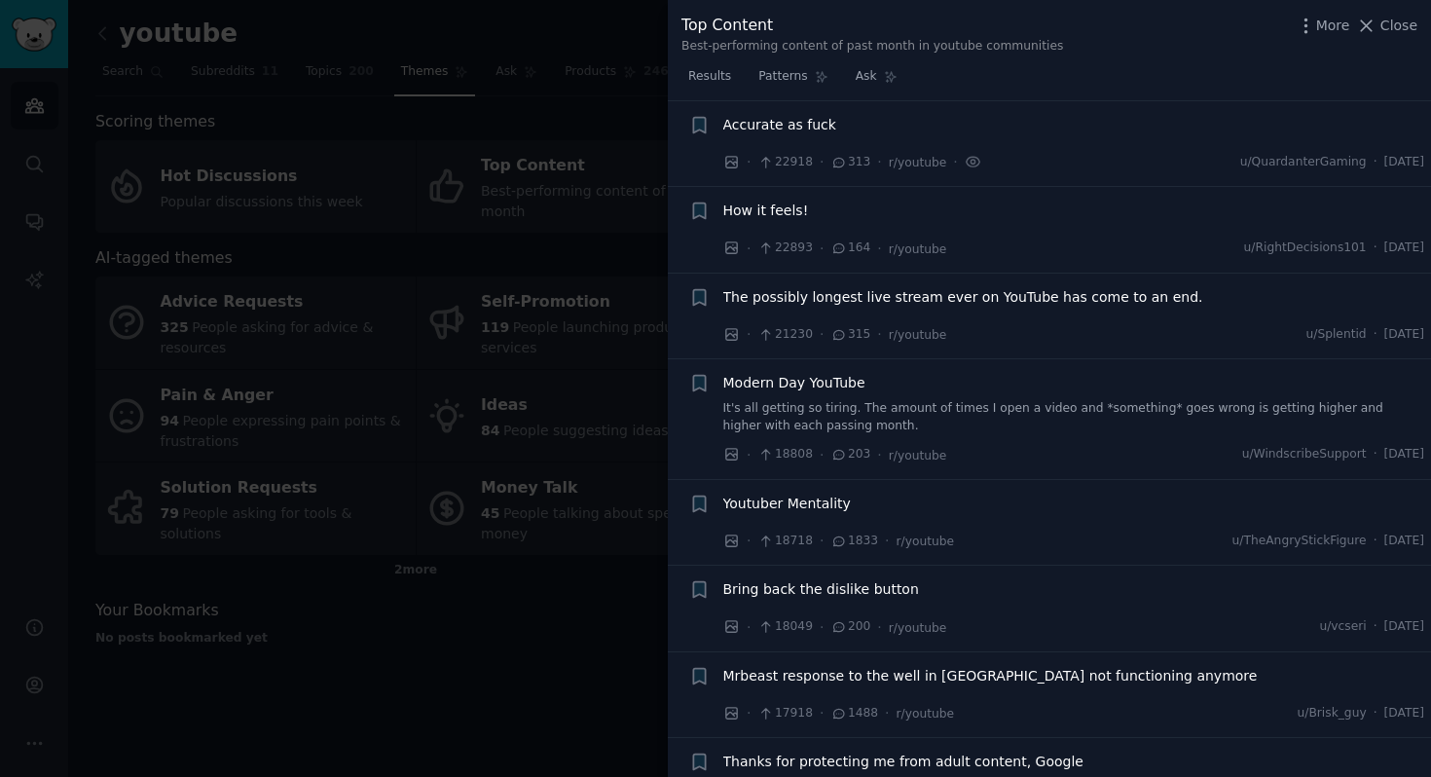
click at [759, 209] on span "How it feels!" at bounding box center [766, 211] width 86 height 20
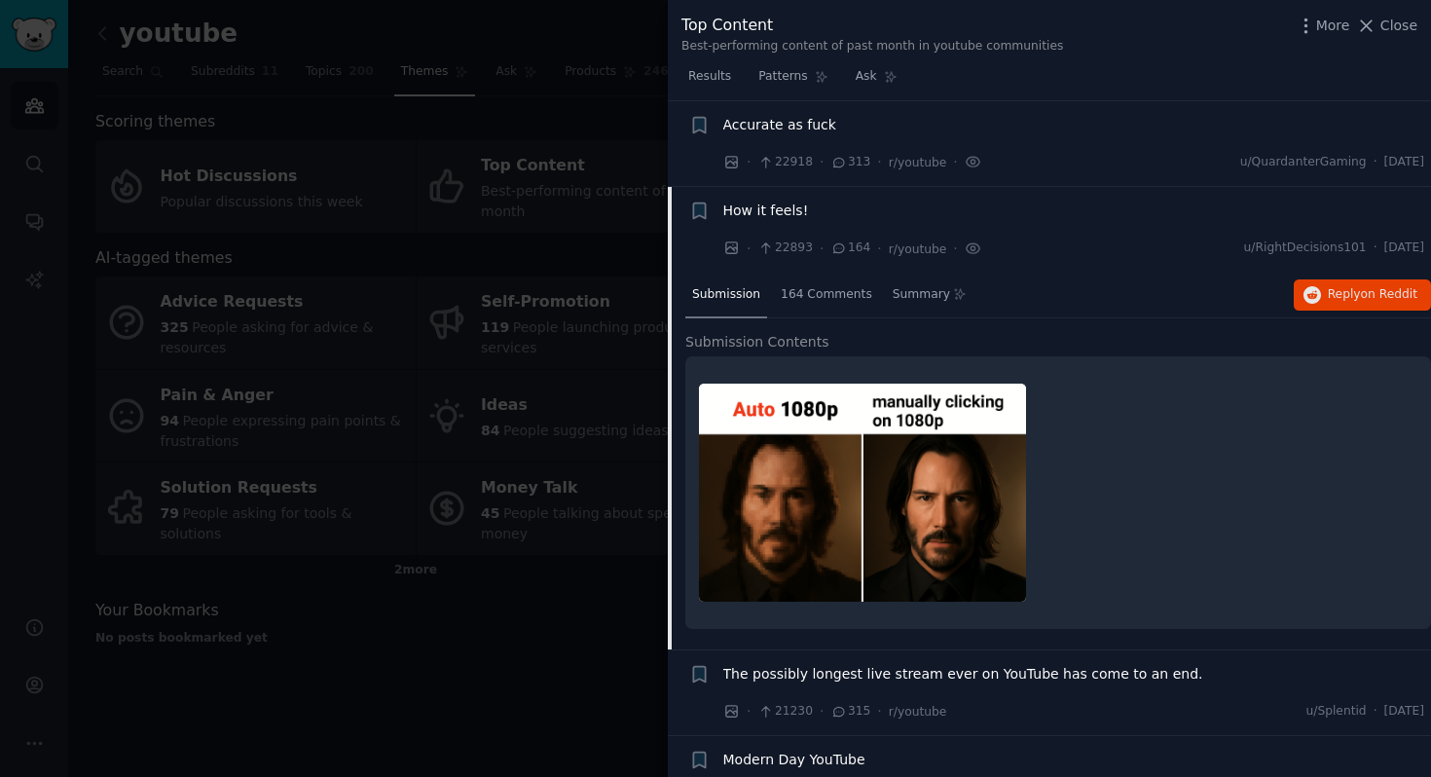
scroll to position [581, 0]
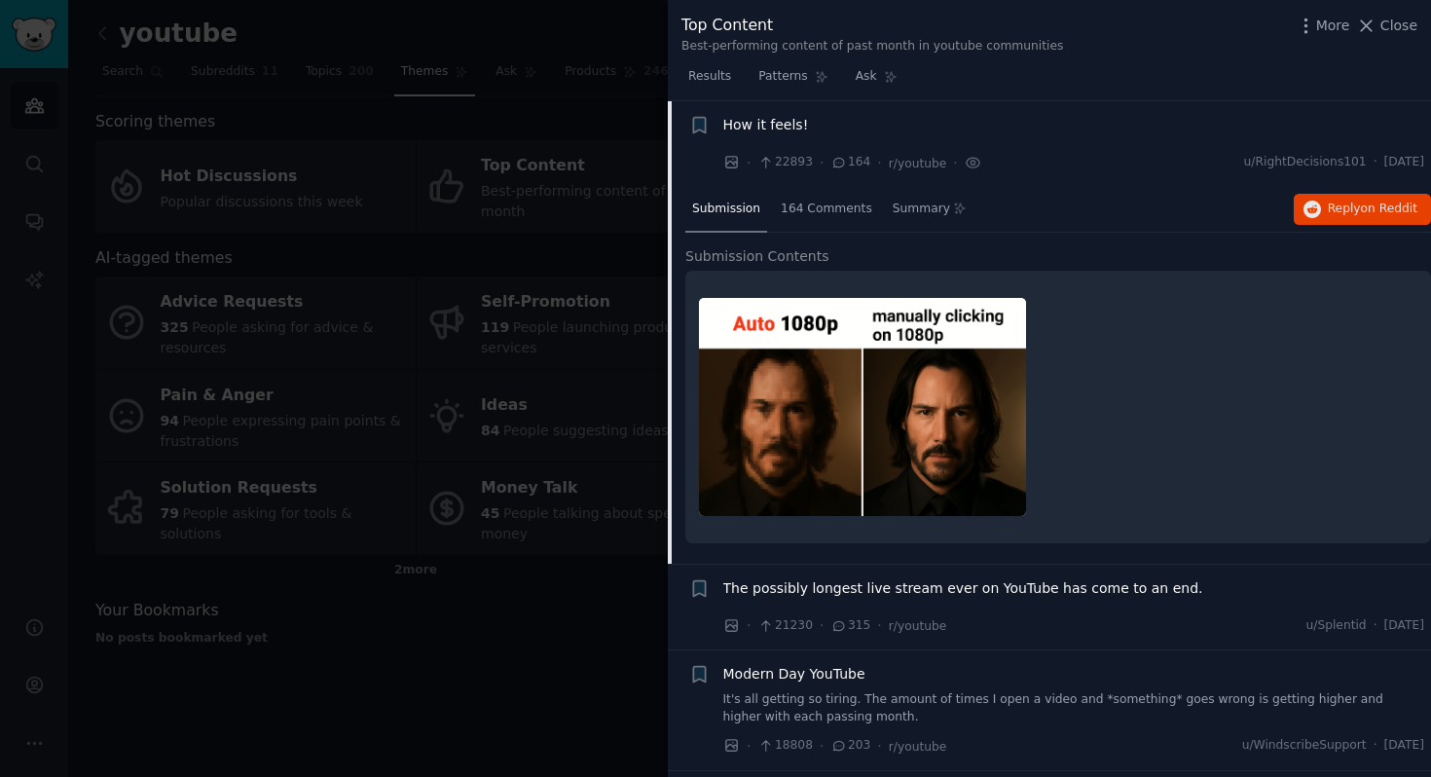
click at [767, 123] on span "How it feels!" at bounding box center [766, 125] width 86 height 20
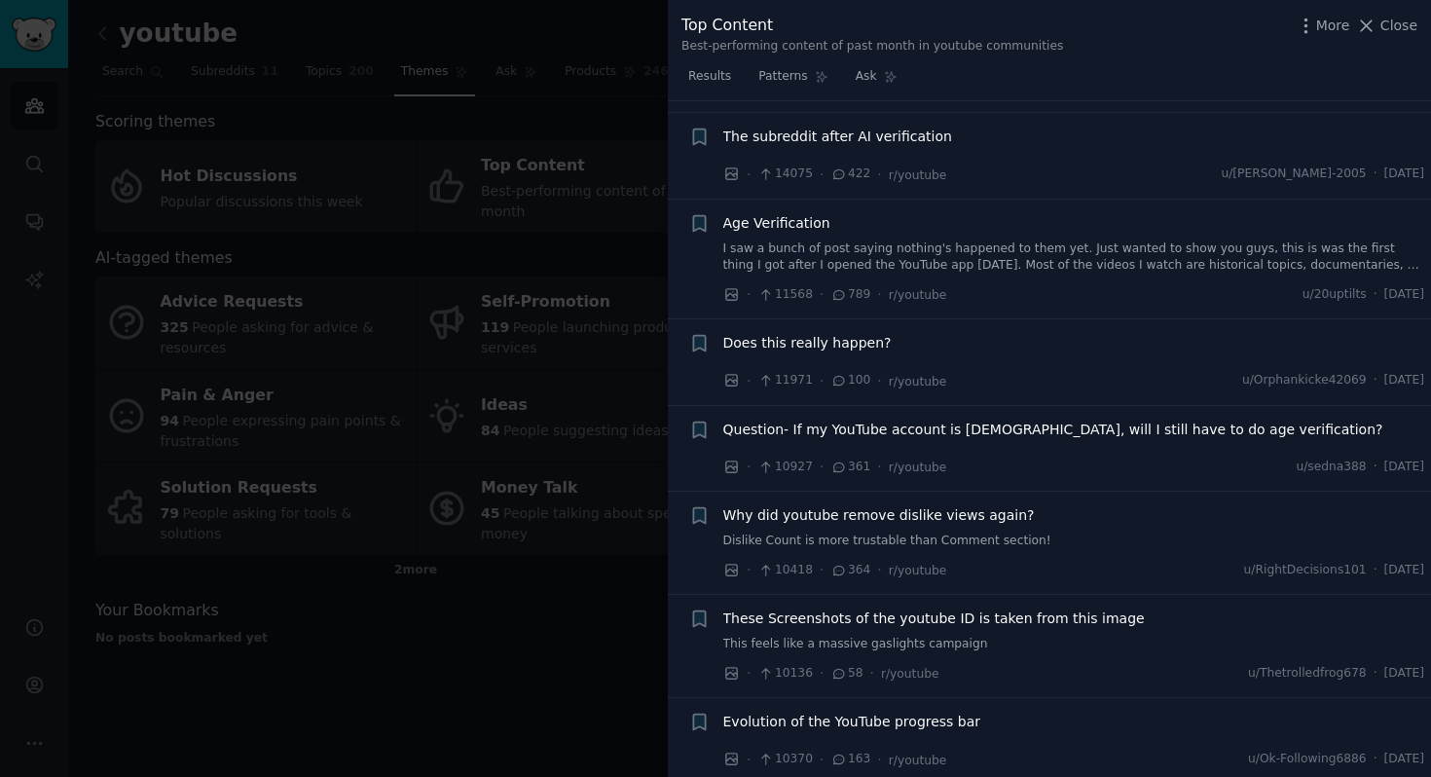
scroll to position [1317, 0]
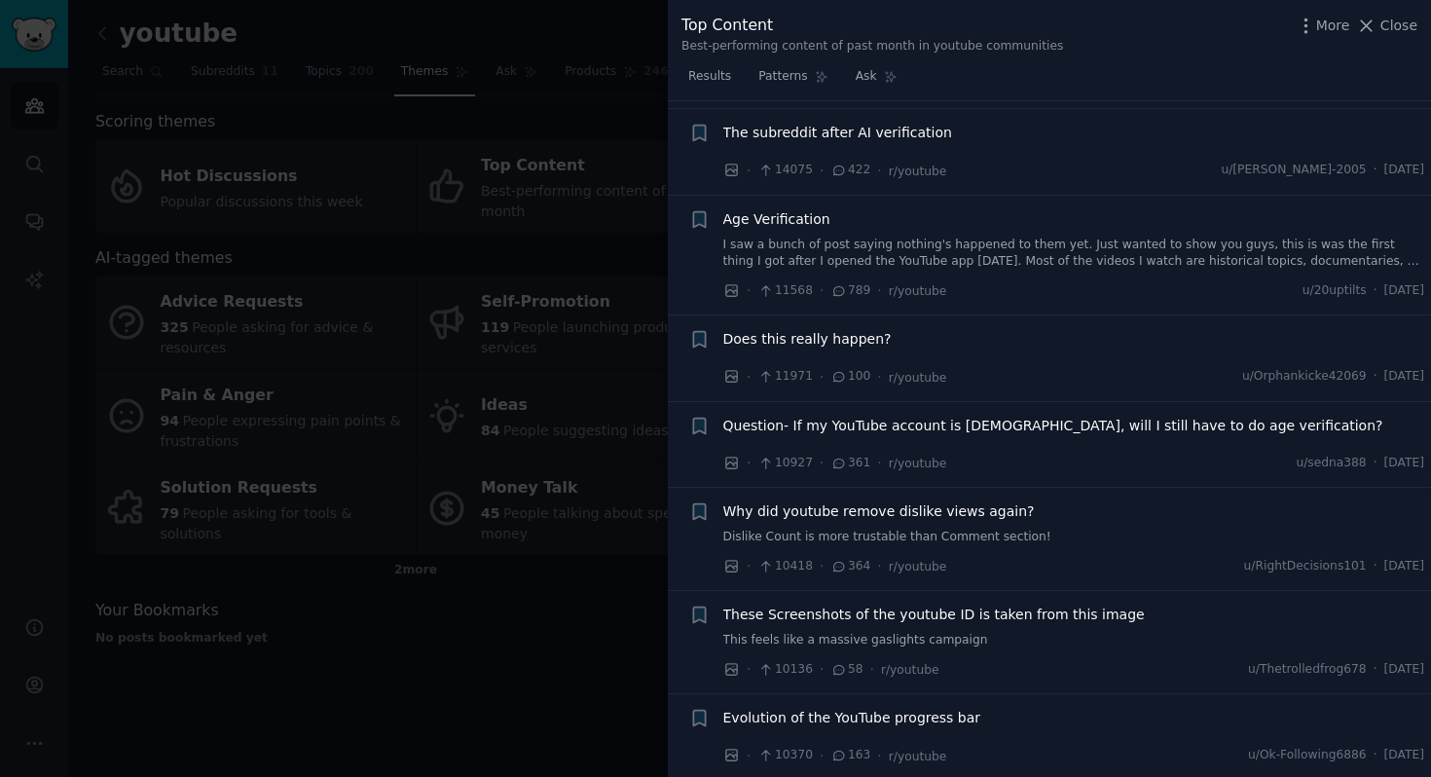
click at [799, 329] on span "Does this really happen?" at bounding box center [807, 339] width 168 height 20
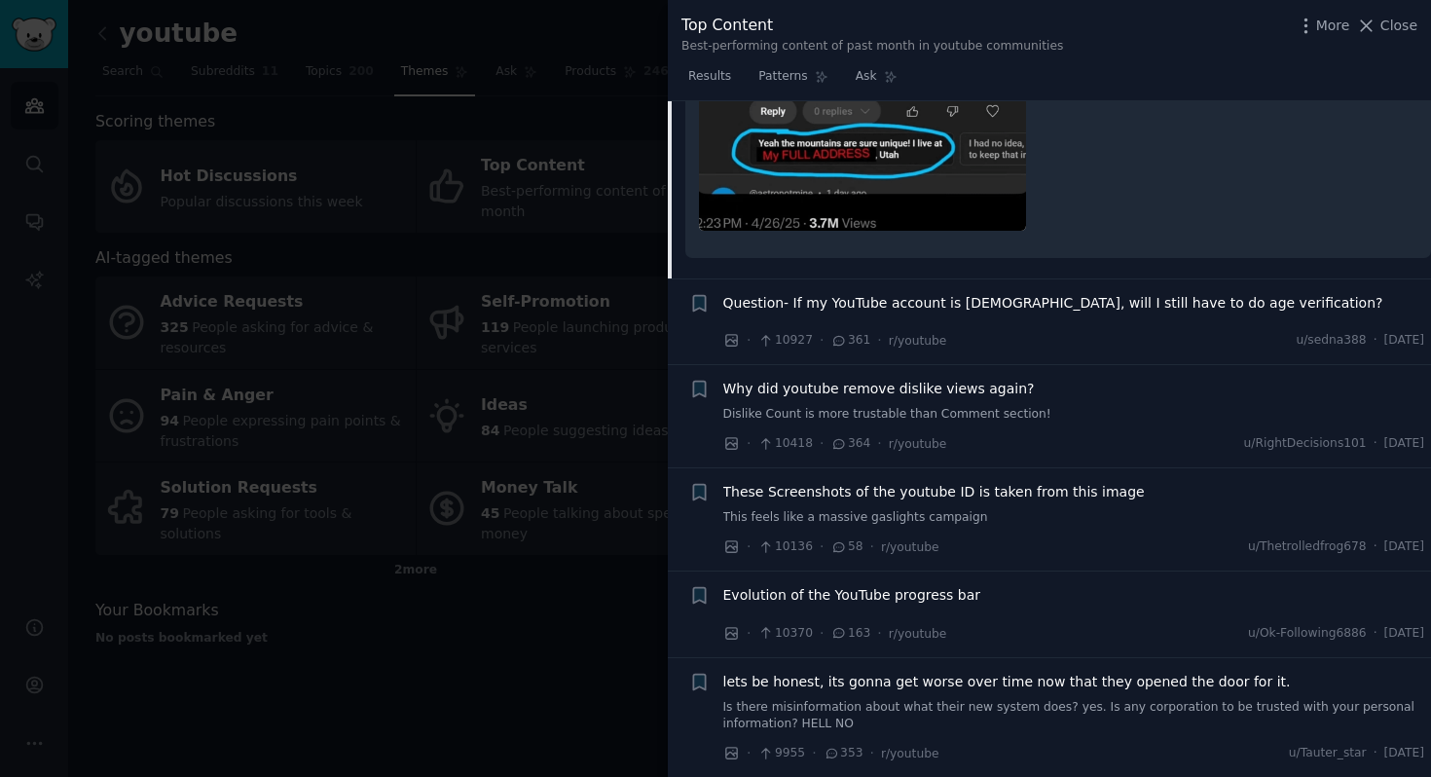
scroll to position [1929, 0]
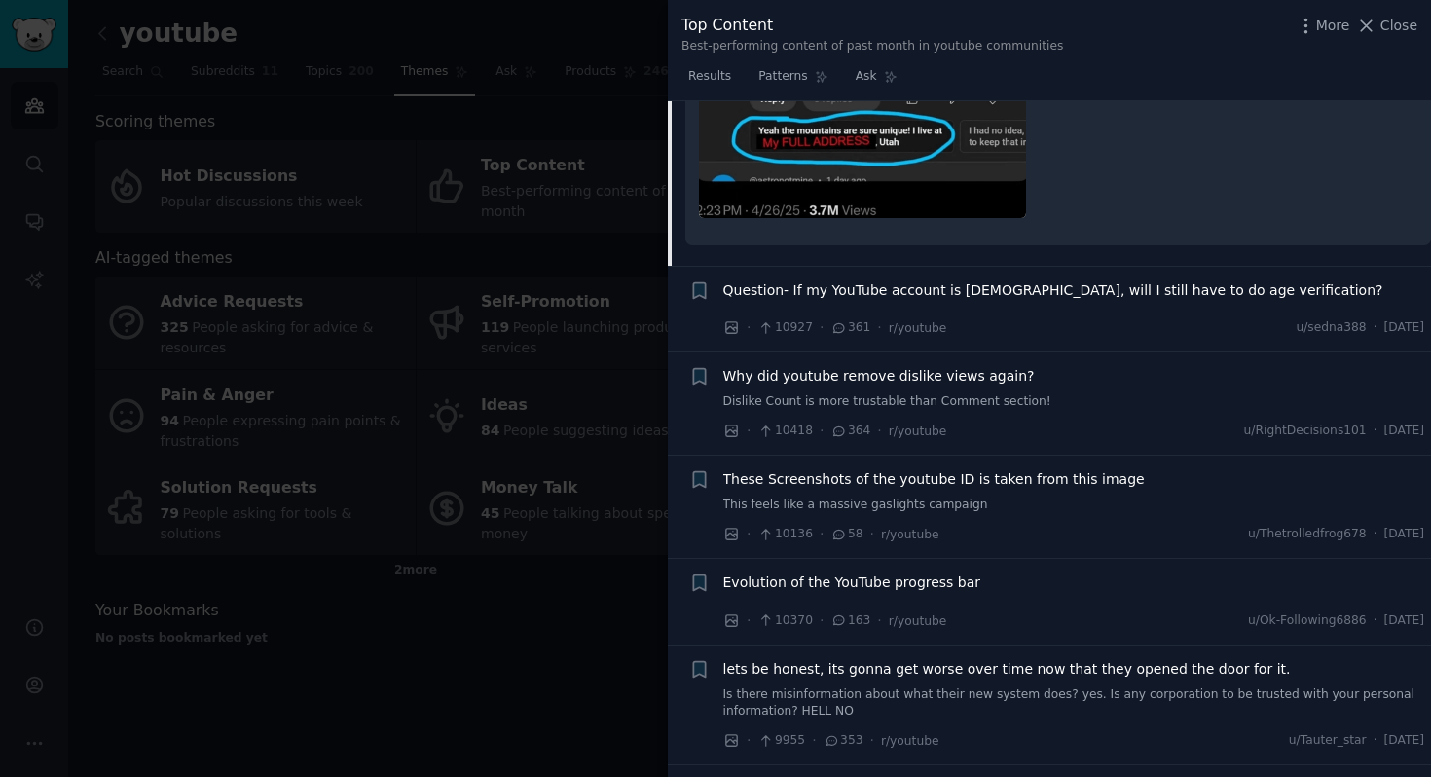
click at [477, 631] on div at bounding box center [715, 388] width 1431 height 777
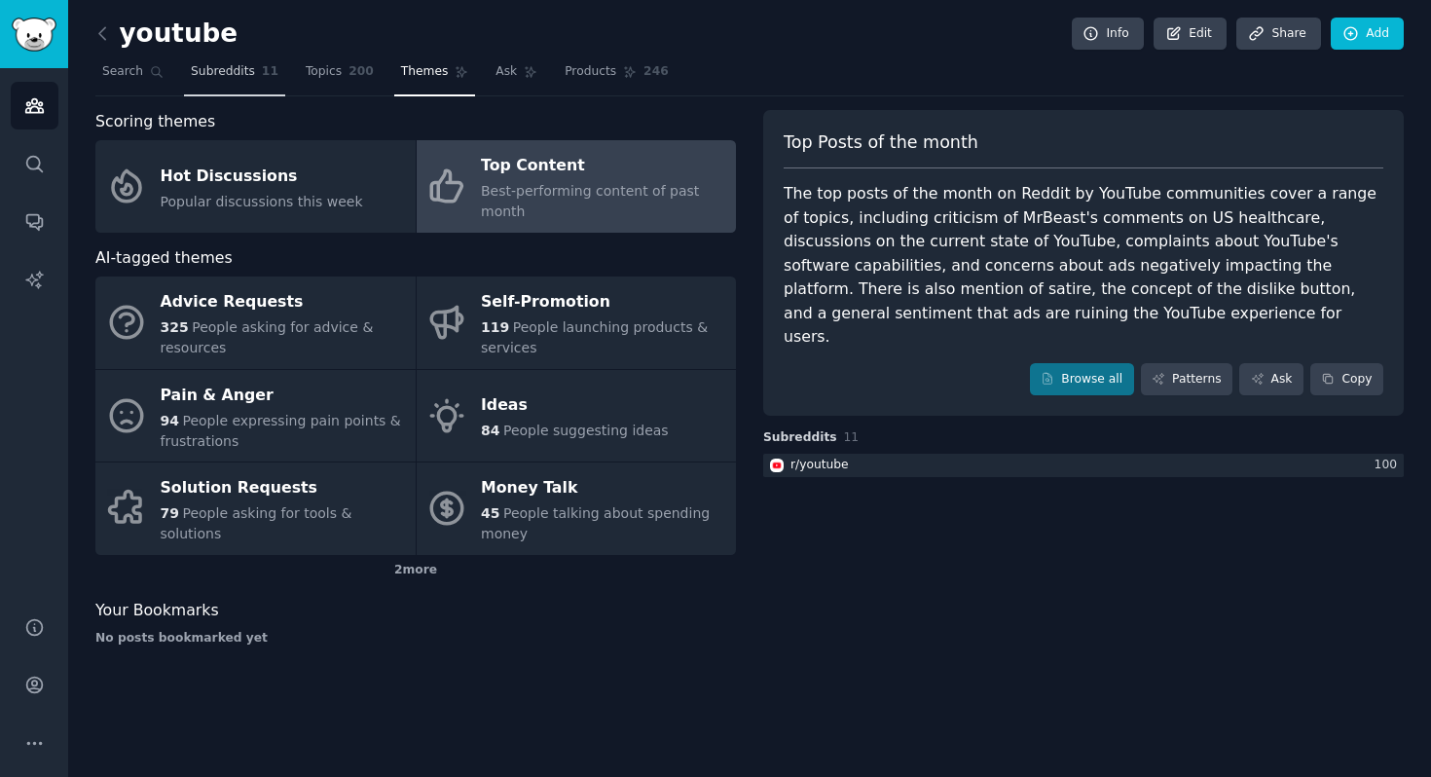
click at [233, 65] on span "Subreddits" at bounding box center [223, 72] width 64 height 18
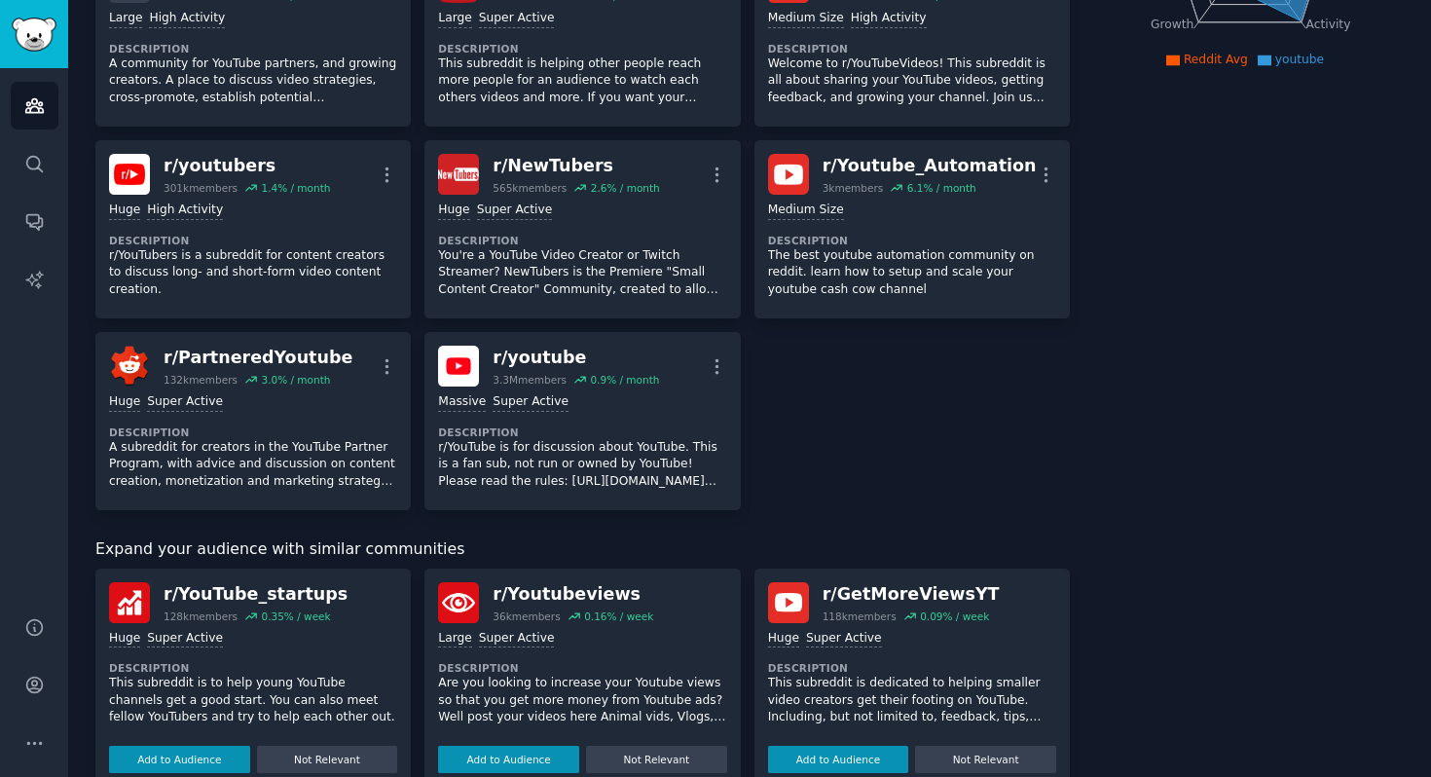
scroll to position [384, 0]
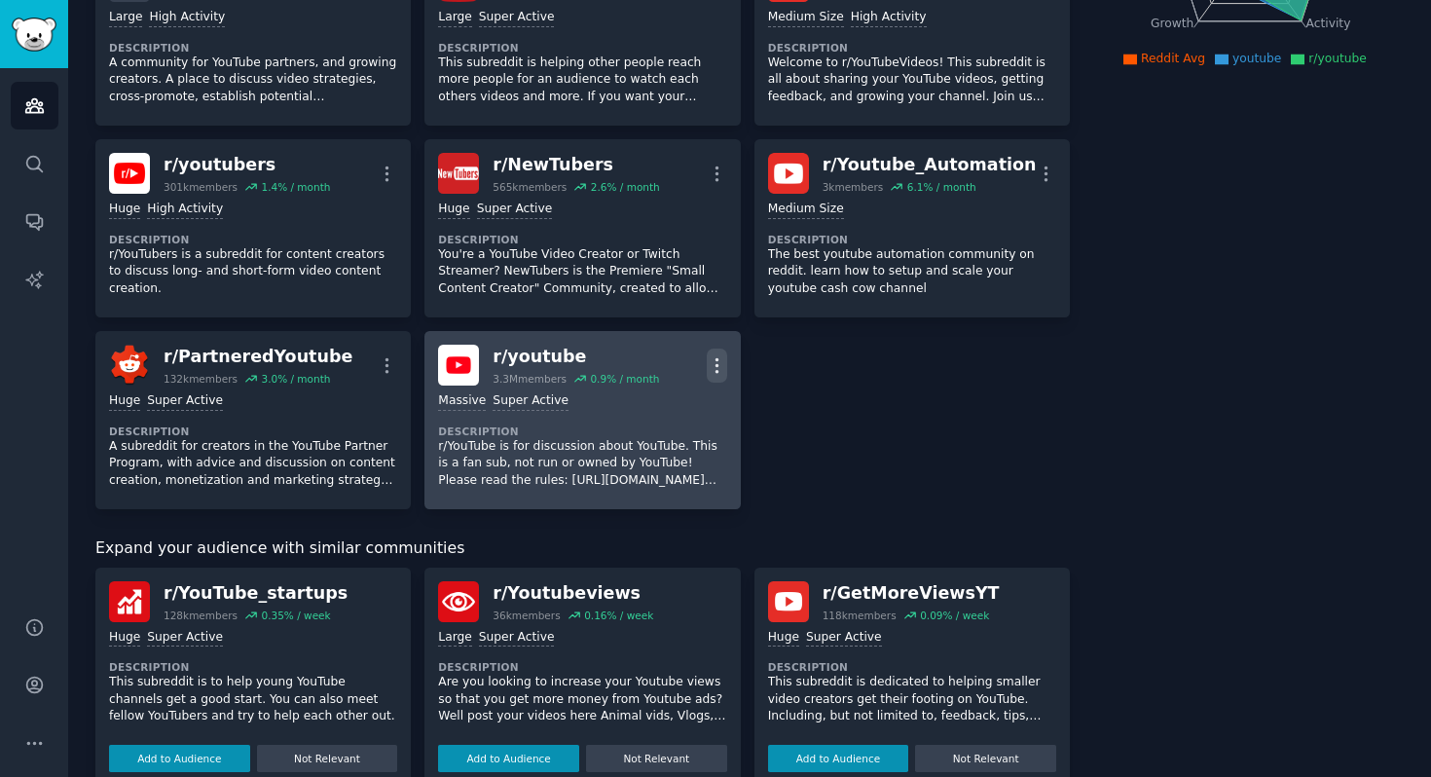
click at [713, 361] on icon "button" at bounding box center [717, 365] width 20 height 20
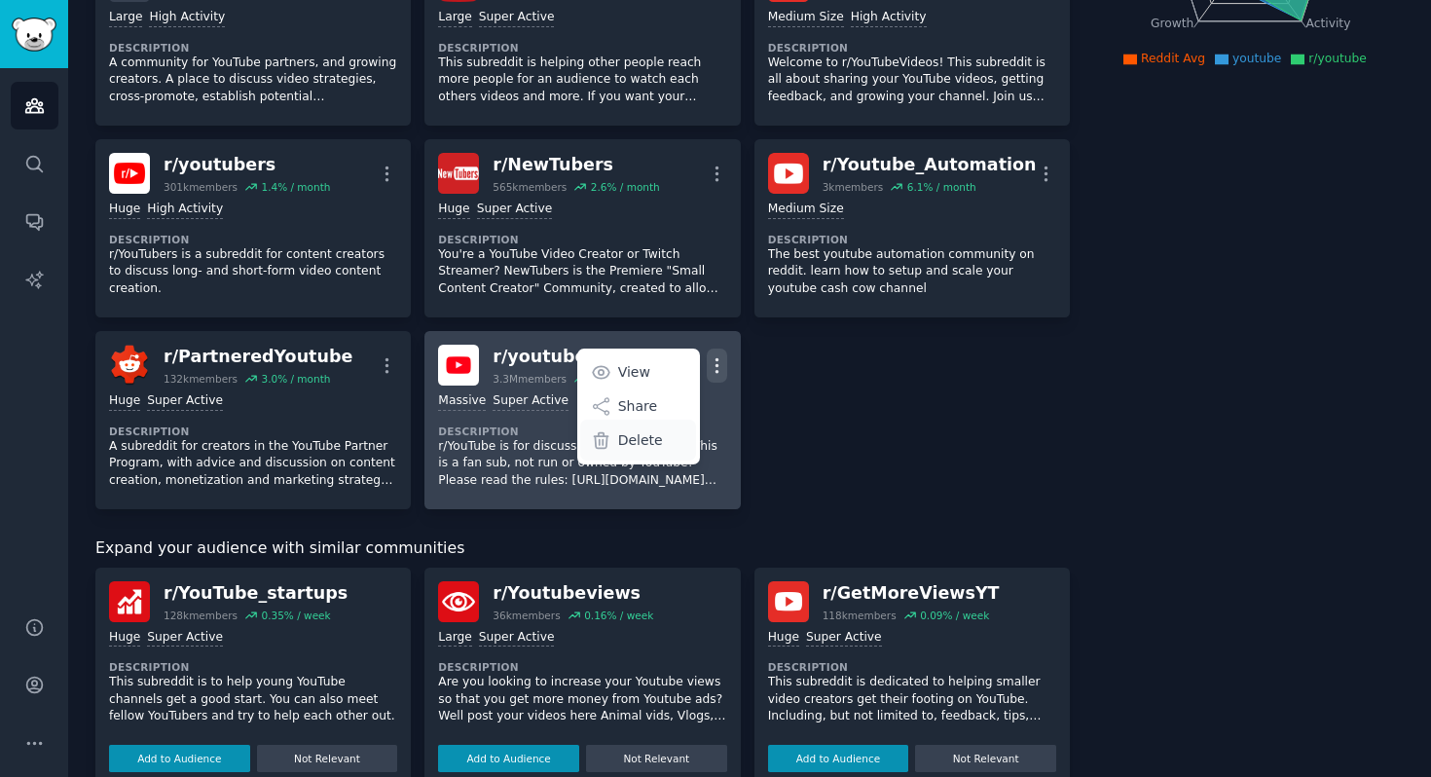
click at [647, 437] on p "Delete" at bounding box center [640, 440] width 45 height 20
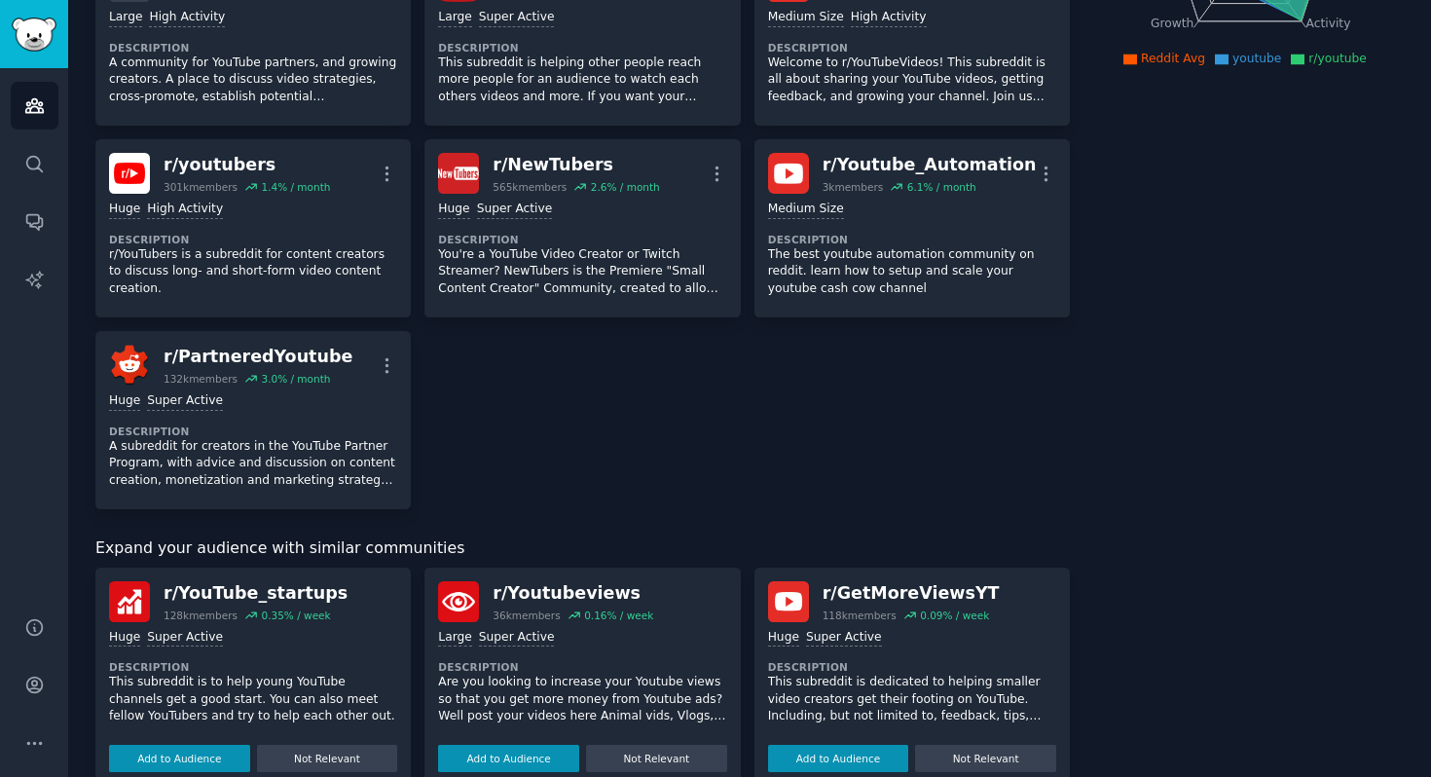
scroll to position [0, 0]
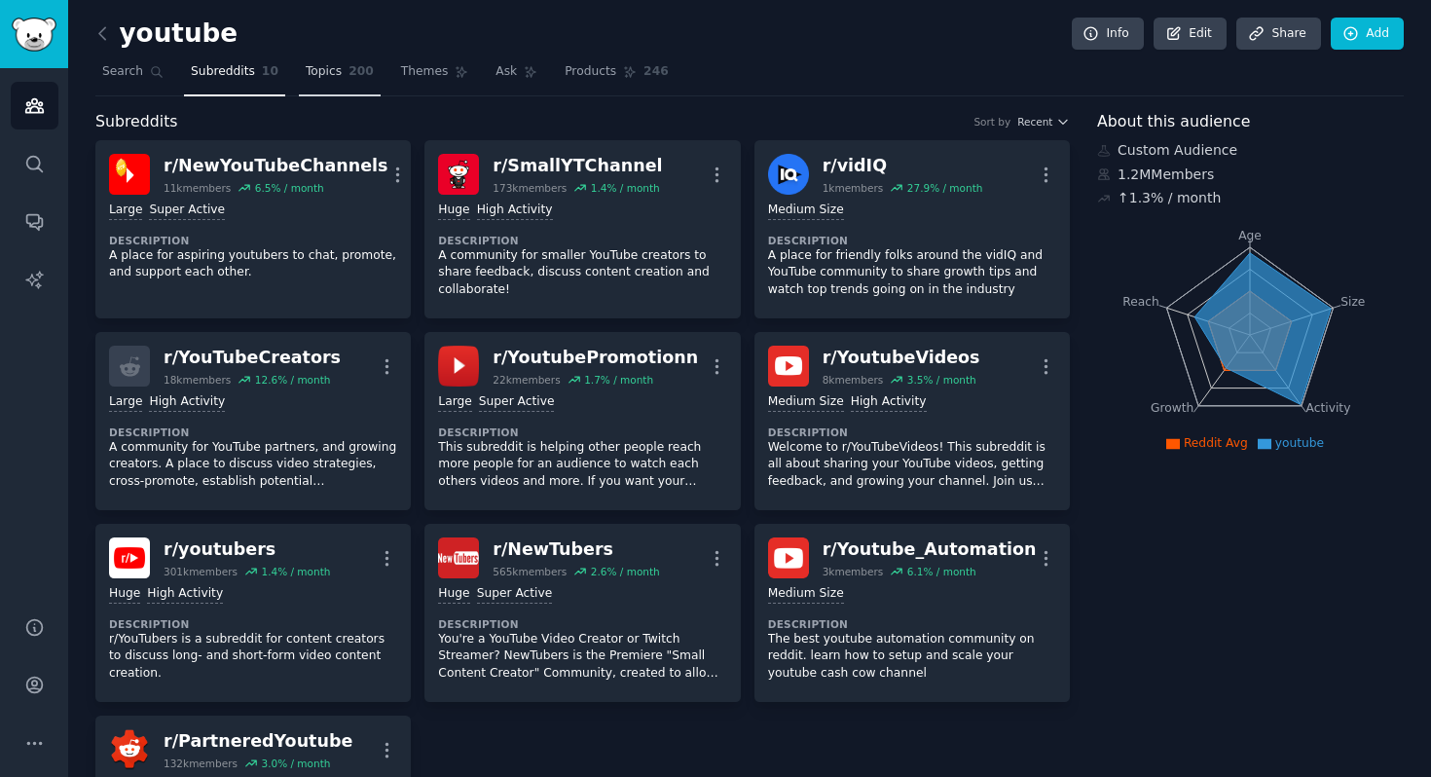
click at [332, 70] on span "Topics" at bounding box center [324, 72] width 36 height 18
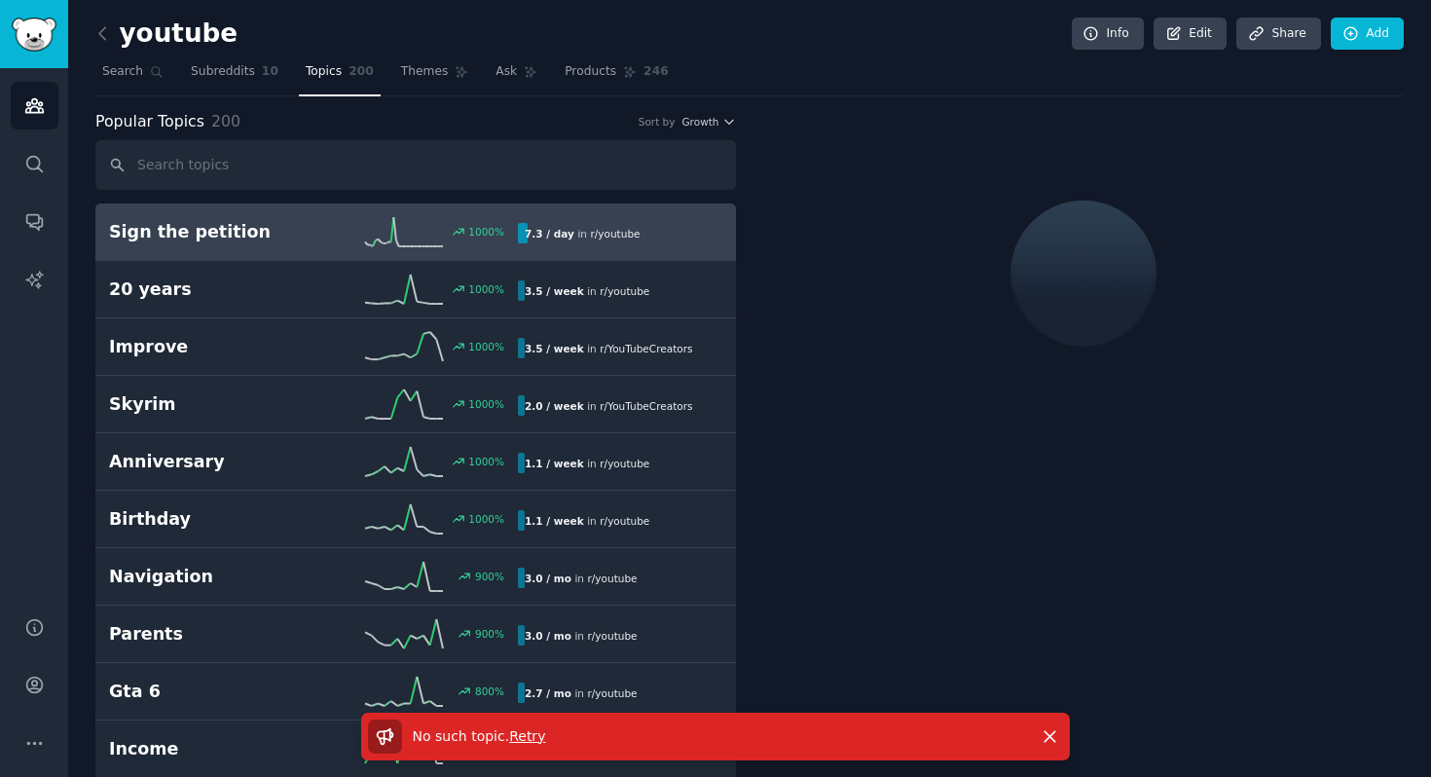
click at [231, 235] on h2 "Sign the petition" at bounding box center [211, 232] width 204 height 24
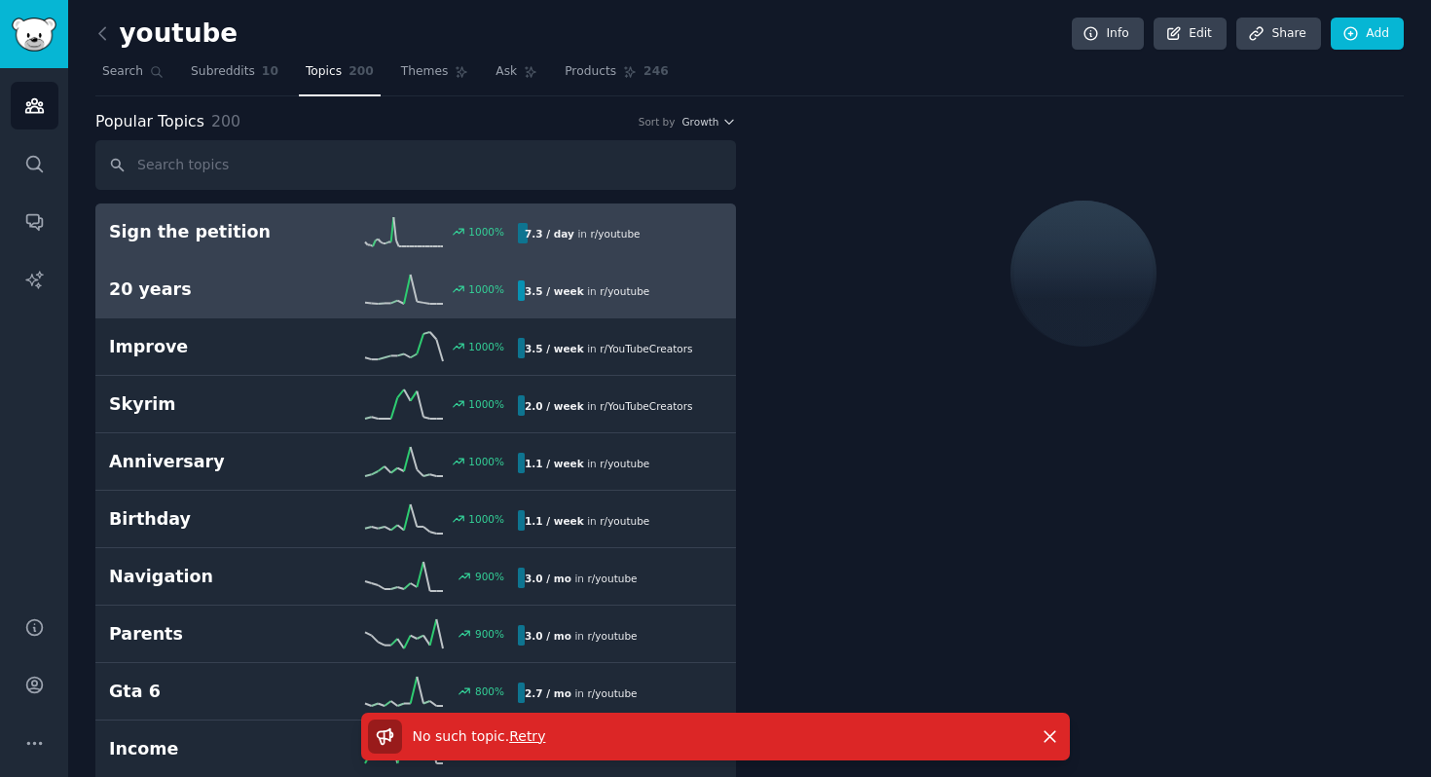
click at [160, 294] on h2 "20 years" at bounding box center [211, 289] width 204 height 24
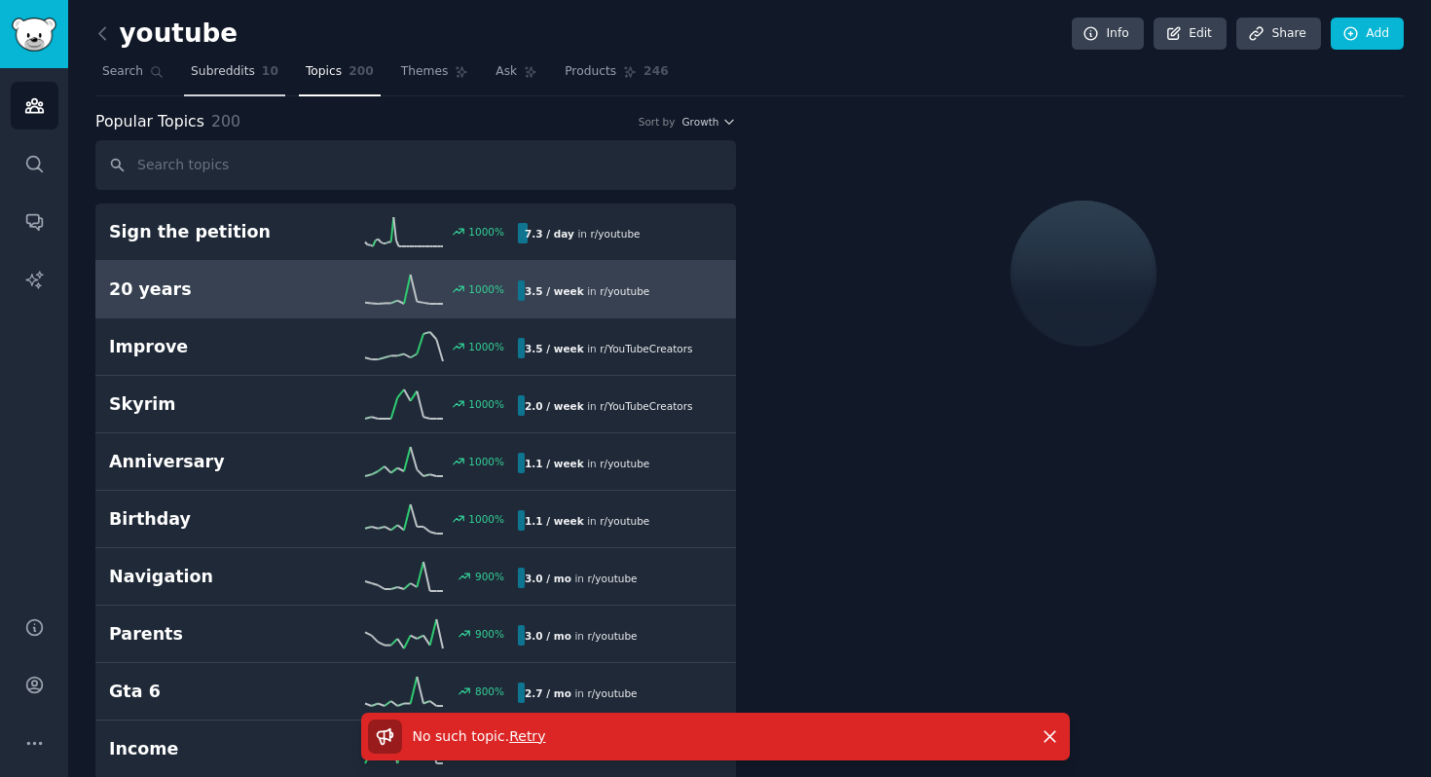
click at [219, 79] on span "Subreddits" at bounding box center [223, 72] width 64 height 18
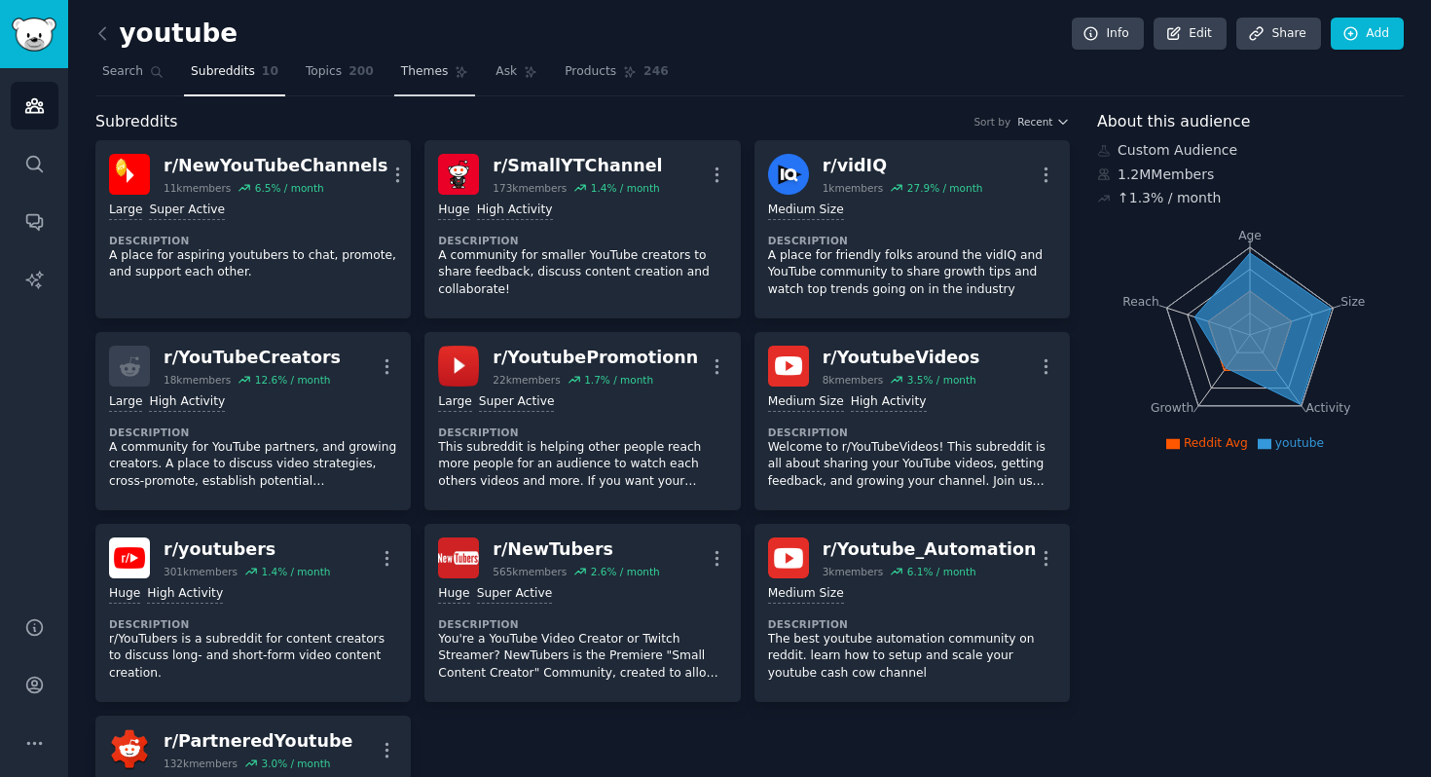
click at [411, 70] on span "Themes" at bounding box center [425, 72] width 48 height 18
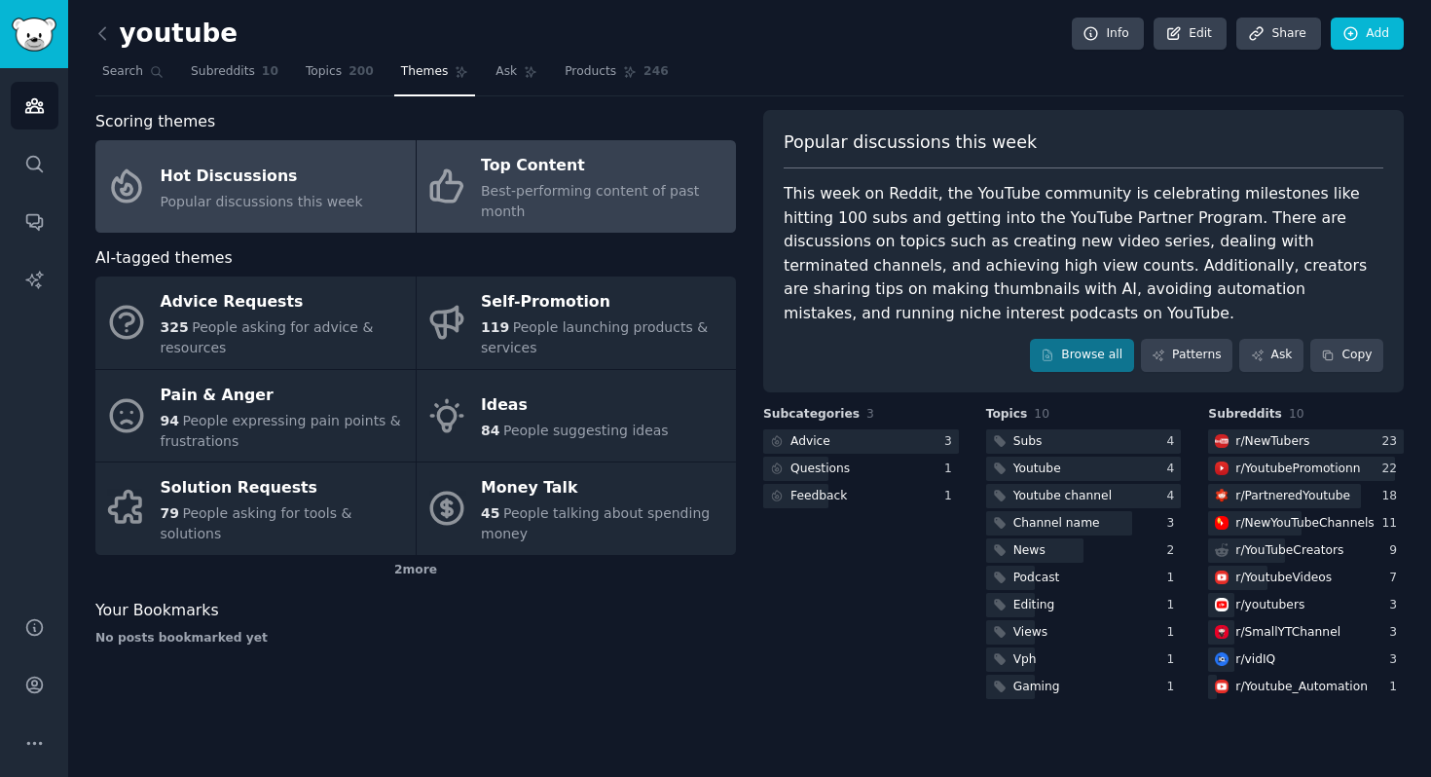
click at [513, 178] on div "Top Content" at bounding box center [603, 166] width 245 height 31
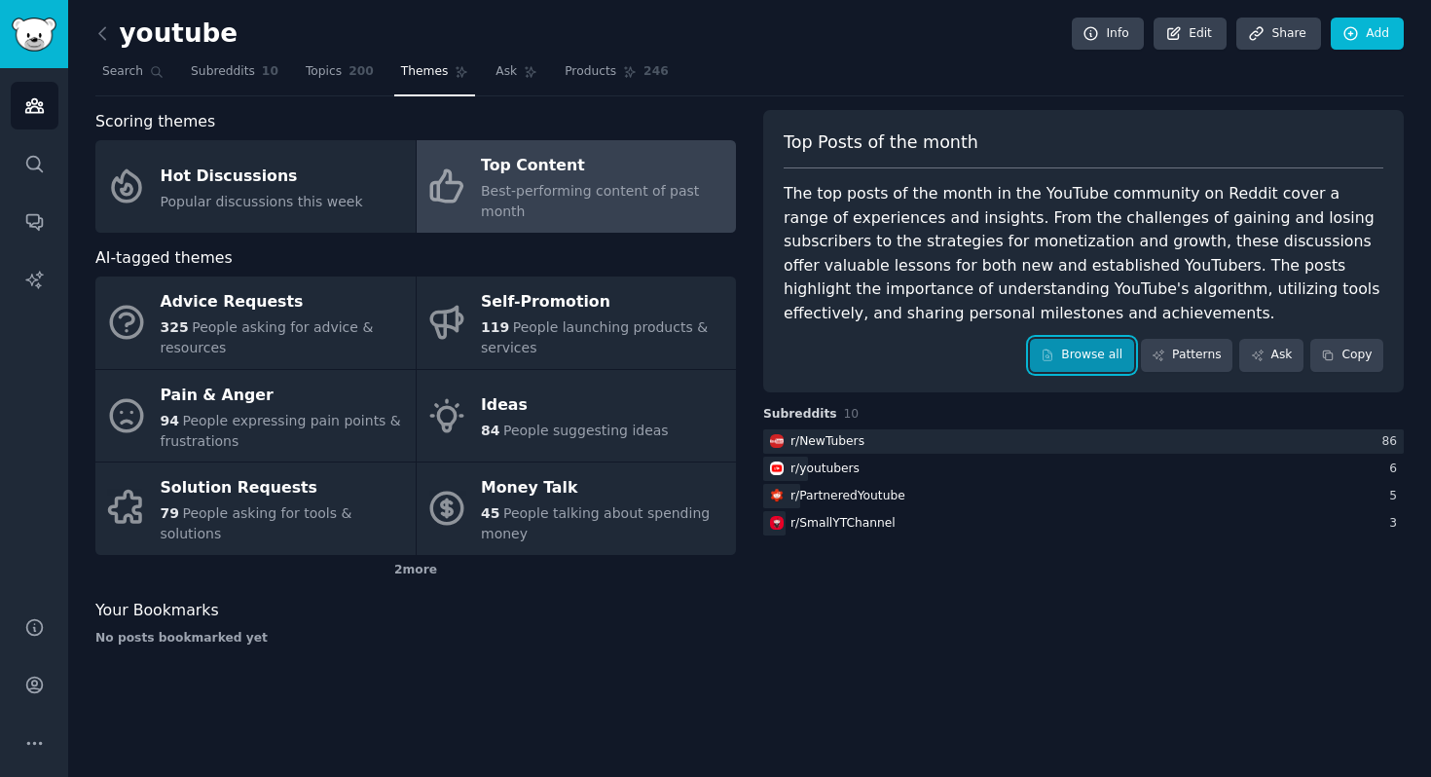
click at [1098, 351] on link "Browse all" at bounding box center [1082, 355] width 104 height 33
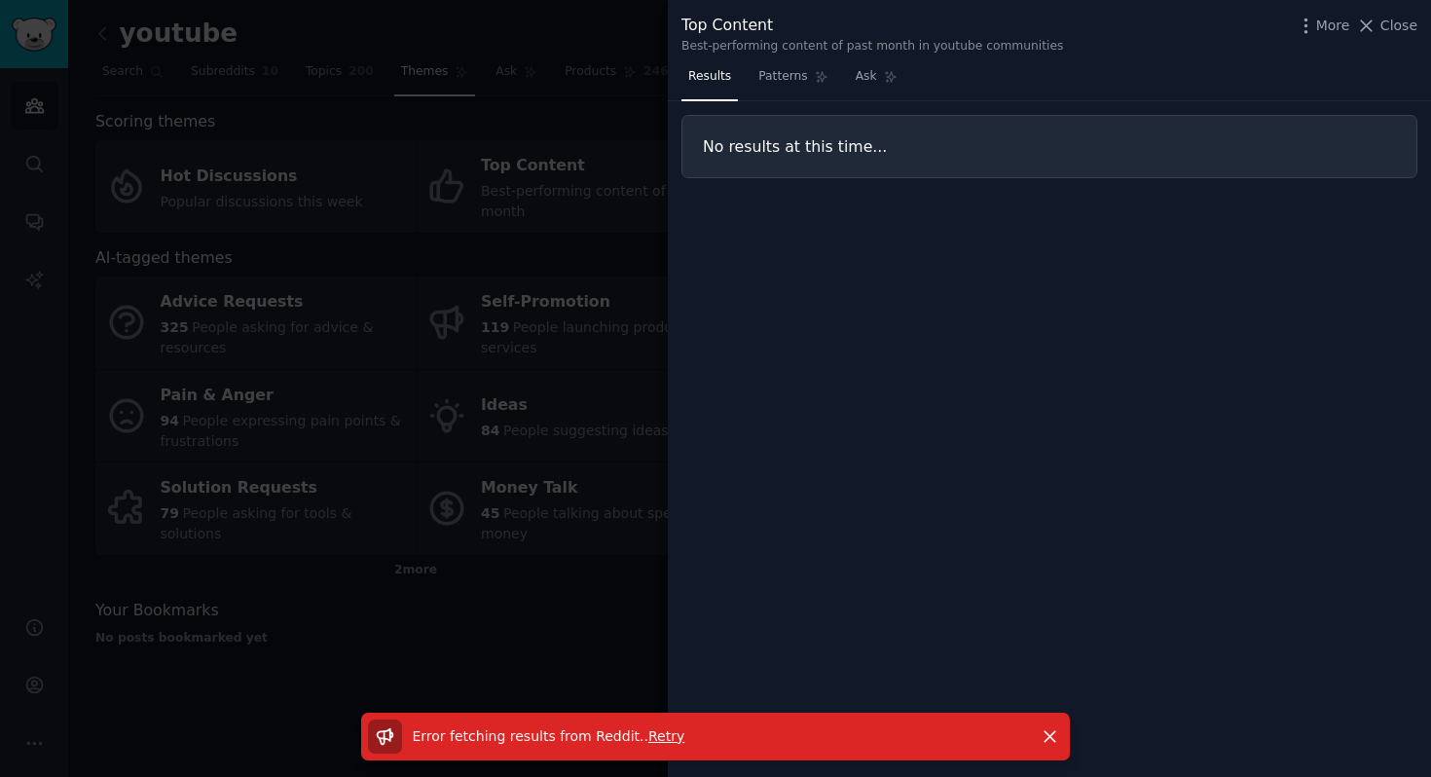
click at [663, 738] on span "Retry" at bounding box center [666, 736] width 36 height 16
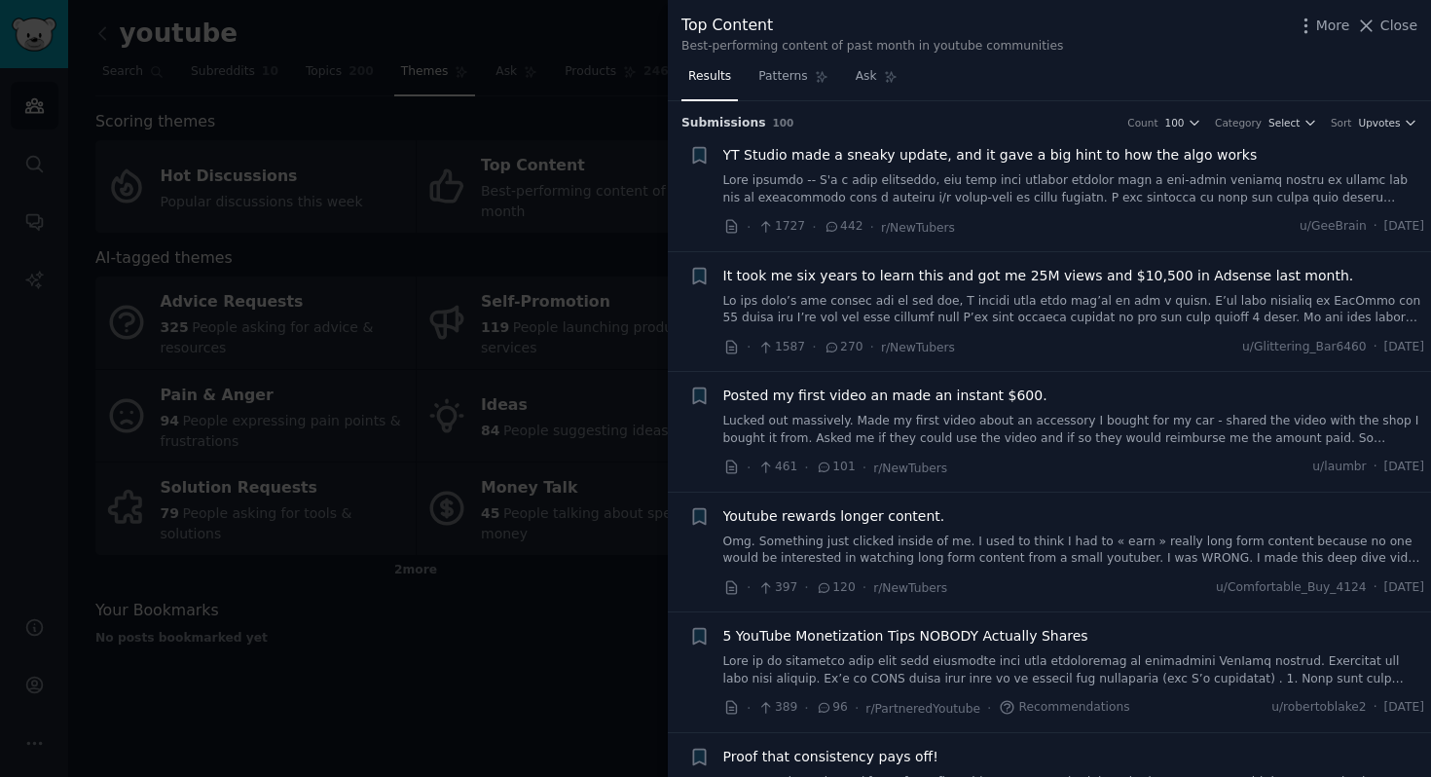
click at [1005, 158] on span "YT Studio made a sneaky update, and it gave a big hint to how the algo works" at bounding box center [990, 155] width 534 height 20
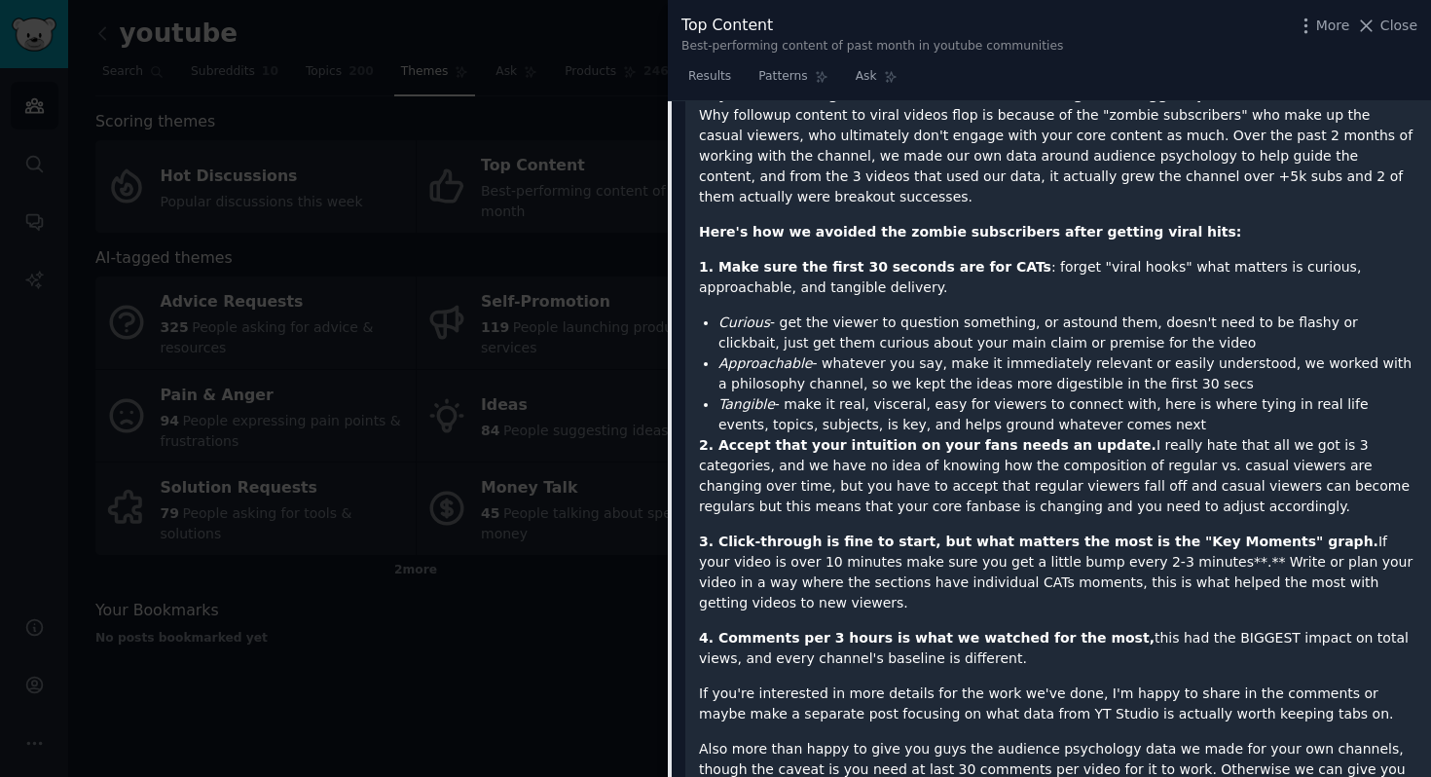
scroll to position [834, 0]
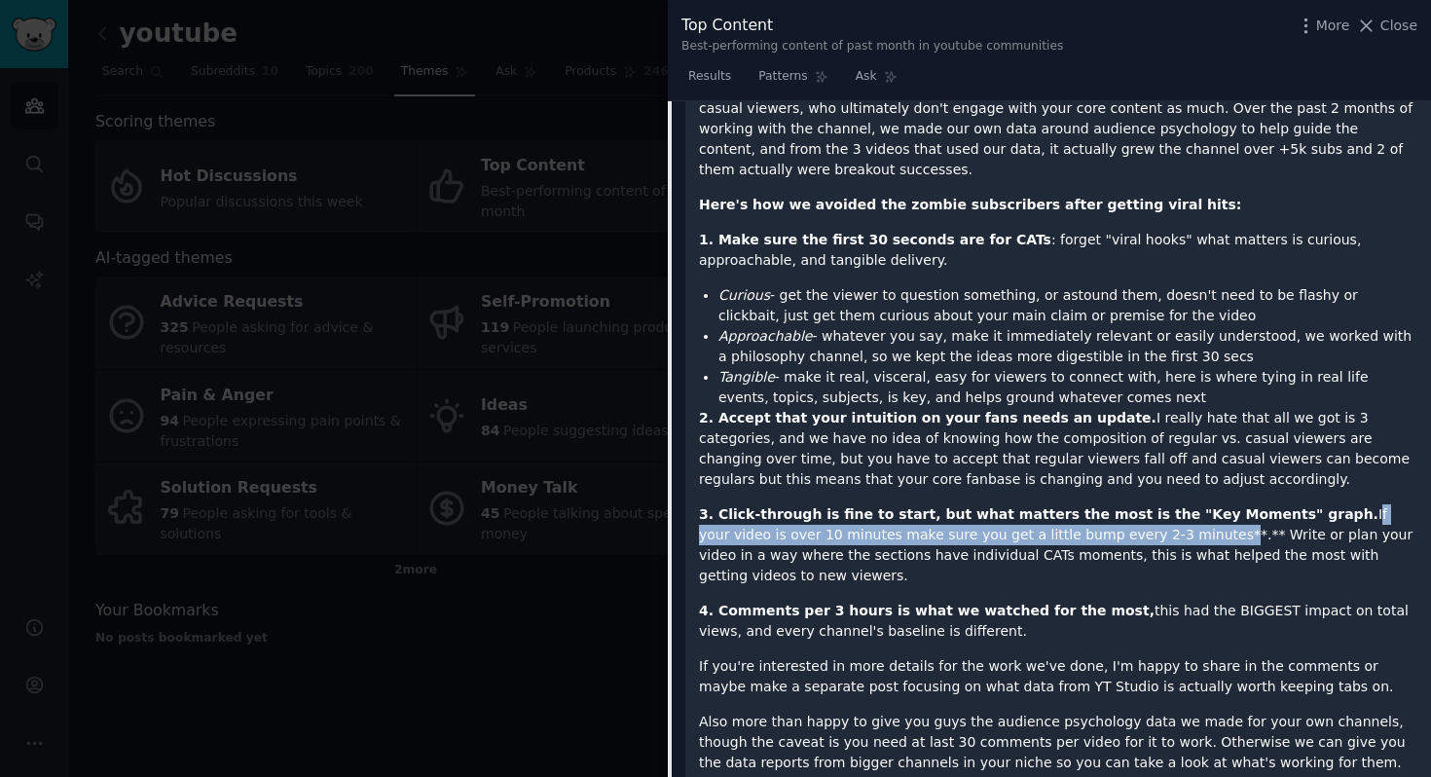
drag, startPoint x: 1289, startPoint y: 429, endPoint x: 1116, endPoint y: 456, distance: 174.4
click at [1116, 504] on p "3. Click-through is fine to start, but what matters the most is the "Key Moment…" at bounding box center [1058, 545] width 718 height 82
copy p "If your video is over 10 minutes make sure you get a little bump every 2-3 minu…"
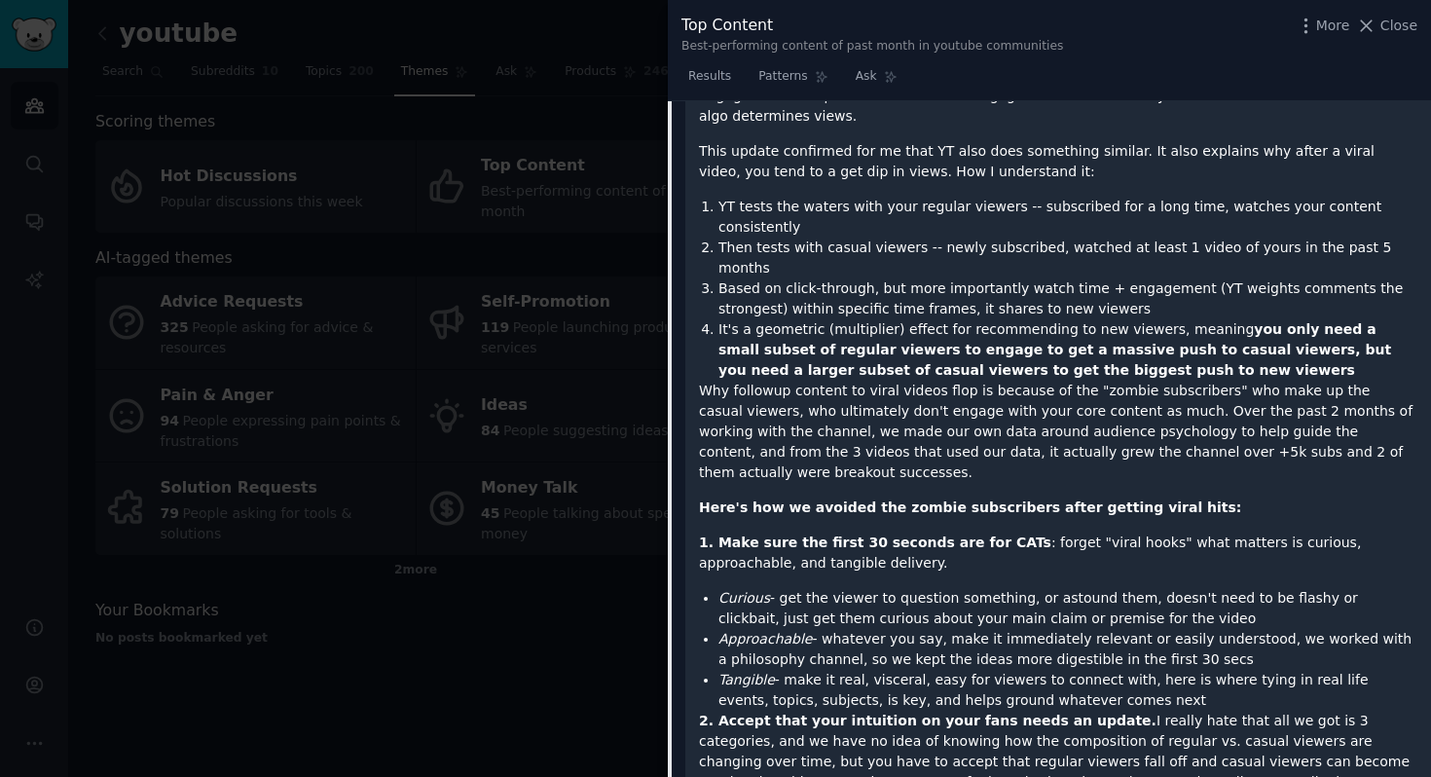
scroll to position [0, 0]
